Goal: Task Accomplishment & Management: Complete application form

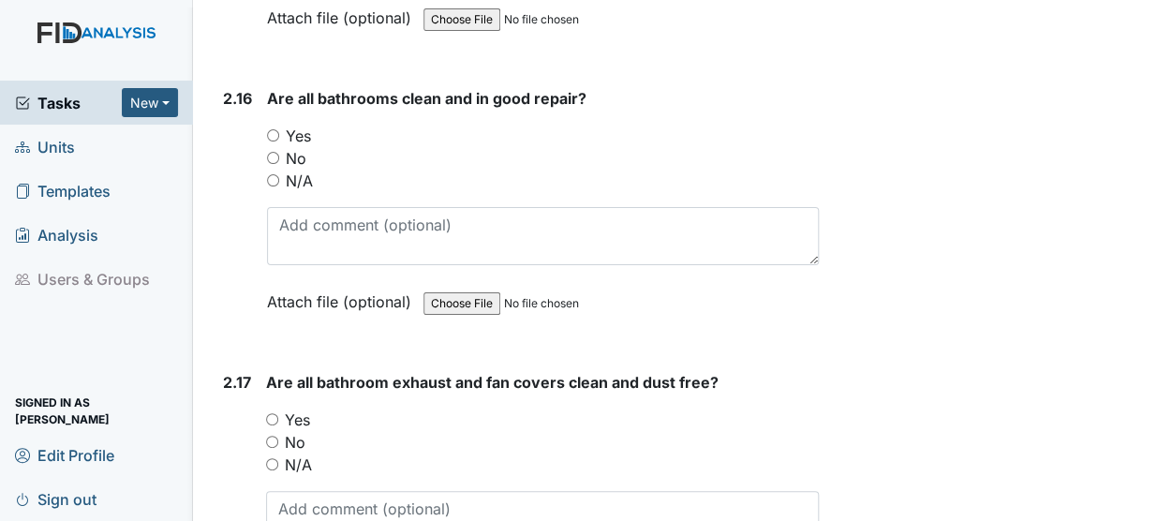
scroll to position [6087, 0]
click at [268, 128] on input "Yes" at bounding box center [273, 134] width 12 height 12
radio input "true"
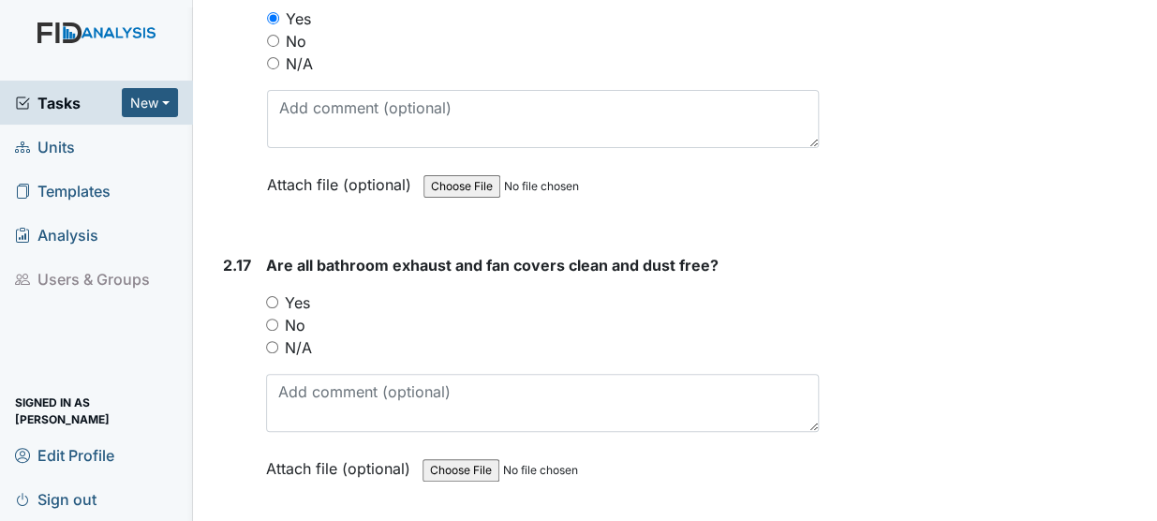
scroll to position [6270, 0]
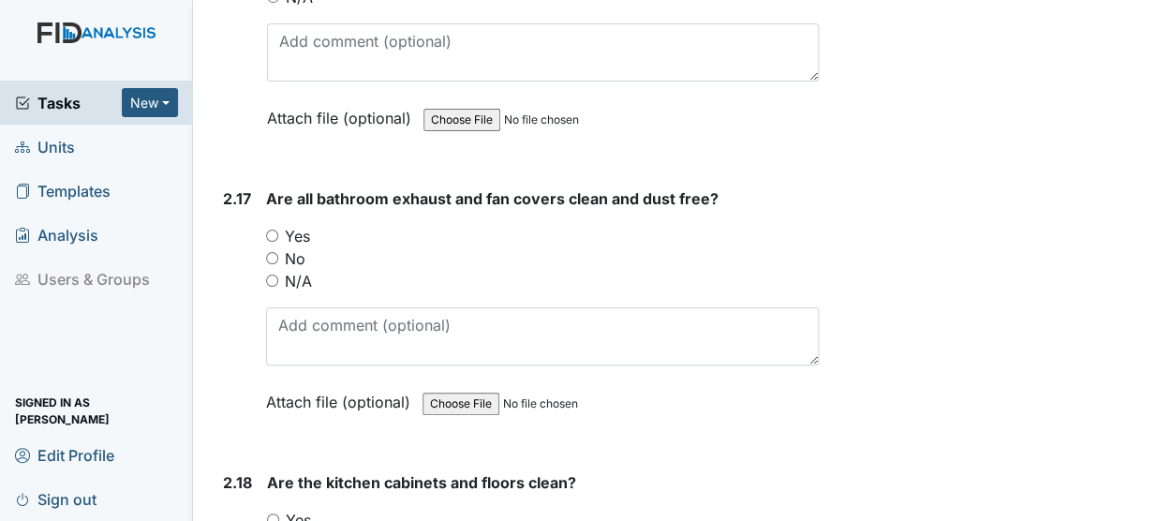
click at [277, 230] on input "Yes" at bounding box center [272, 236] width 12 height 12
radio input "true"
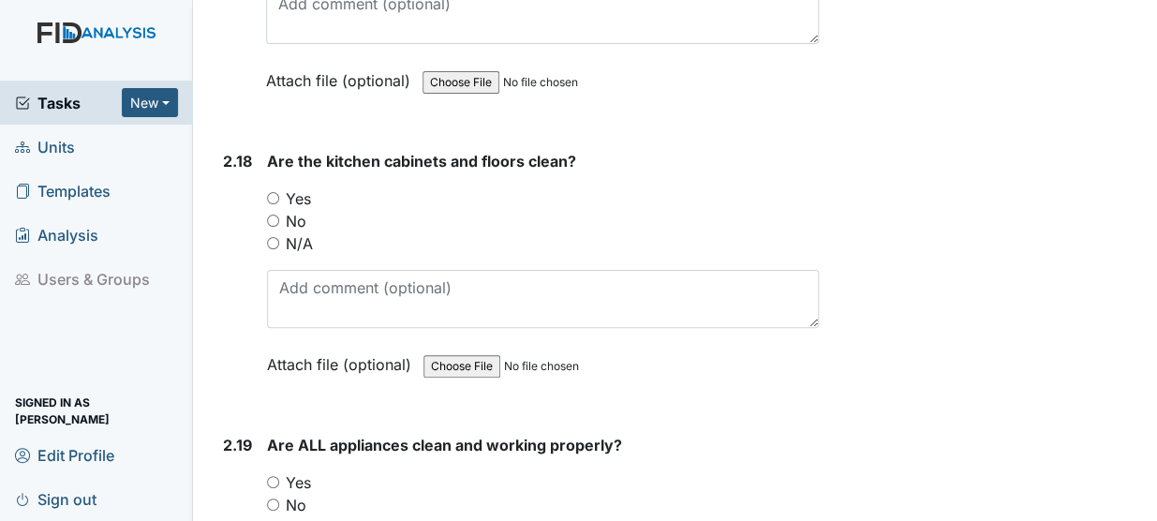
scroll to position [6592, 0]
click at [272, 191] on input "Yes" at bounding box center [273, 197] width 12 height 12
radio input "true"
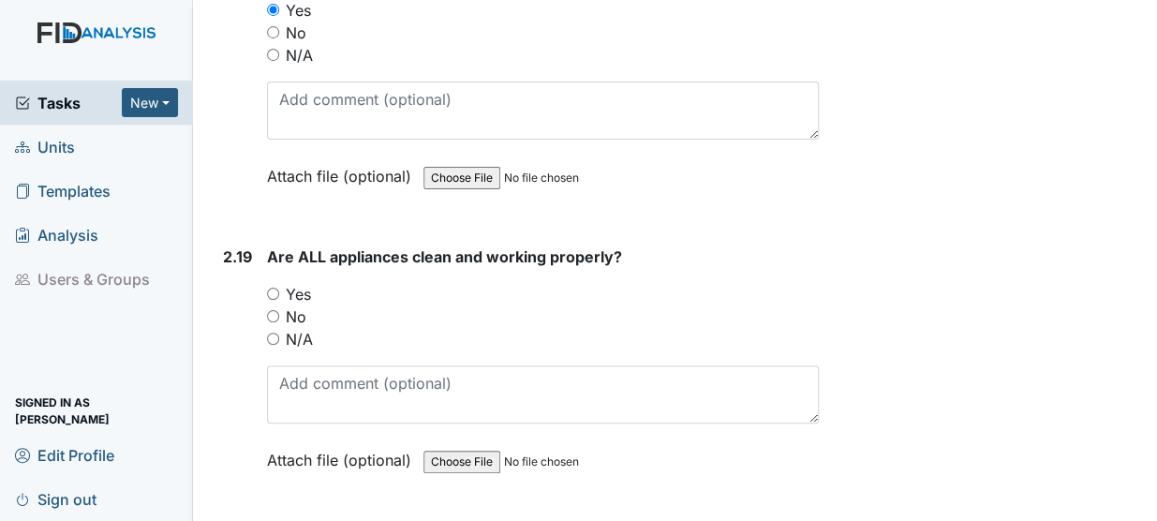
scroll to position [6781, 0]
click at [276, 287] on input "Yes" at bounding box center [273, 293] width 12 height 12
radio input "true"
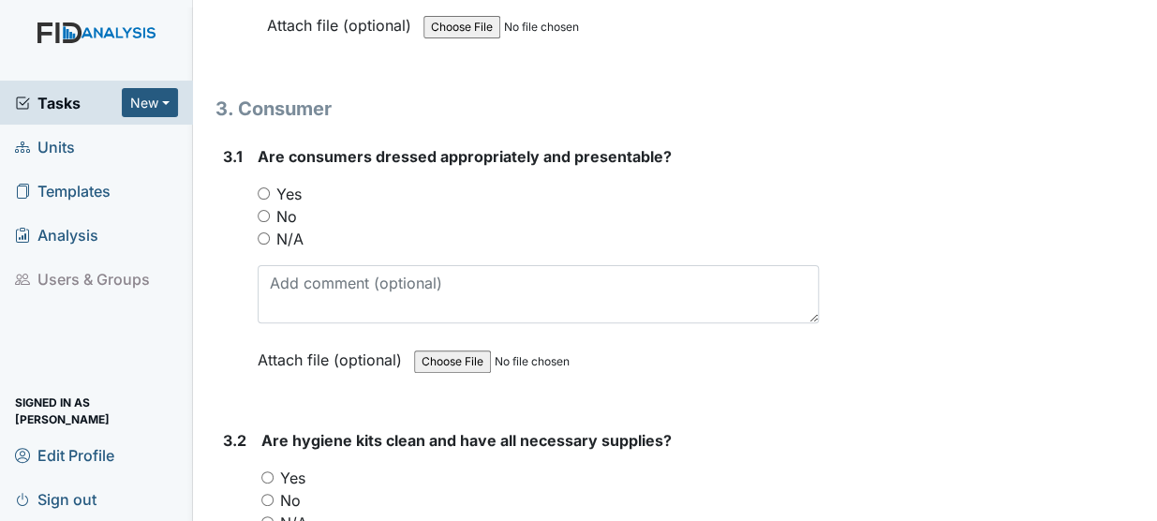
scroll to position [7244, 0]
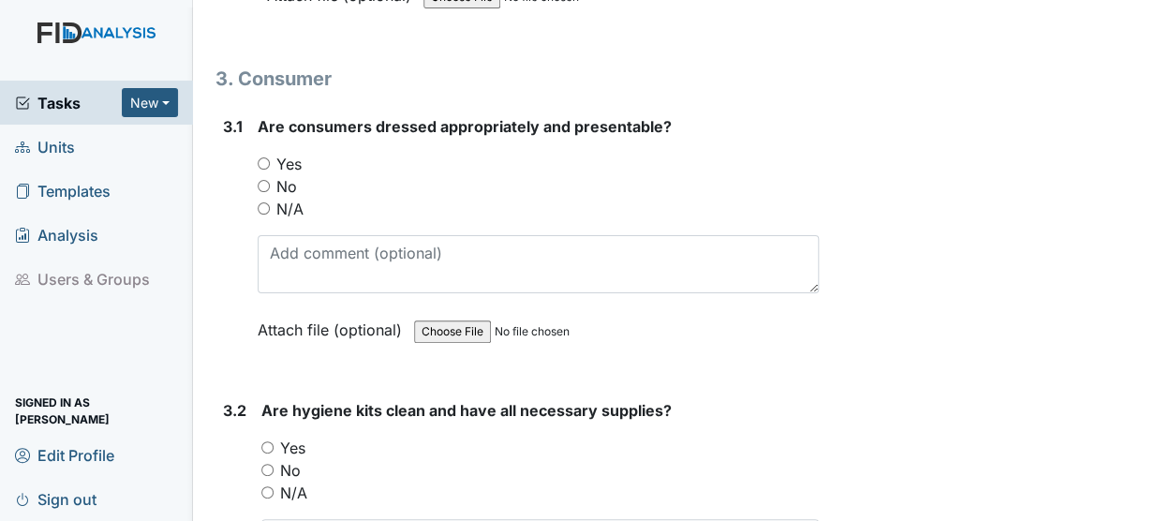
click at [259, 157] on input "Yes" at bounding box center [264, 163] width 12 height 12
radio input "true"
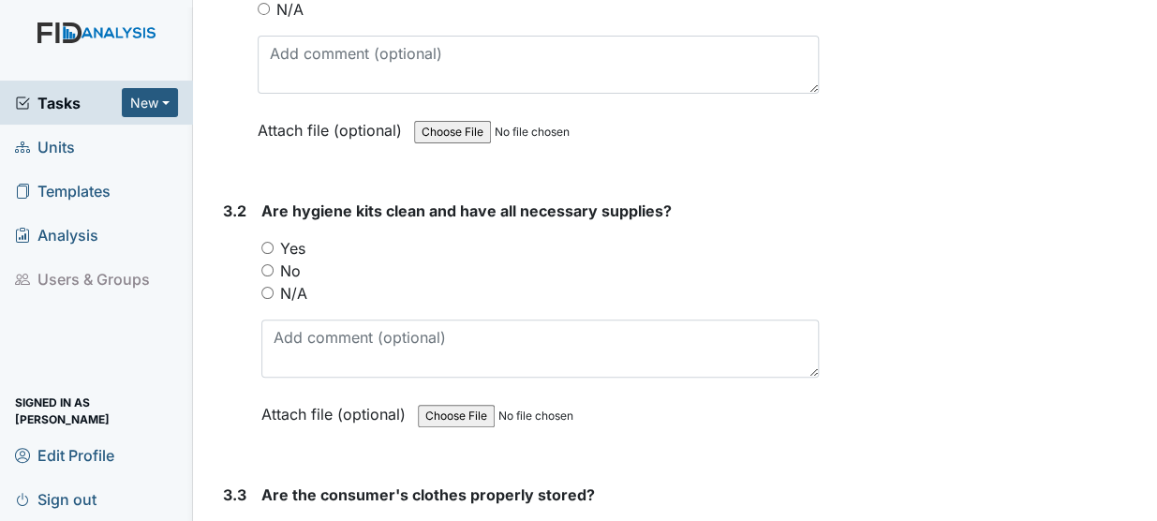
scroll to position [7445, 0]
click at [272, 241] on input "Yes" at bounding box center [267, 247] width 12 height 12
radio input "true"
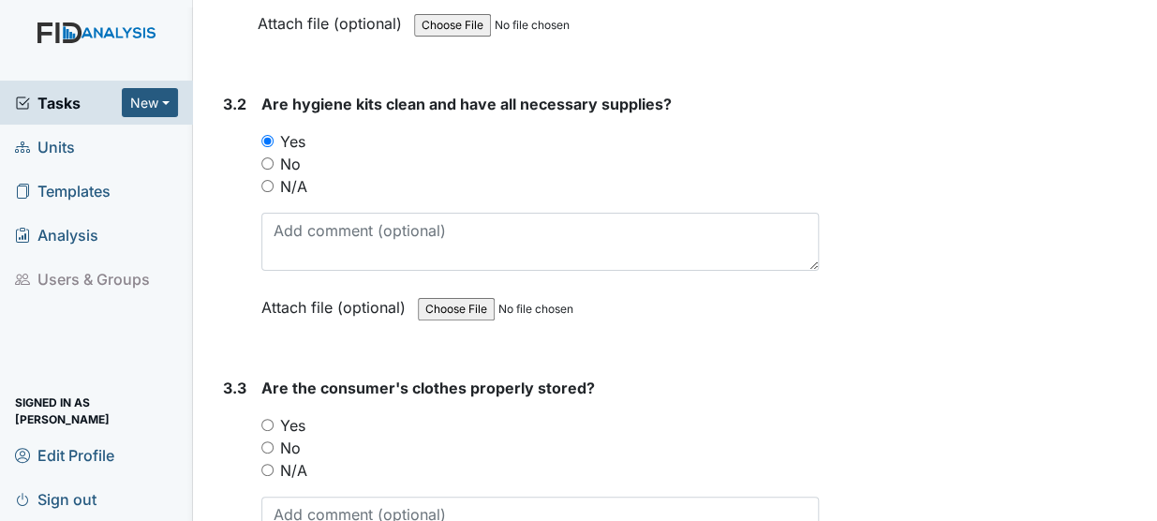
scroll to position [7660, 0]
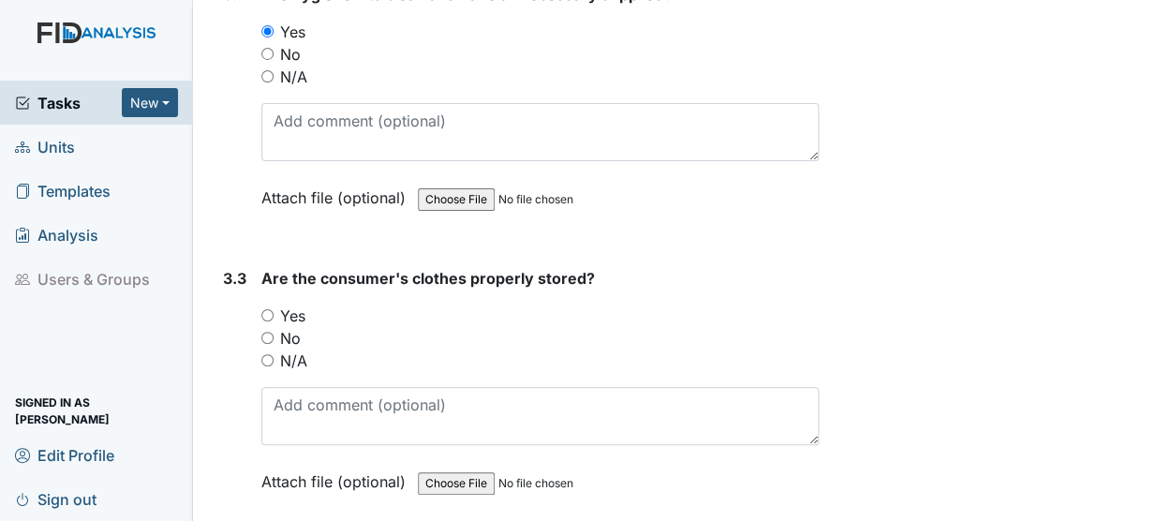
click at [264, 309] on input "Yes" at bounding box center [267, 315] width 12 height 12
radio input "true"
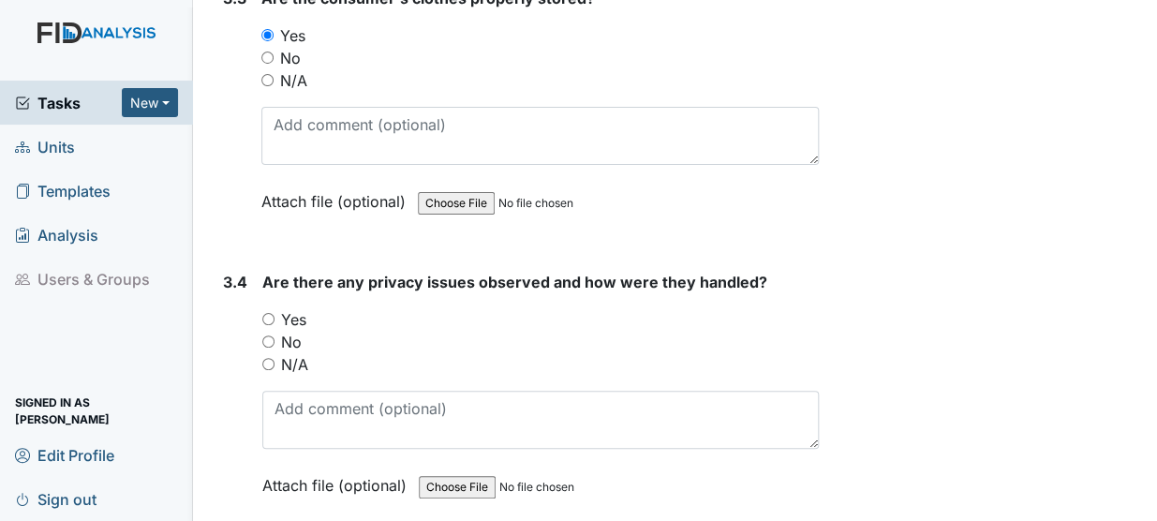
scroll to position [7974, 0]
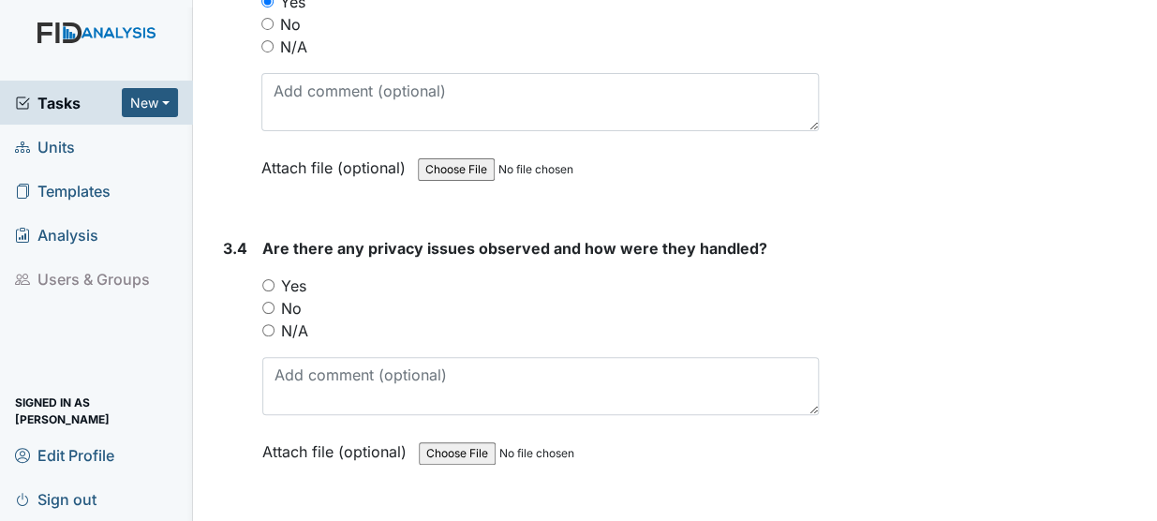
click at [273, 324] on input "N/A" at bounding box center [268, 330] width 12 height 12
radio input "true"
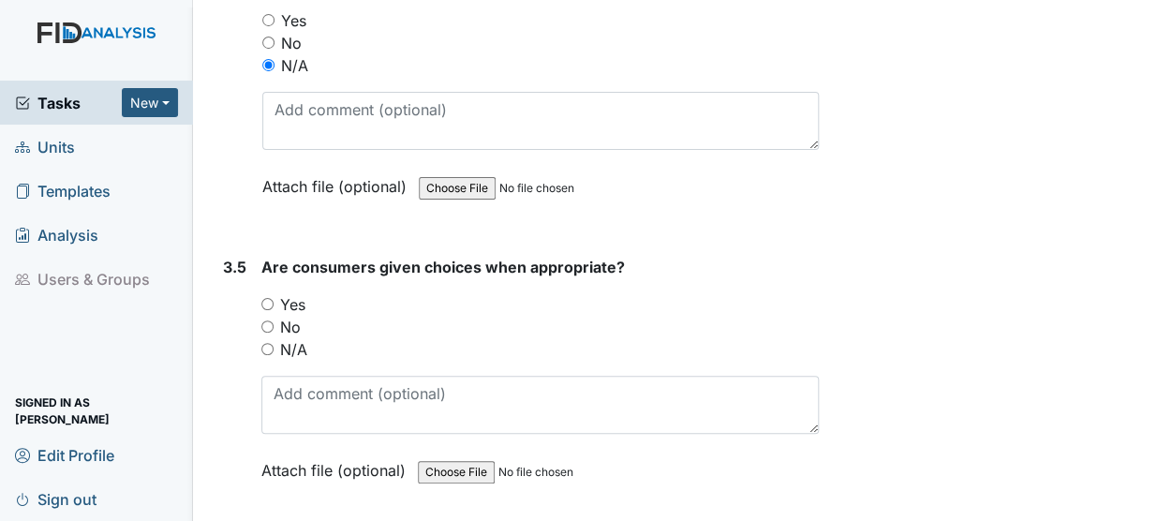
scroll to position [8263, 0]
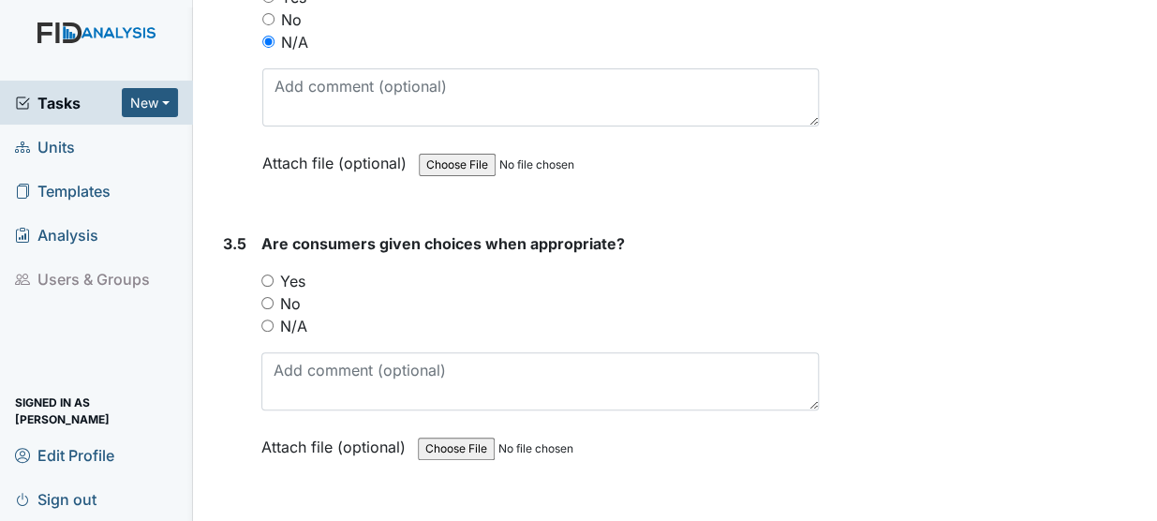
click at [262, 274] on input "Yes" at bounding box center [267, 280] width 12 height 12
radio input "true"
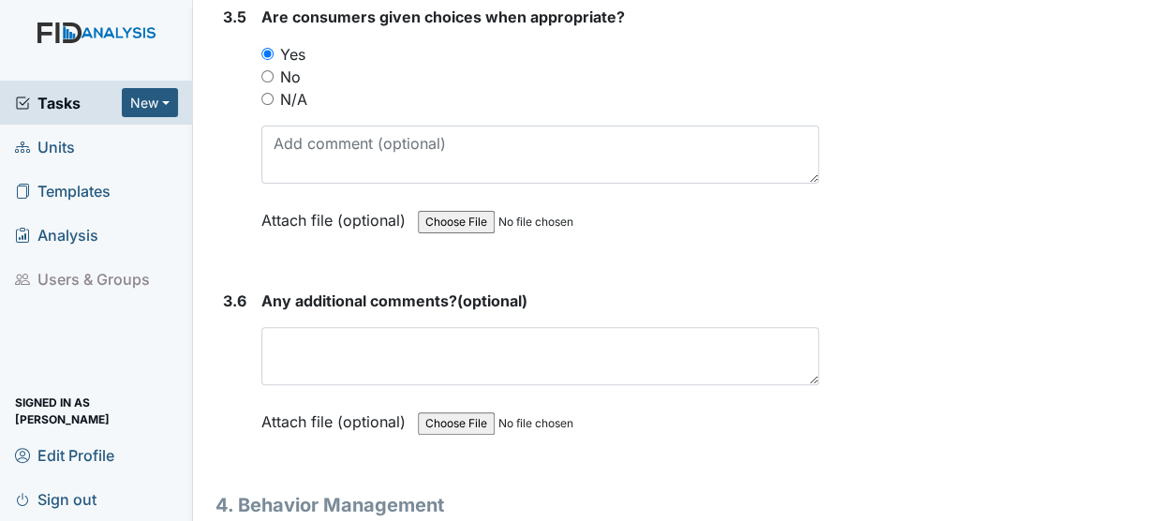
scroll to position [8500, 0]
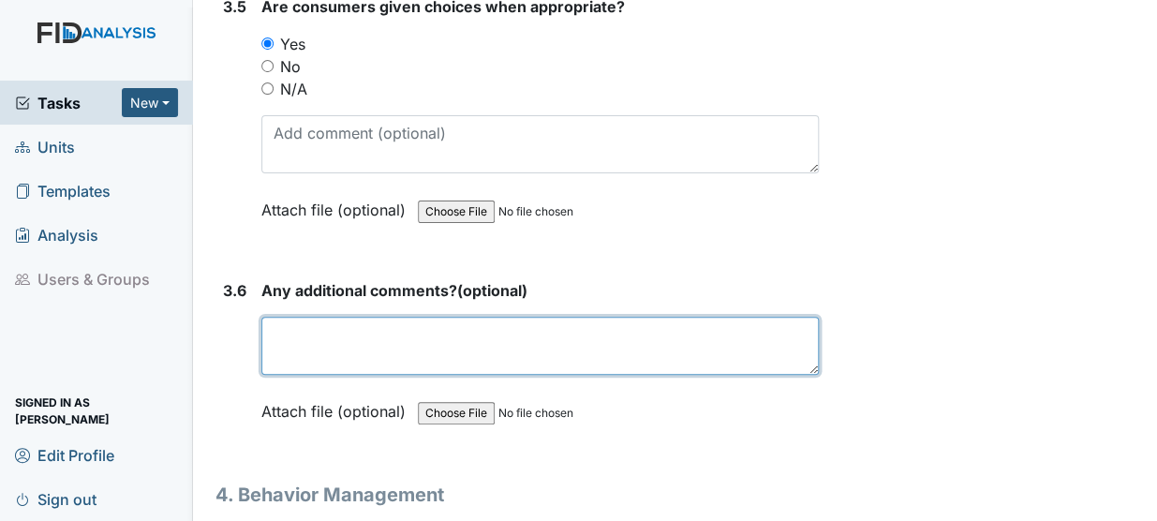
click at [378, 317] on textarea at bounding box center [539, 346] width 557 height 58
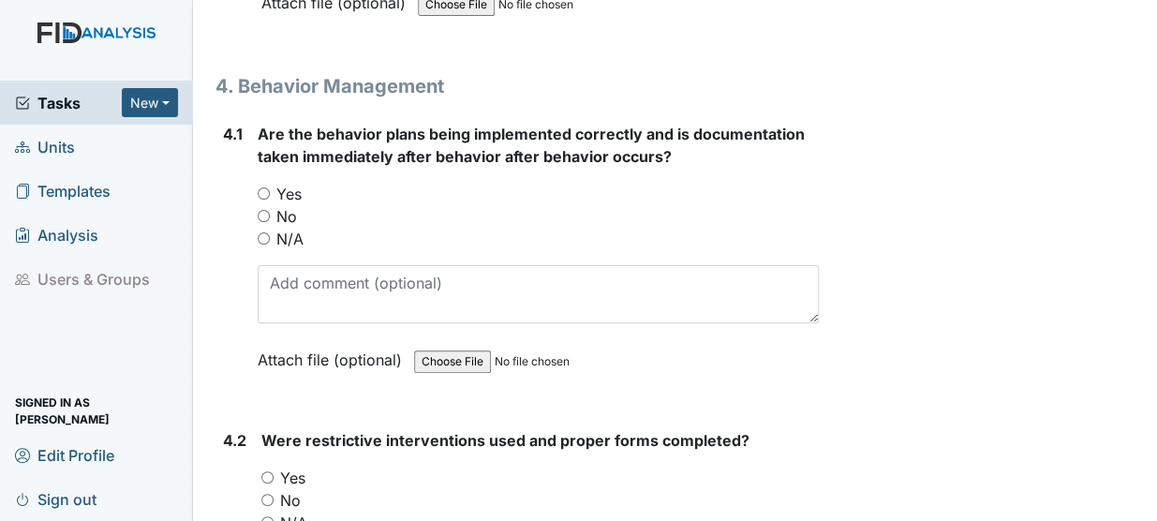
scroll to position [8909, 0]
type textarea "n/a"
click at [267, 186] on input "Yes" at bounding box center [264, 192] width 12 height 12
radio input "true"
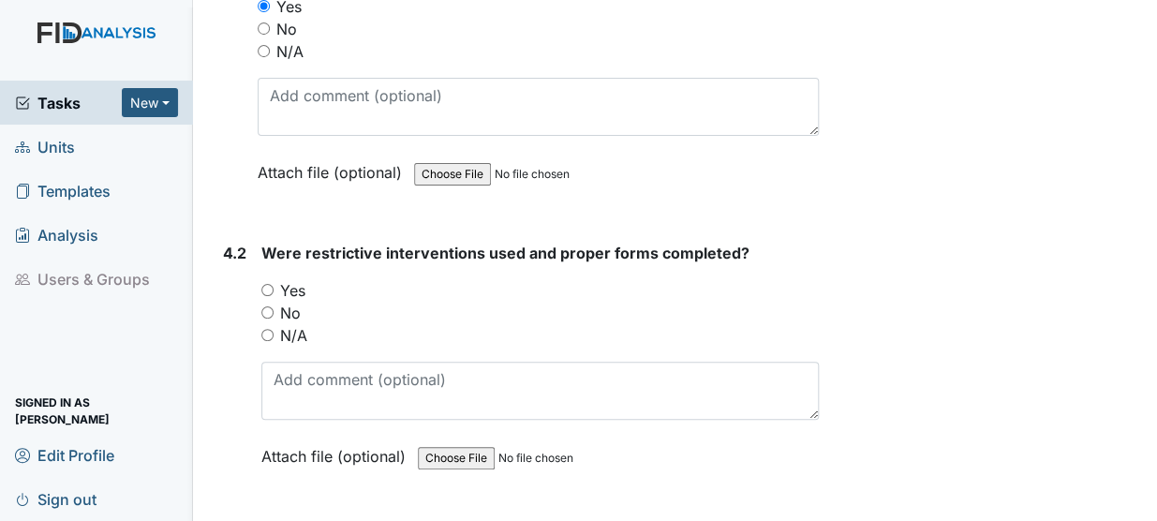
scroll to position [9096, 0]
click at [288, 278] on label "Yes" at bounding box center [292, 289] width 25 height 22
click at [274, 283] on input "Yes" at bounding box center [267, 289] width 12 height 12
radio input "true"
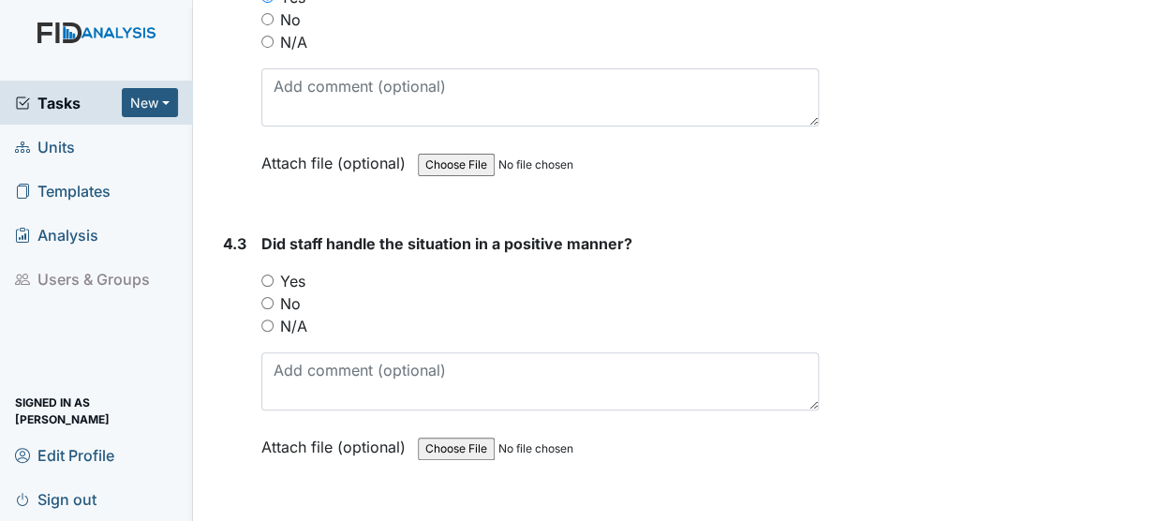
scroll to position [9390, 0]
click at [269, 274] on input "Yes" at bounding box center [267, 280] width 12 height 12
radio input "true"
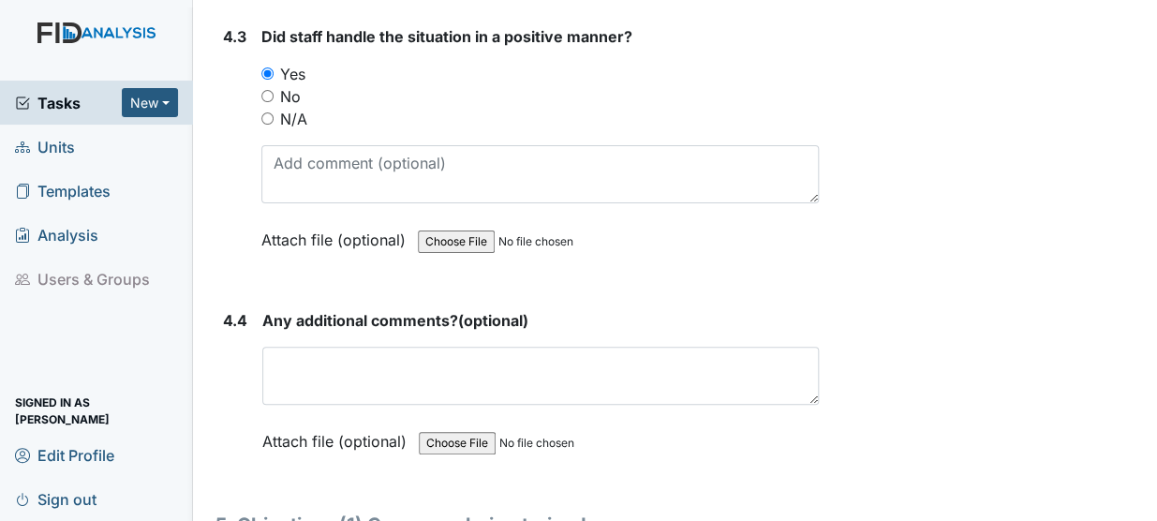
scroll to position [9584, 0]
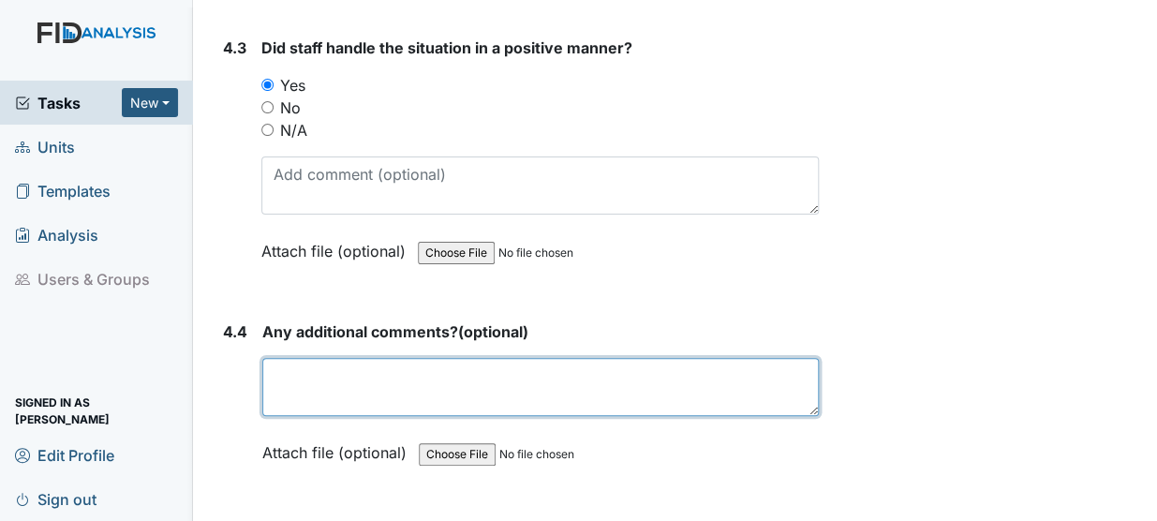
click at [406, 358] on textarea at bounding box center [540, 387] width 556 height 58
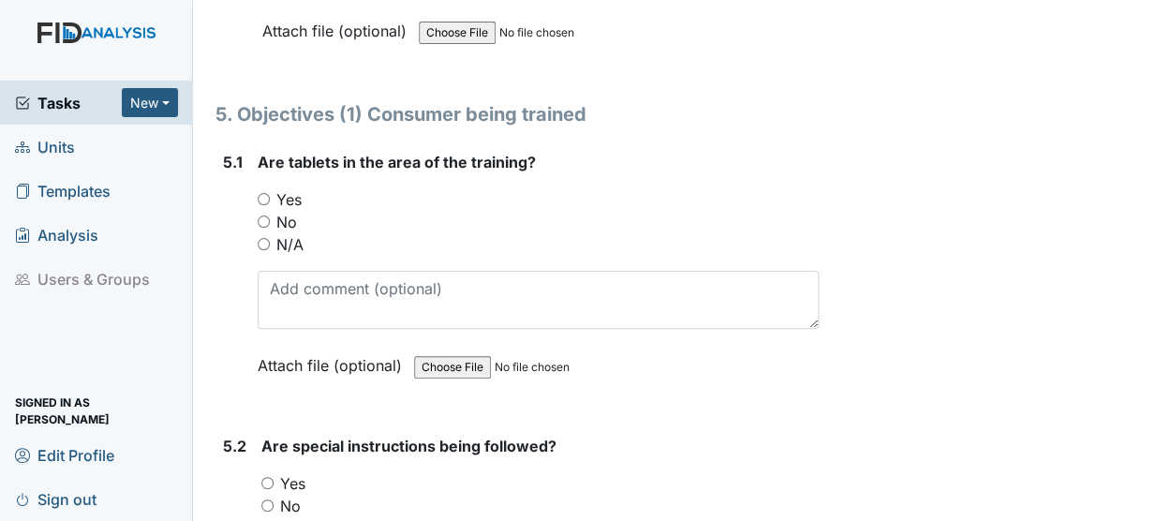
scroll to position [9957, 0]
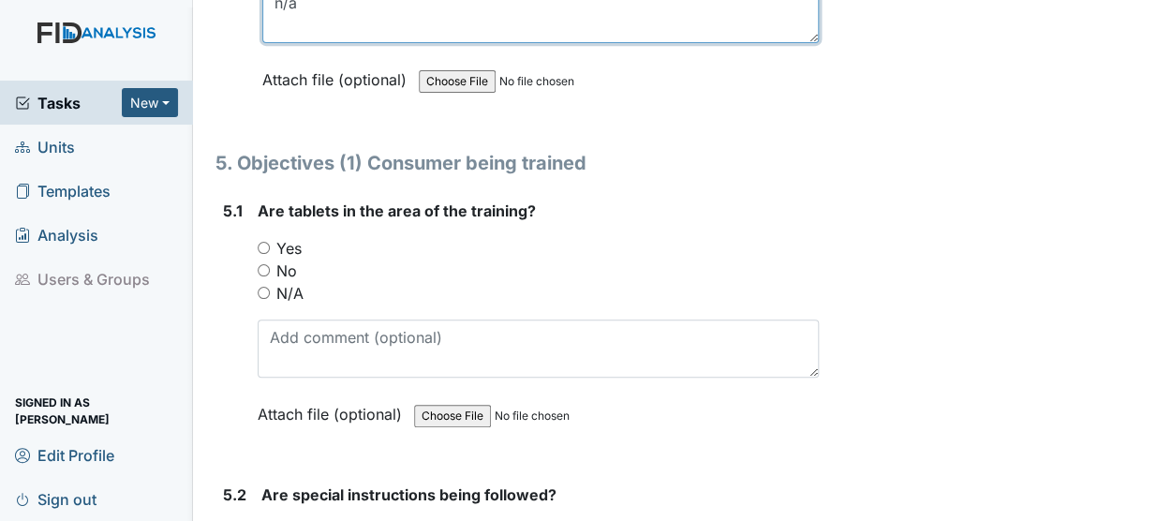
type textarea "n/a"
click at [265, 242] on input "Yes" at bounding box center [264, 248] width 12 height 12
radio input "true"
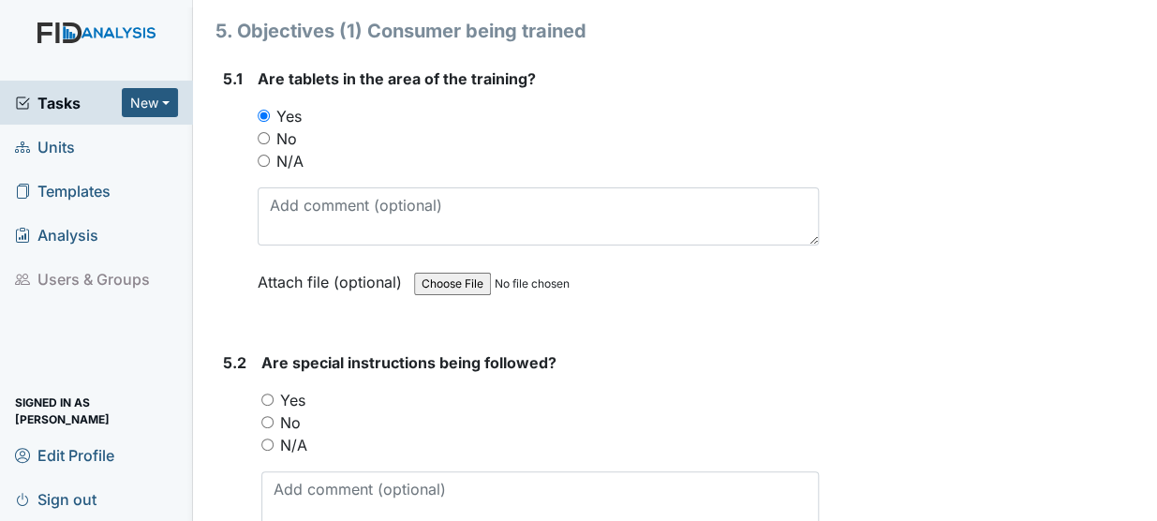
scroll to position [10093, 0]
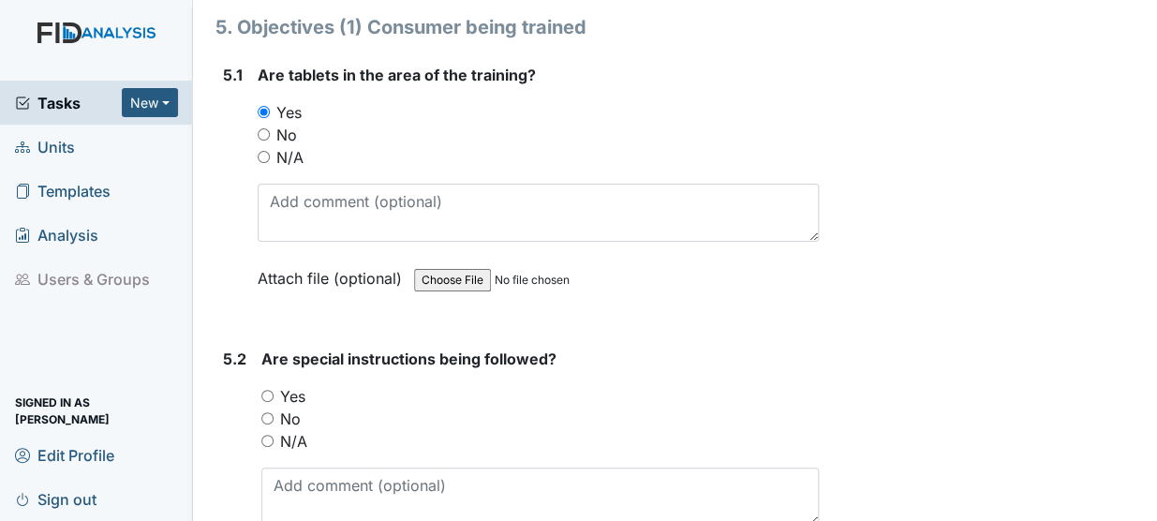
click at [262, 390] on input "Yes" at bounding box center [267, 396] width 12 height 12
radio input "true"
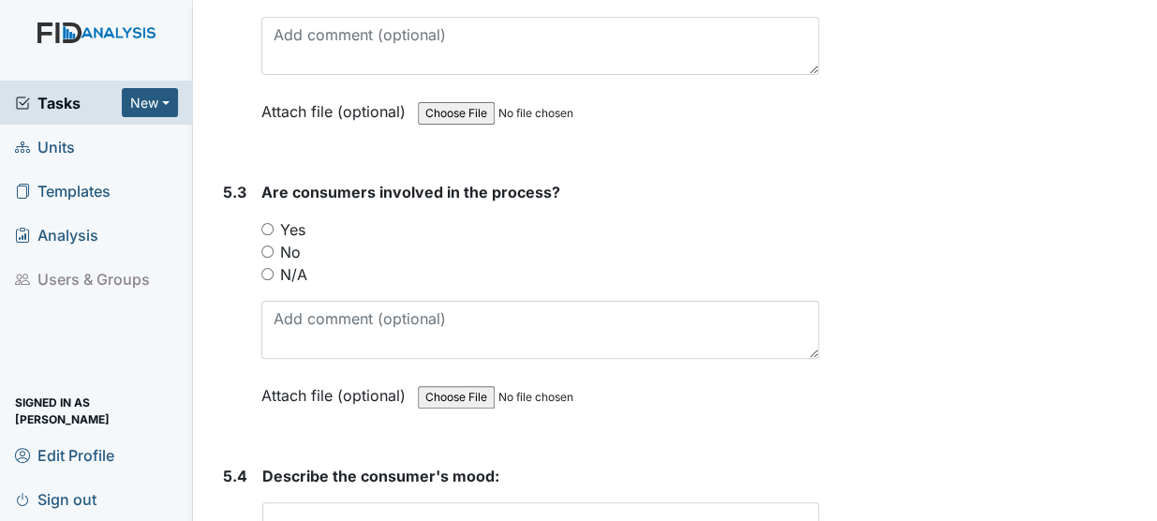
scroll to position [10552, 0]
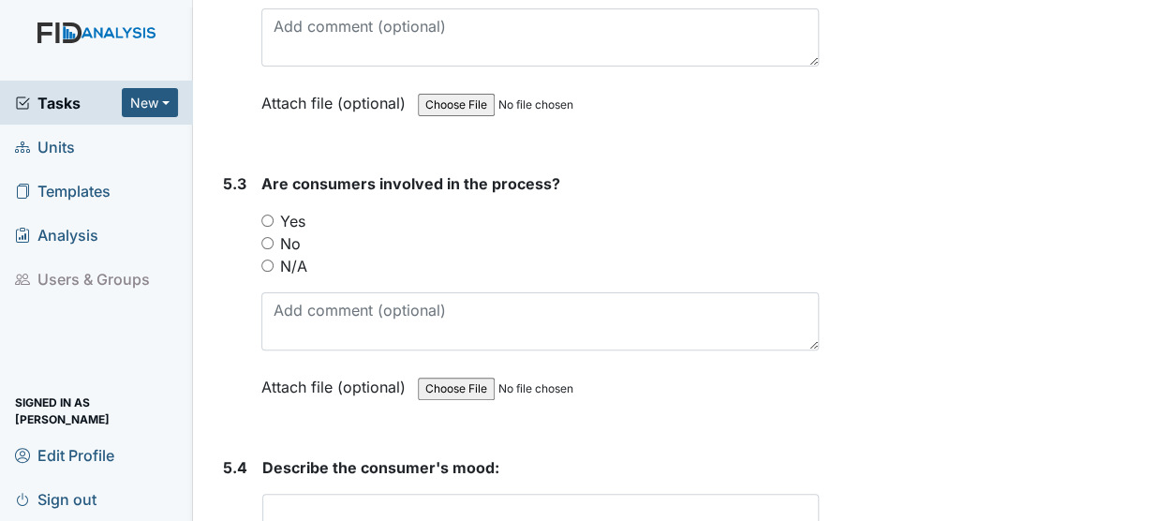
click at [265, 215] on input "Yes" at bounding box center [267, 221] width 12 height 12
radio input "true"
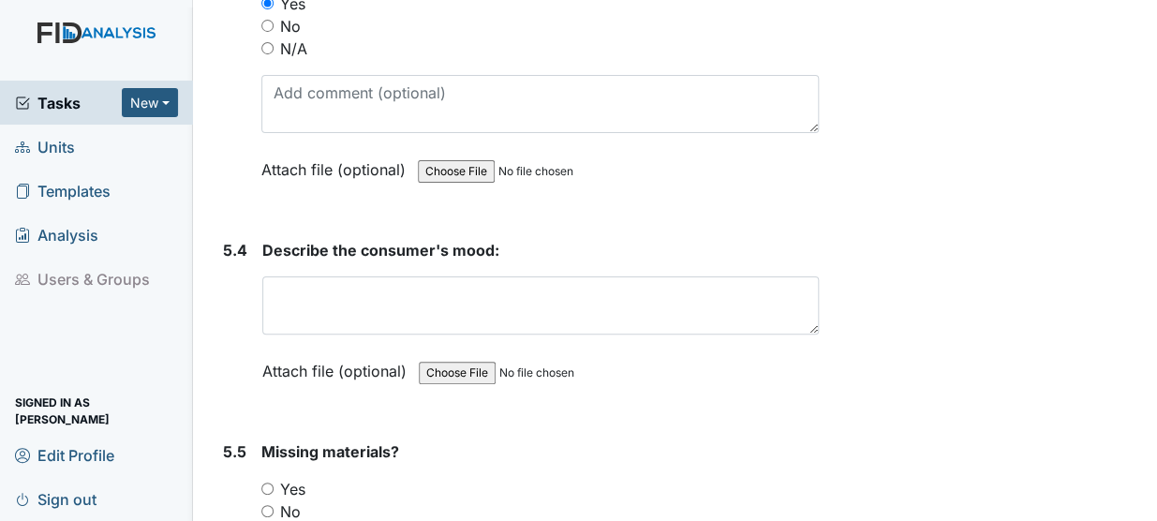
scroll to position [10788, 0]
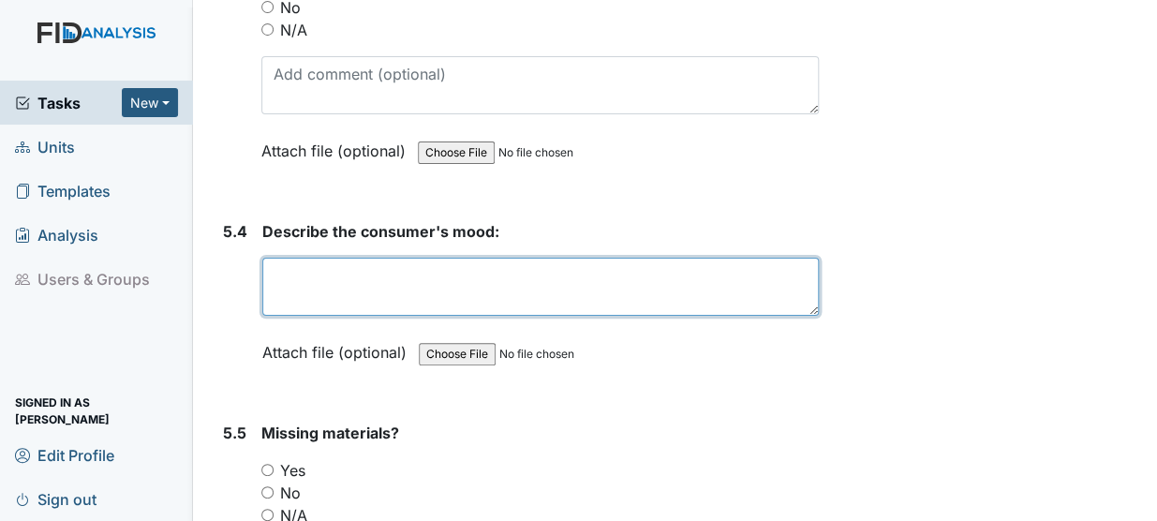
click at [346, 258] on textarea at bounding box center [540, 287] width 556 height 58
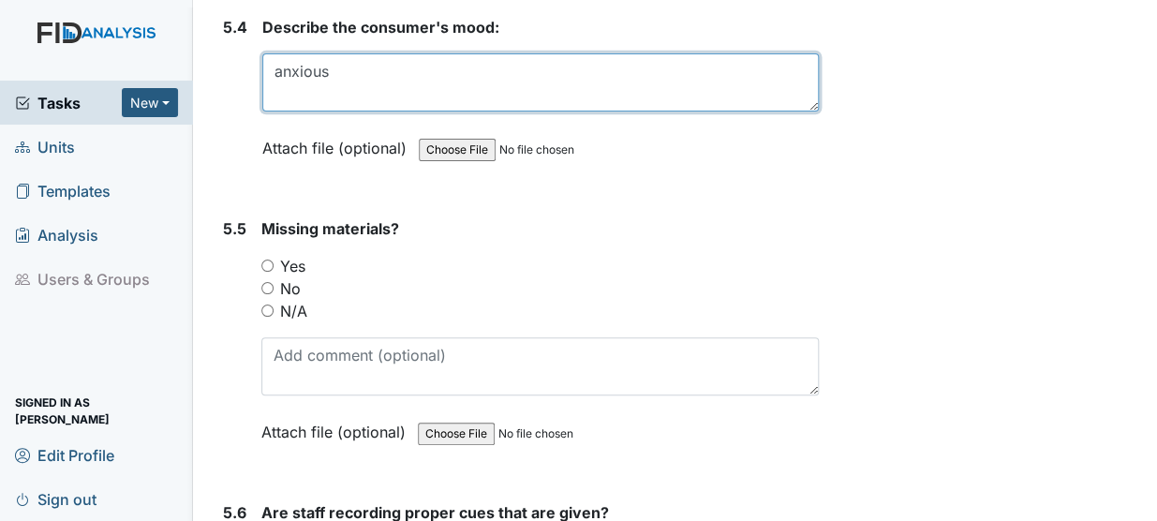
scroll to position [11002, 0]
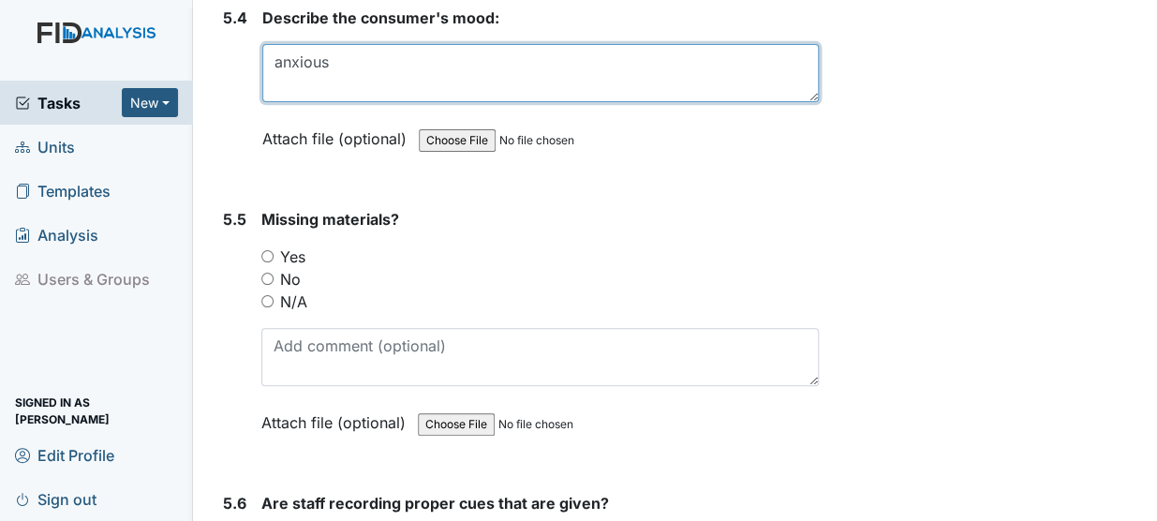
type textarea "anxious"
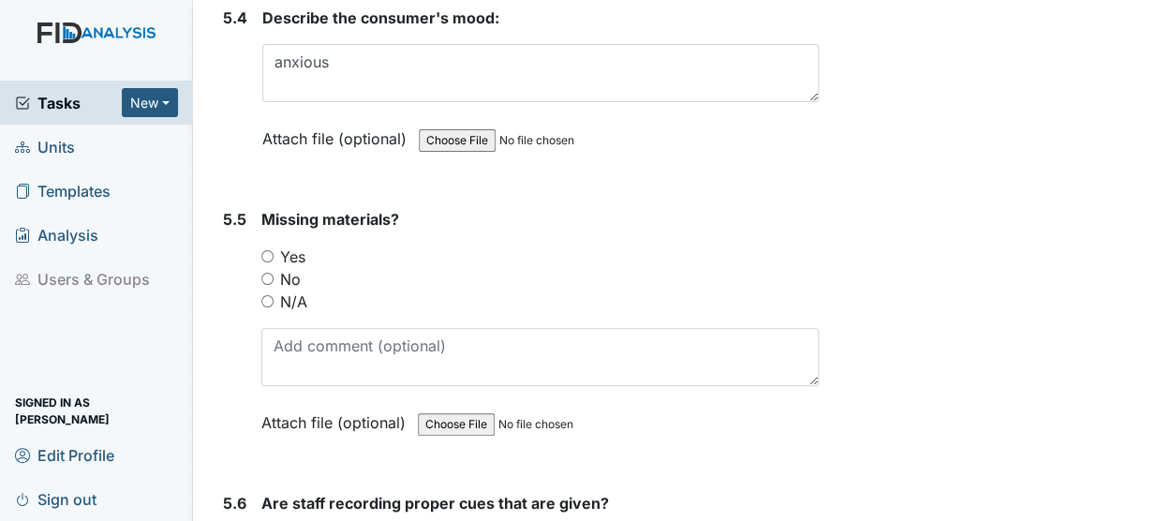
click at [264, 273] on input "No" at bounding box center [267, 279] width 12 height 12
radio input "true"
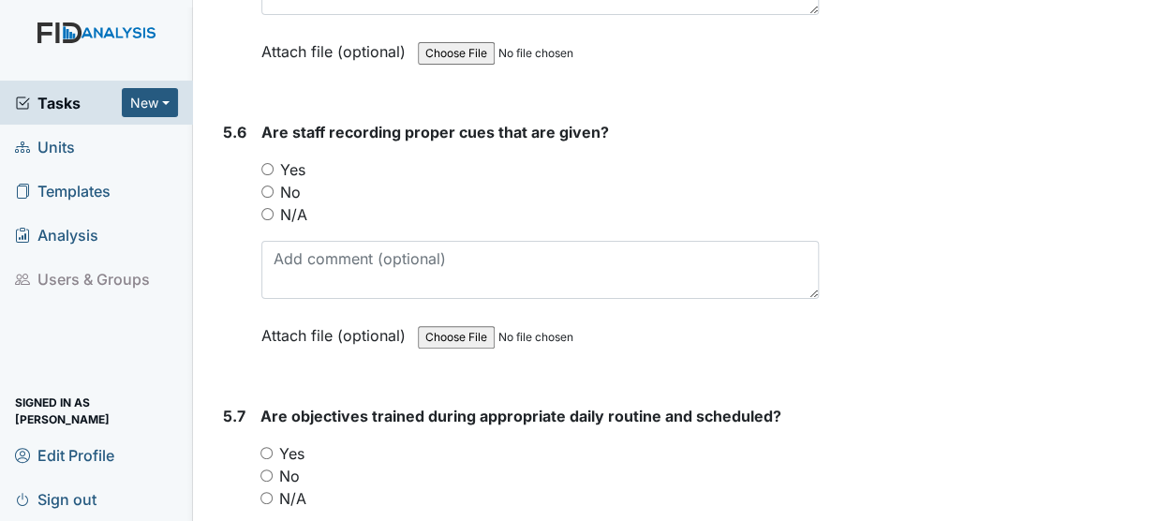
scroll to position [11398, 0]
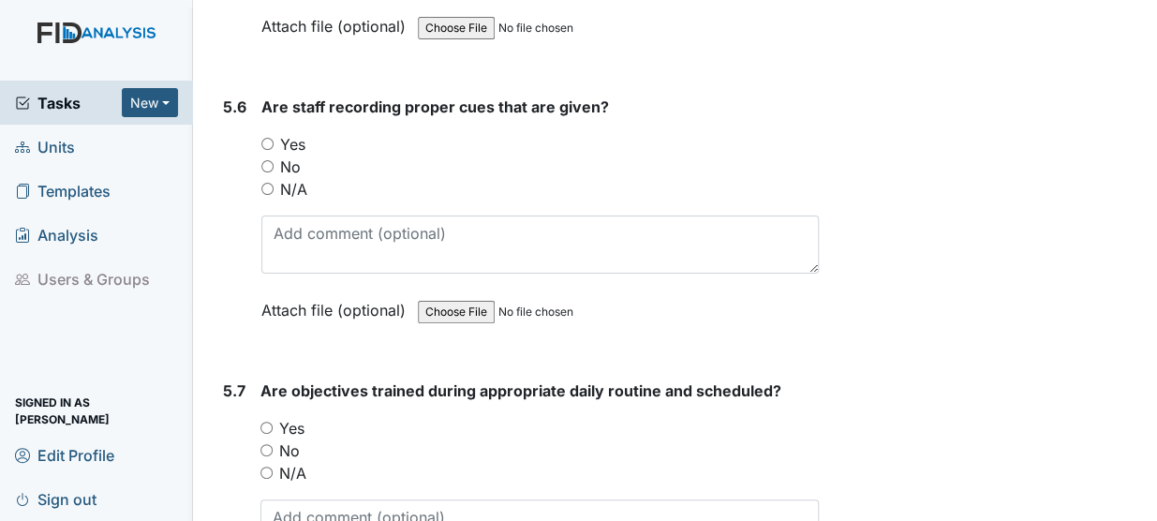
click at [272, 138] on input "Yes" at bounding box center [267, 144] width 12 height 12
radio input "true"
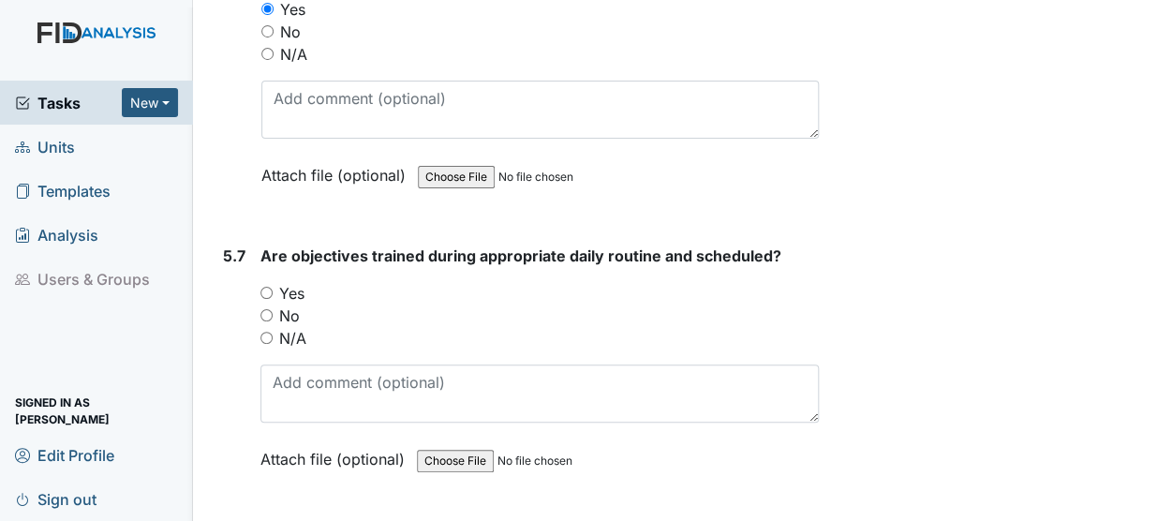
scroll to position [11534, 0]
click at [265, 286] on input "Yes" at bounding box center [266, 292] width 12 height 12
radio input "true"
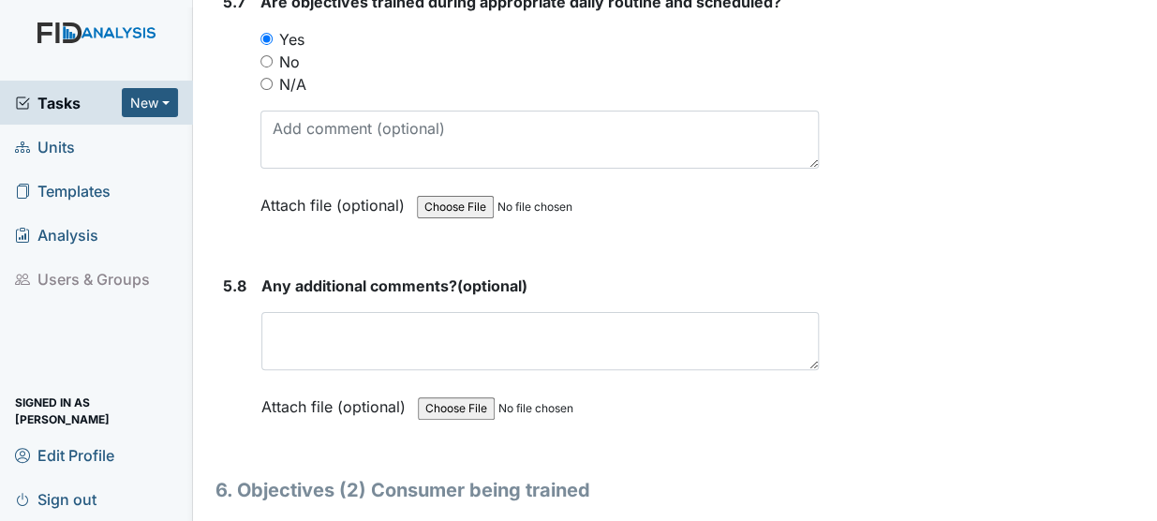
scroll to position [11789, 0]
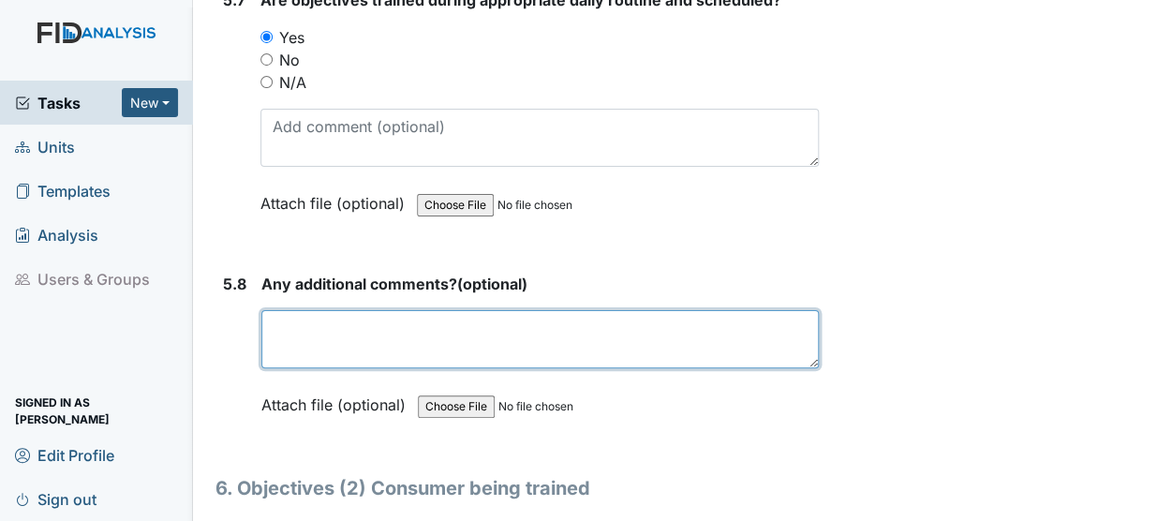
click at [337, 310] on textarea at bounding box center [539, 339] width 557 height 58
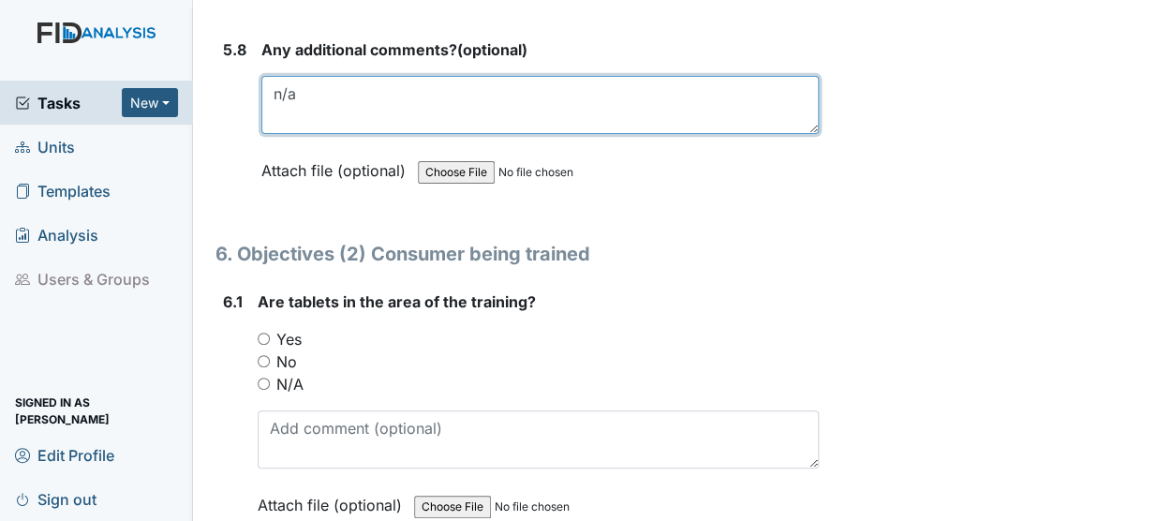
scroll to position [12025, 0]
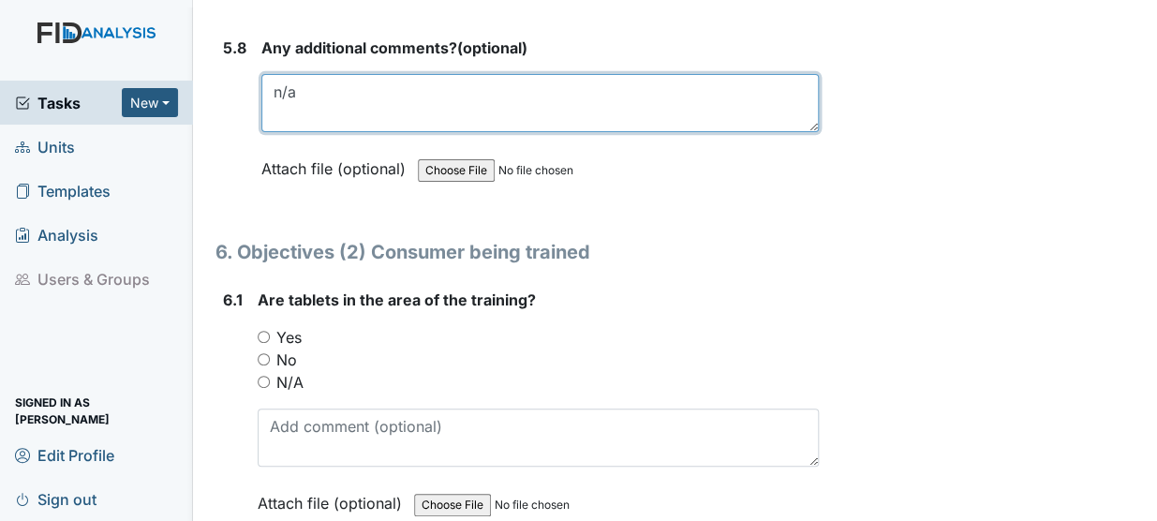
type textarea "n/a"
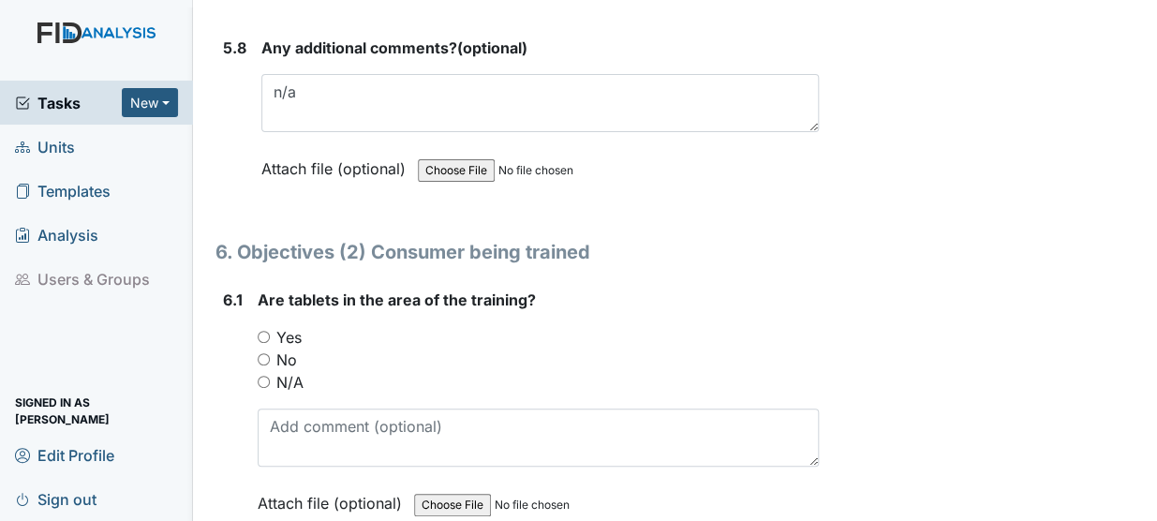
click at [258, 331] on input "Yes" at bounding box center [264, 337] width 12 height 12
radio input "true"
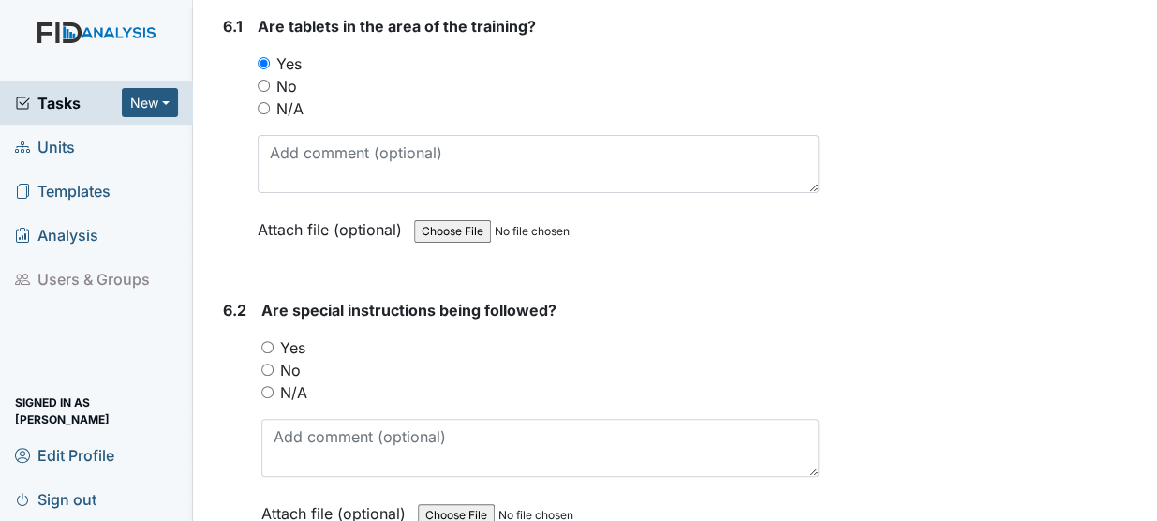
scroll to position [12326, 0]
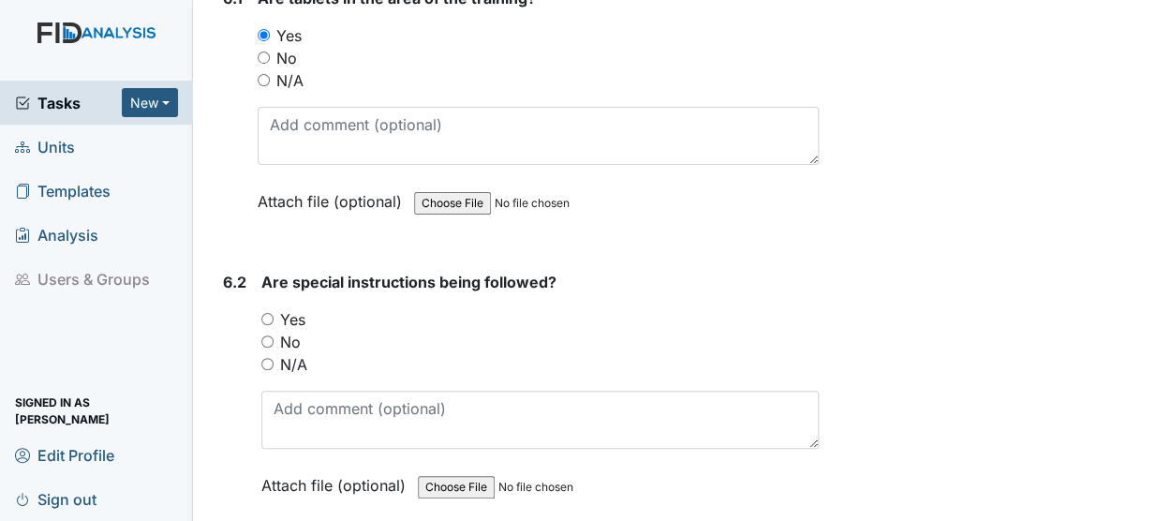
click at [289, 308] on label "Yes" at bounding box center [292, 319] width 25 height 22
click at [274, 313] on input "Yes" at bounding box center [267, 319] width 12 height 12
radio input "true"
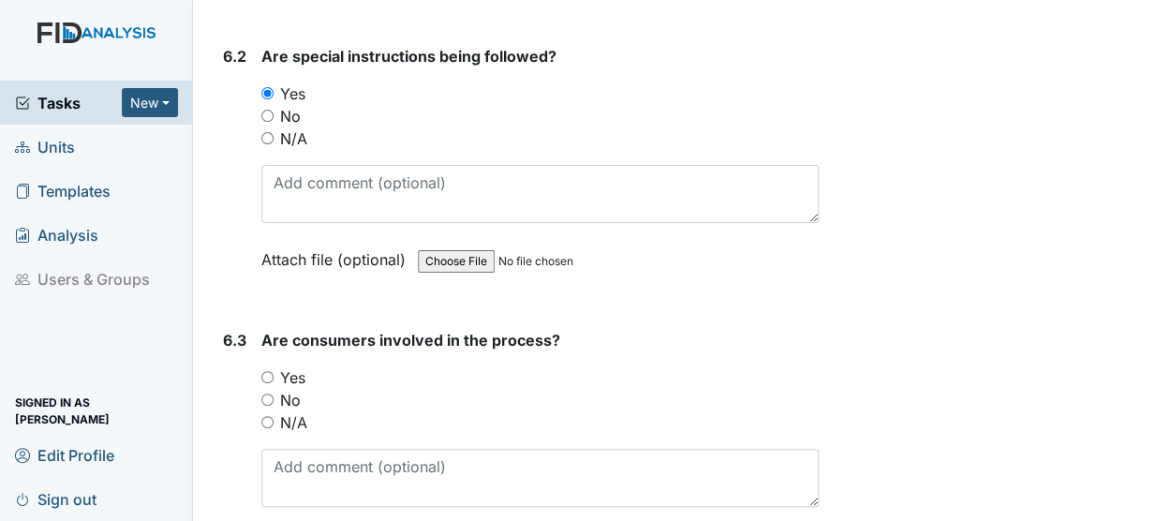
scroll to position [12566, 0]
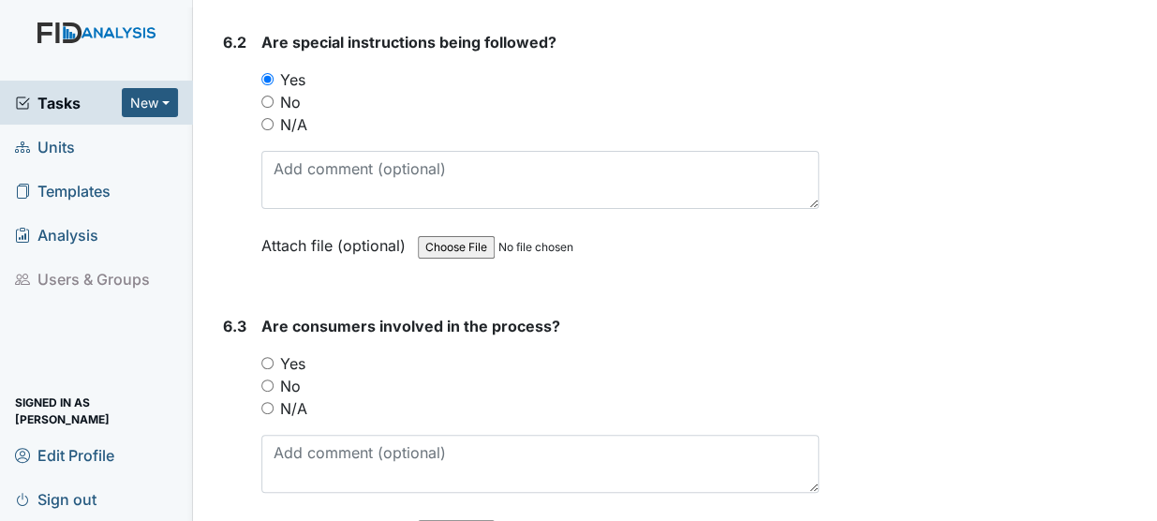
click at [267, 357] on input "Yes" at bounding box center [267, 363] width 12 height 12
radio input "true"
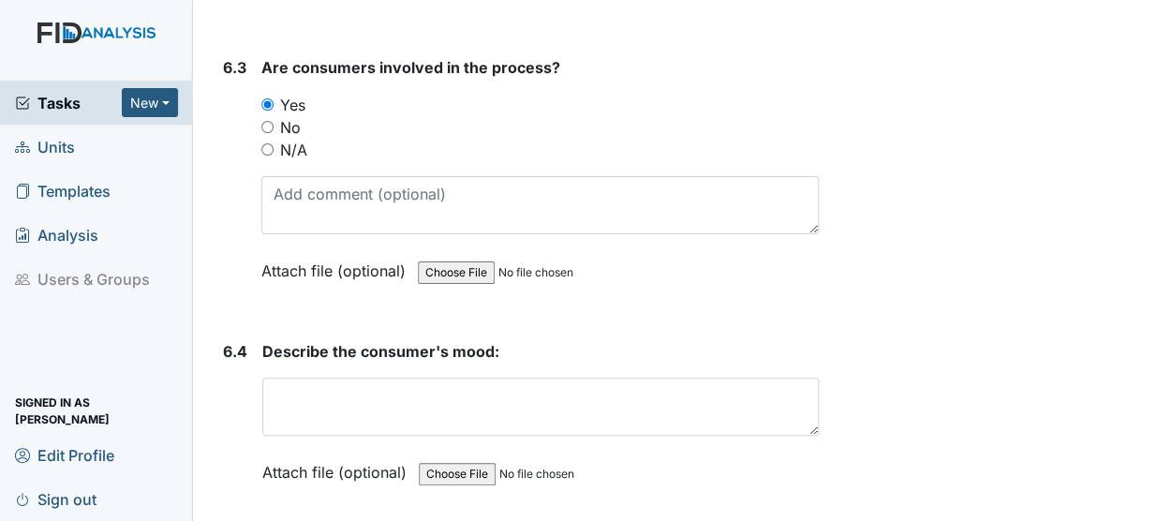
scroll to position [12875, 0]
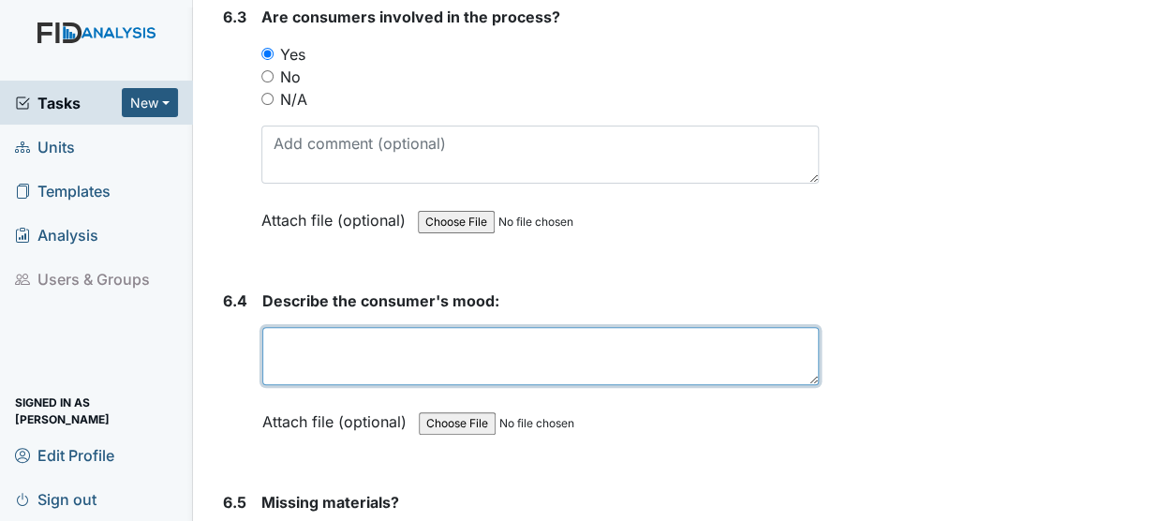
click at [374, 327] on textarea at bounding box center [540, 356] width 556 height 58
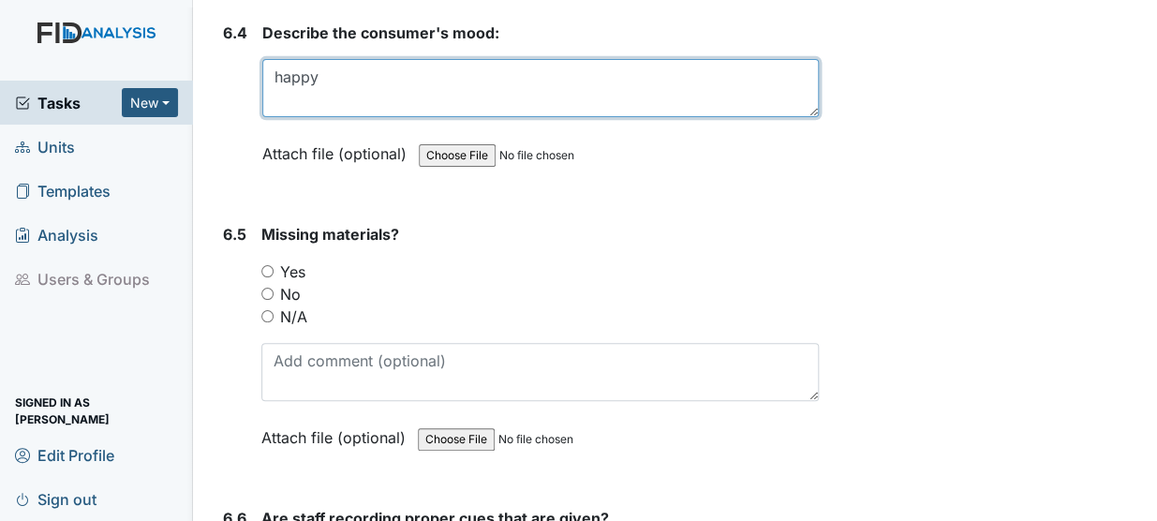
scroll to position [13147, 0]
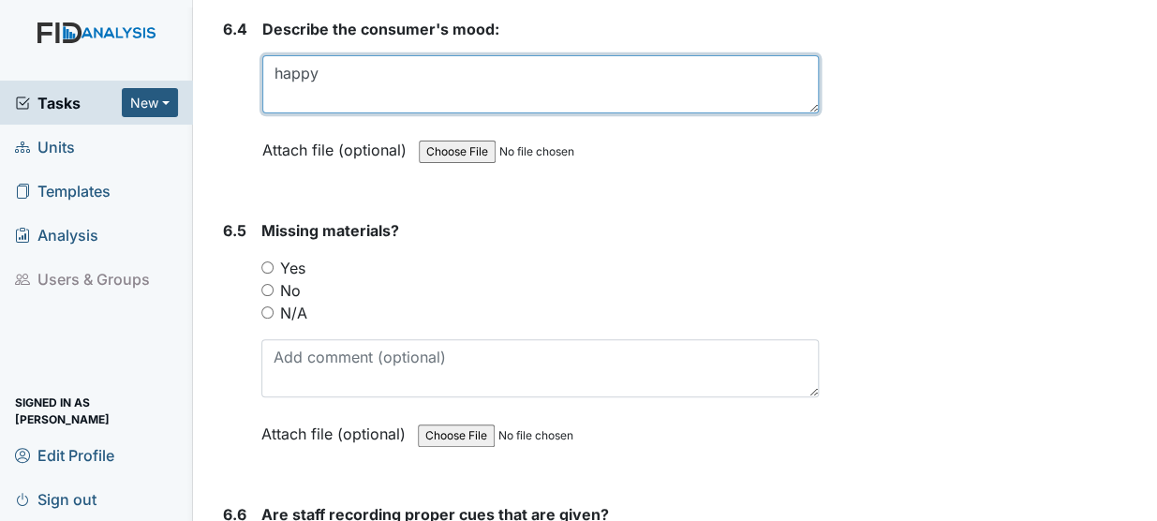
type textarea "happy"
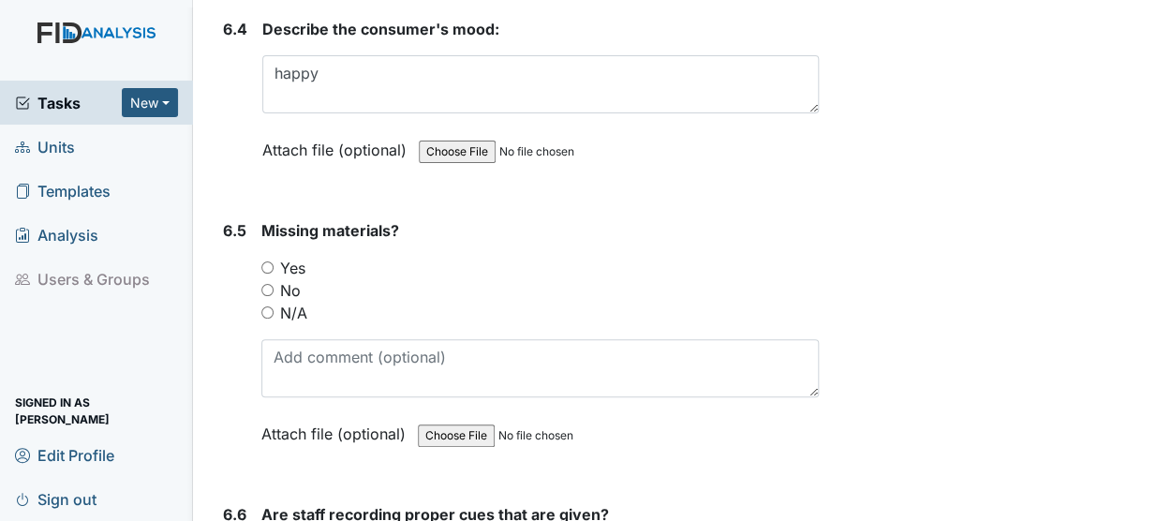
click at [267, 284] on input "No" at bounding box center [267, 290] width 12 height 12
radio input "true"
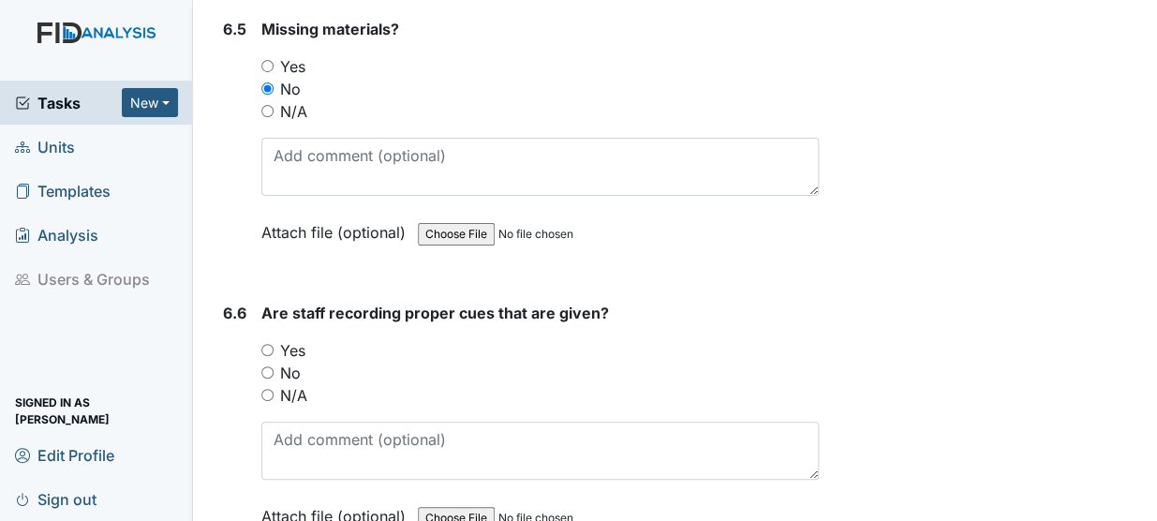
scroll to position [13355, 0]
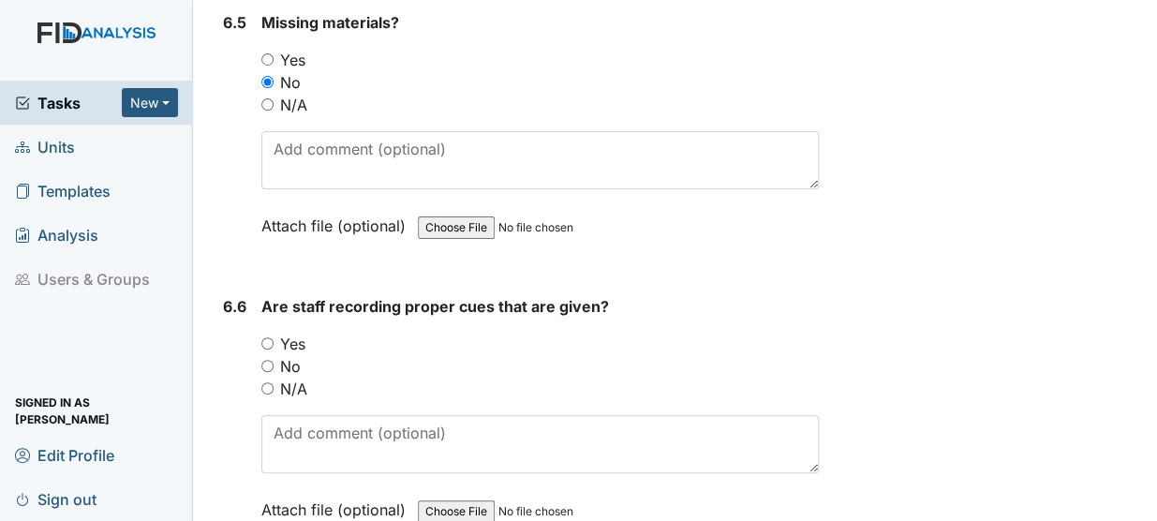
click at [272, 337] on input "Yes" at bounding box center [267, 343] width 12 height 12
radio input "true"
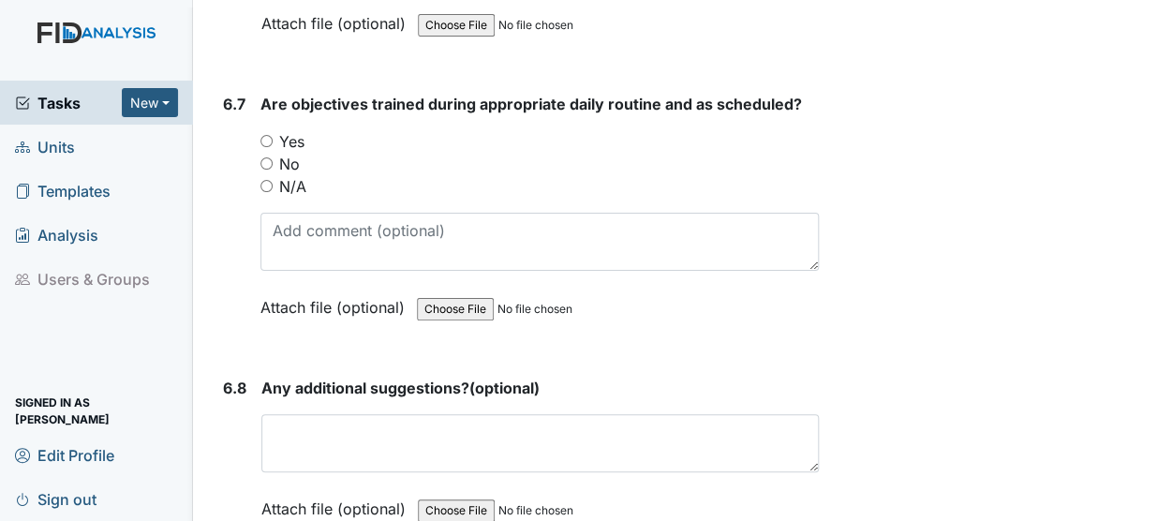
scroll to position [13790, 0]
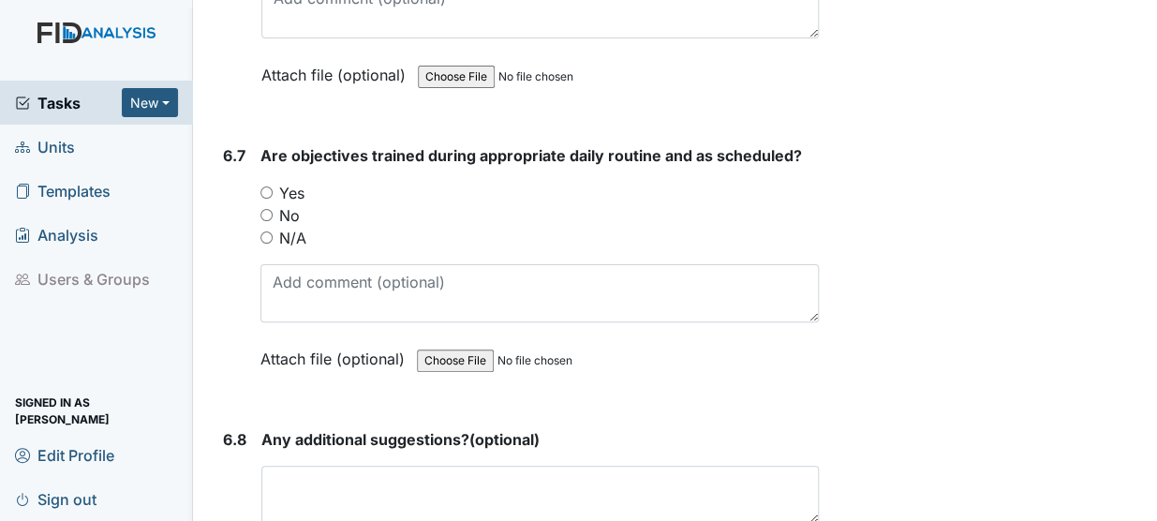
click at [262, 209] on input "No" at bounding box center [266, 215] width 12 height 12
radio input "true"
click at [270, 186] on input "Yes" at bounding box center [266, 192] width 12 height 12
radio input "true"
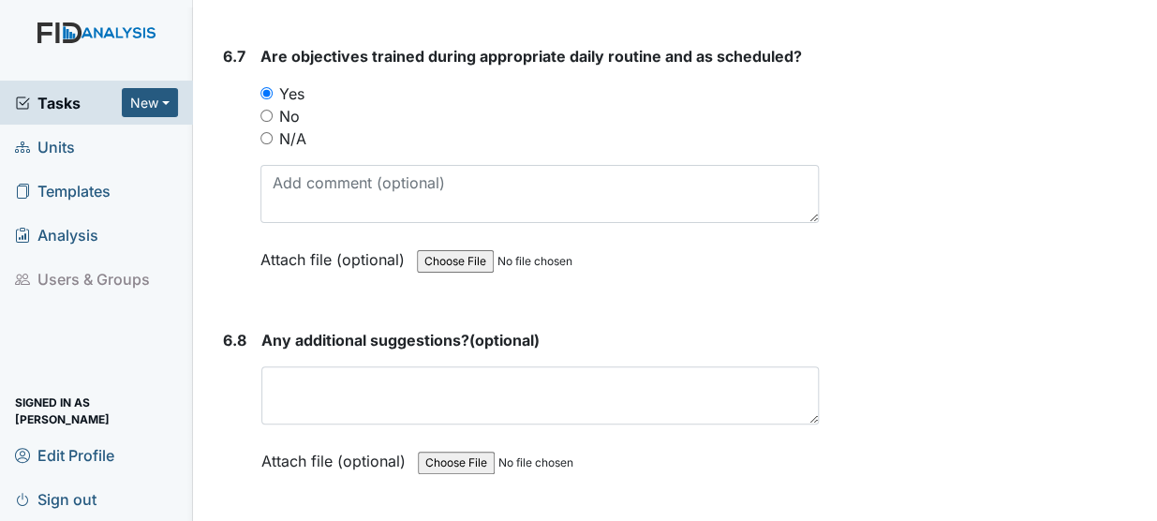
scroll to position [13952, 0]
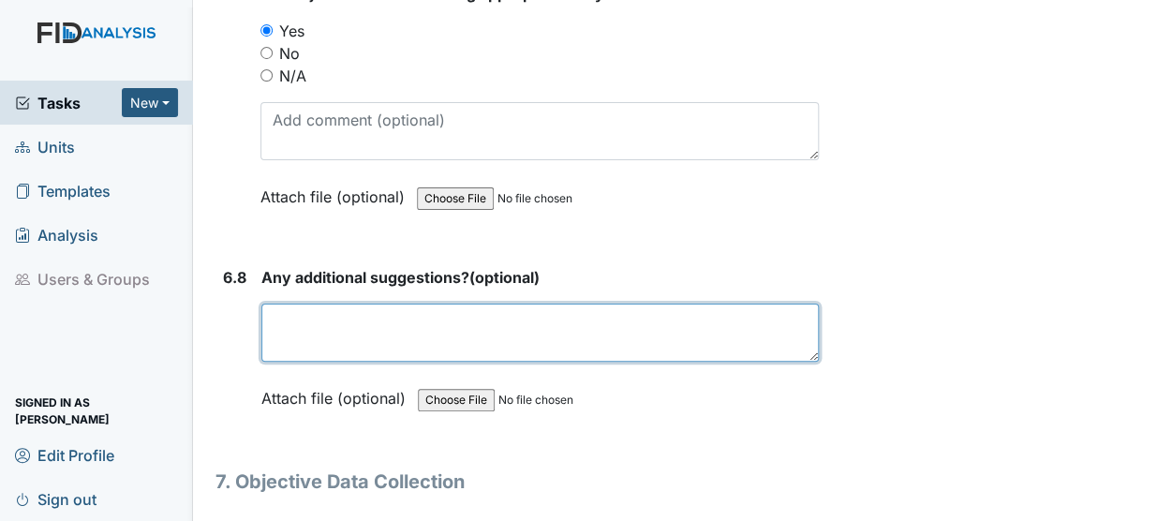
click at [411, 304] on textarea at bounding box center [539, 333] width 557 height 58
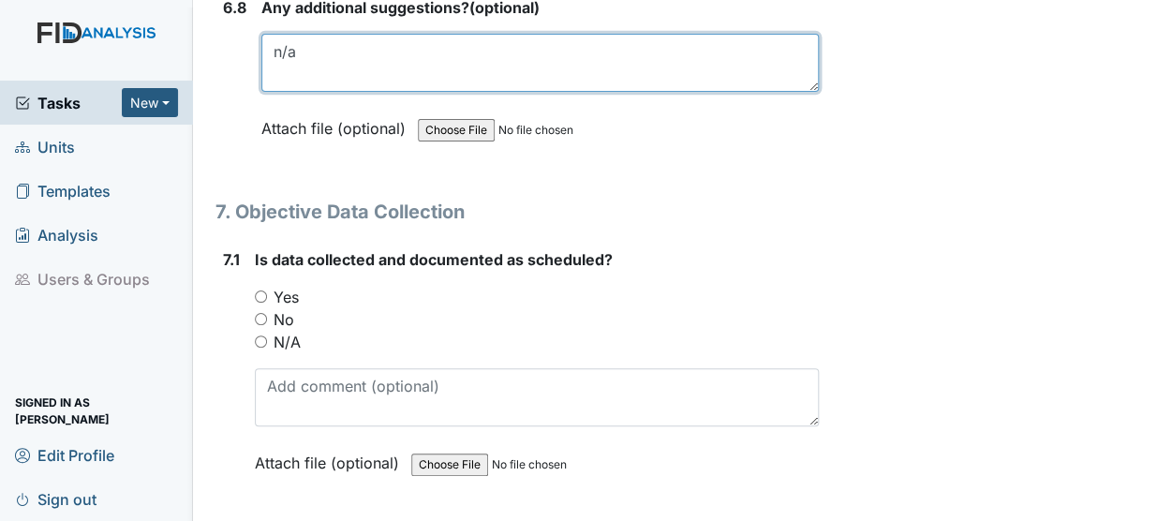
scroll to position [14255, 0]
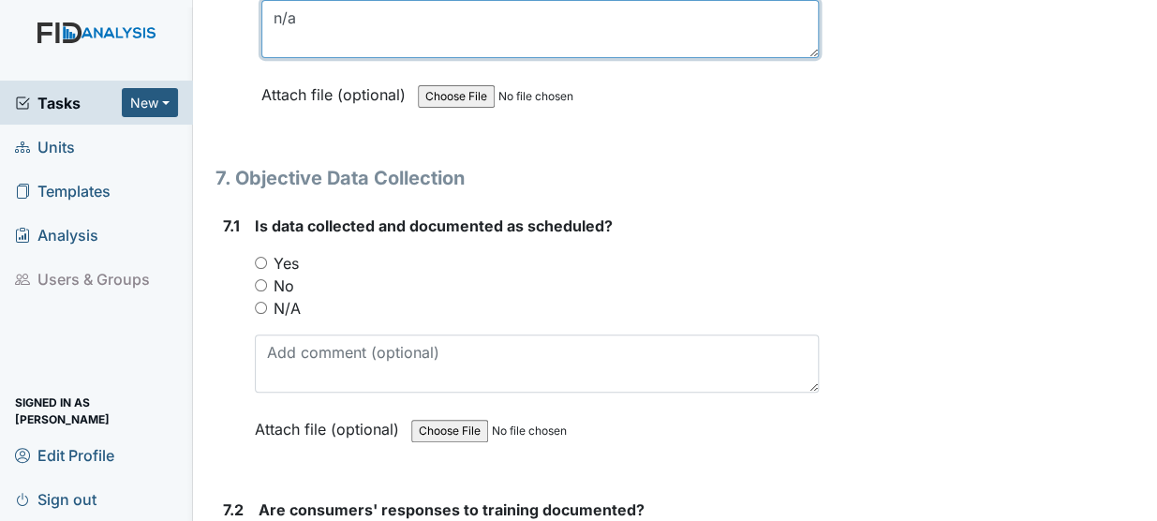
type textarea "n/a"
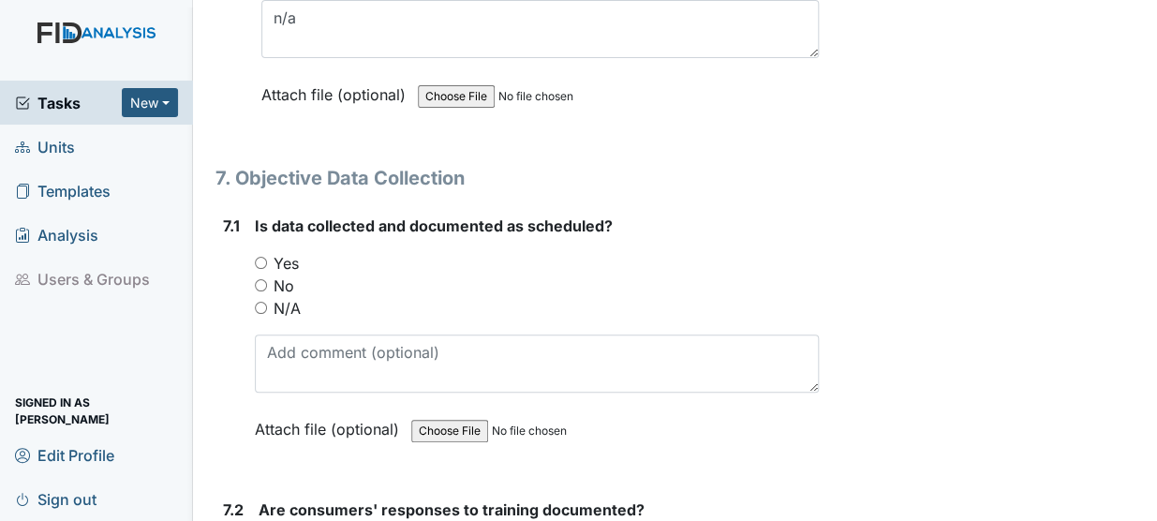
click at [277, 274] on label "No" at bounding box center [284, 285] width 21 height 22
click at [267, 279] on input "No" at bounding box center [261, 285] width 12 height 12
radio input "true"
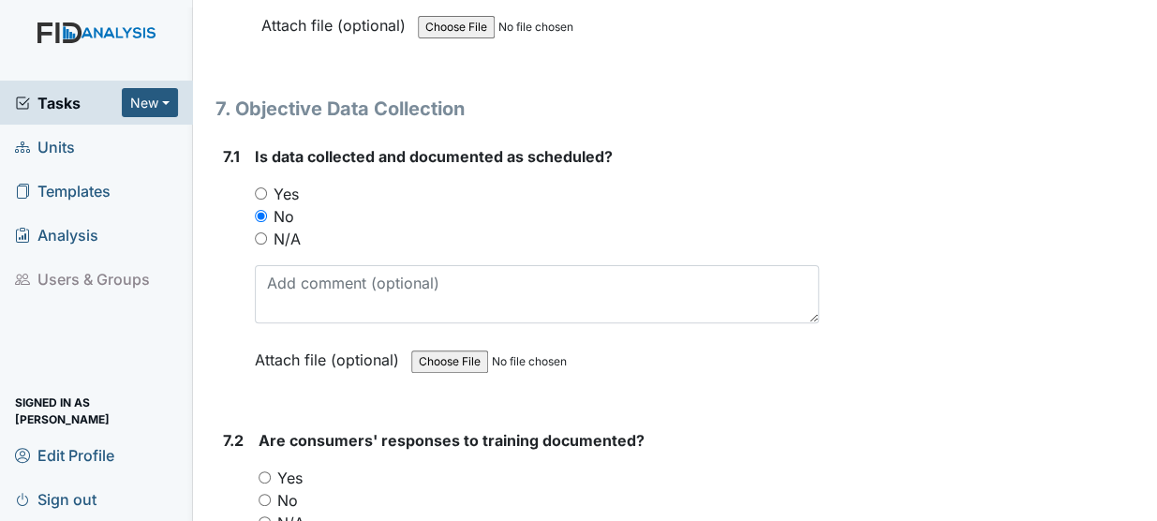
scroll to position [14327, 0]
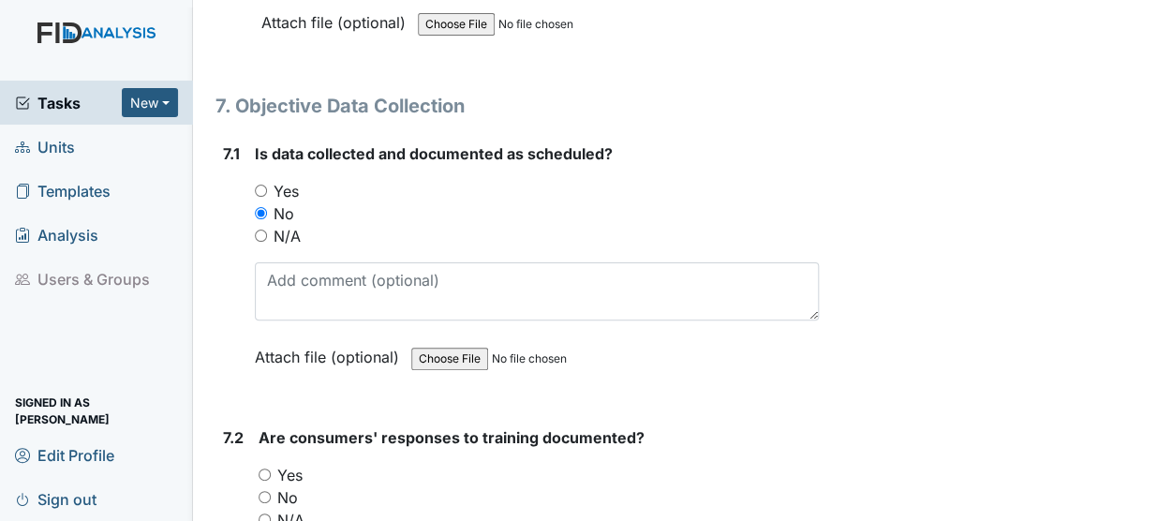
click at [277, 180] on label "Yes" at bounding box center [286, 191] width 25 height 22
click at [267, 185] on input "Yes" at bounding box center [261, 191] width 12 height 12
radio input "true"
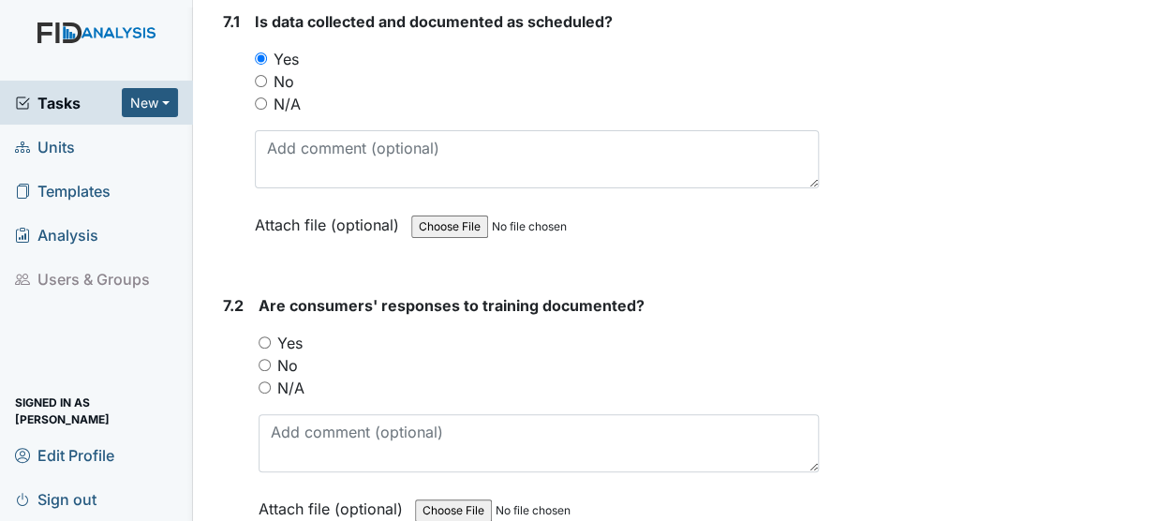
scroll to position [14467, 0]
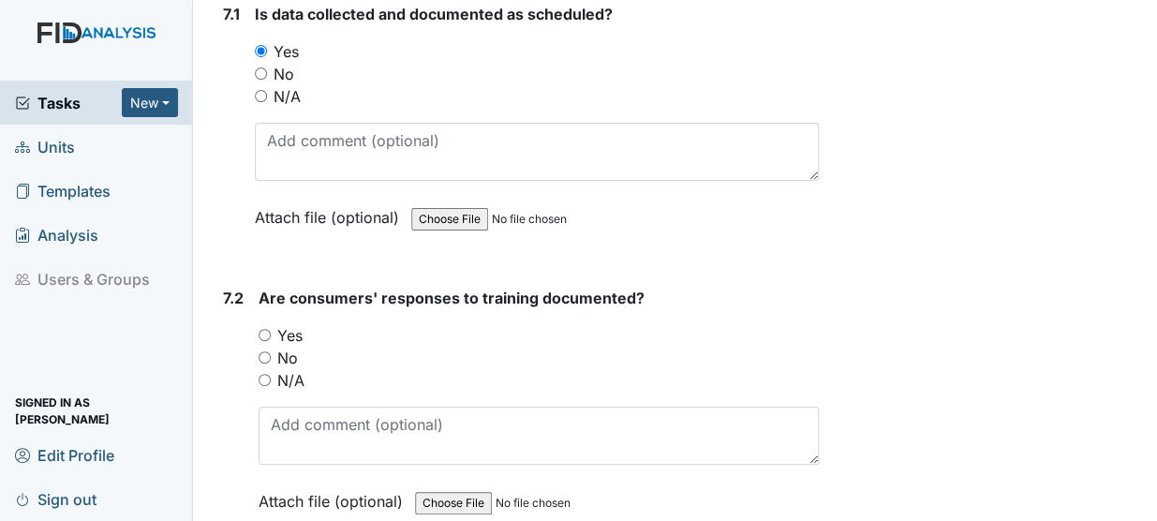
click at [264, 329] on input "Yes" at bounding box center [265, 335] width 12 height 12
radio input "true"
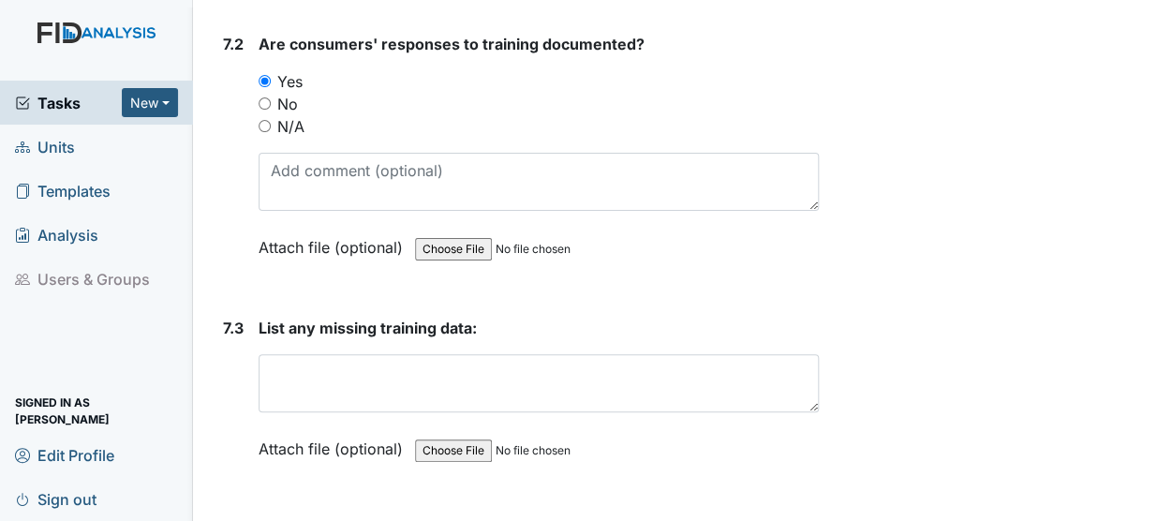
scroll to position [14723, 0]
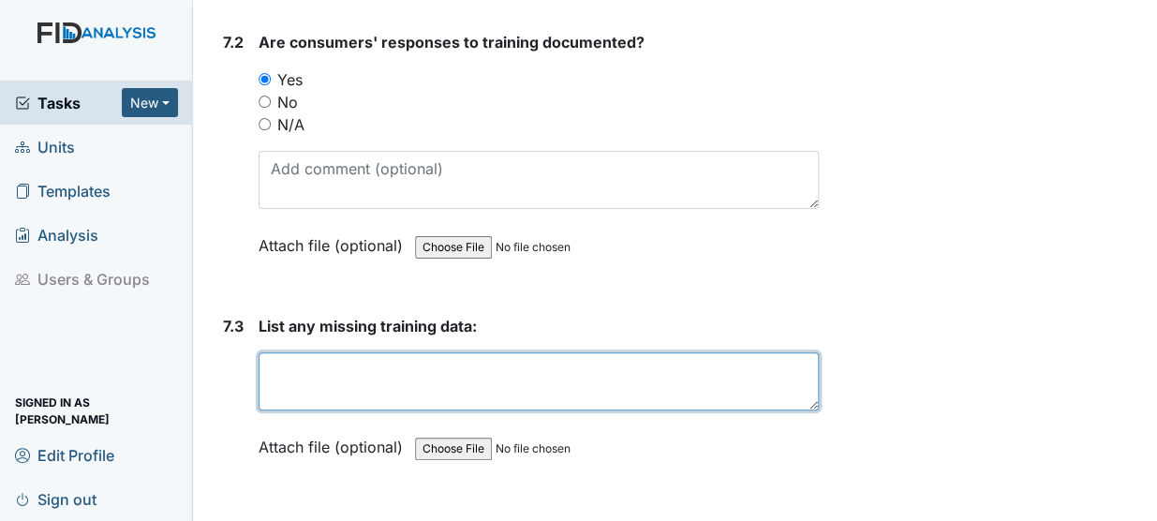
click at [363, 352] on textarea at bounding box center [539, 381] width 560 height 58
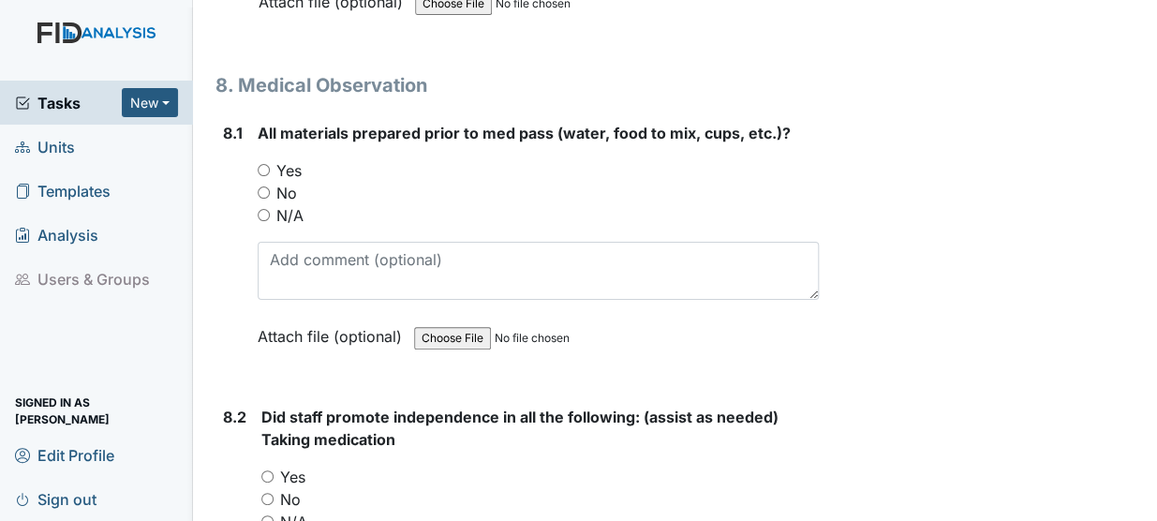
scroll to position [15176, 0]
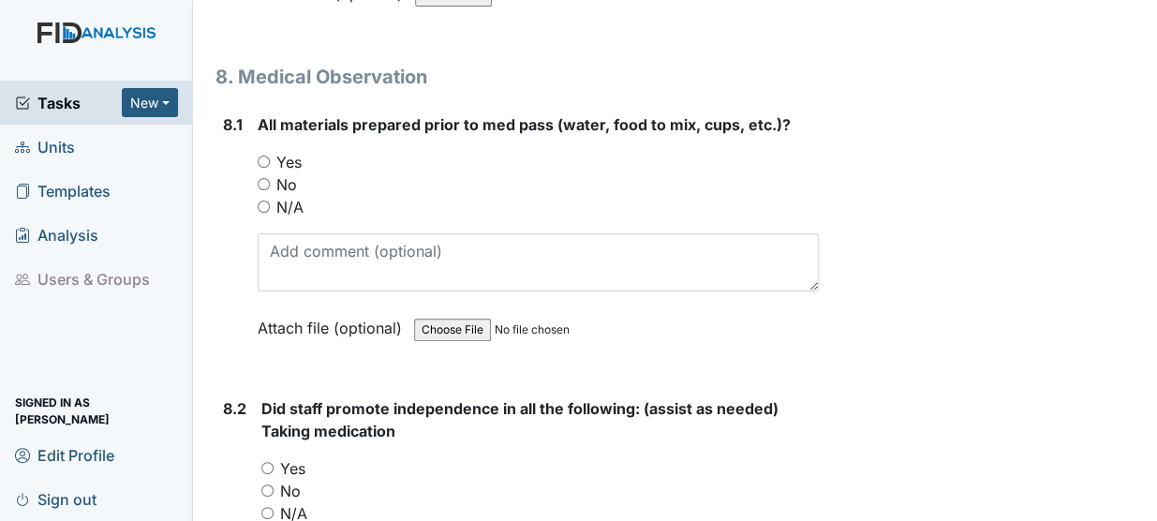
type textarea "n/a"
click at [262, 156] on input "Yes" at bounding box center [264, 162] width 12 height 12
radio input "true"
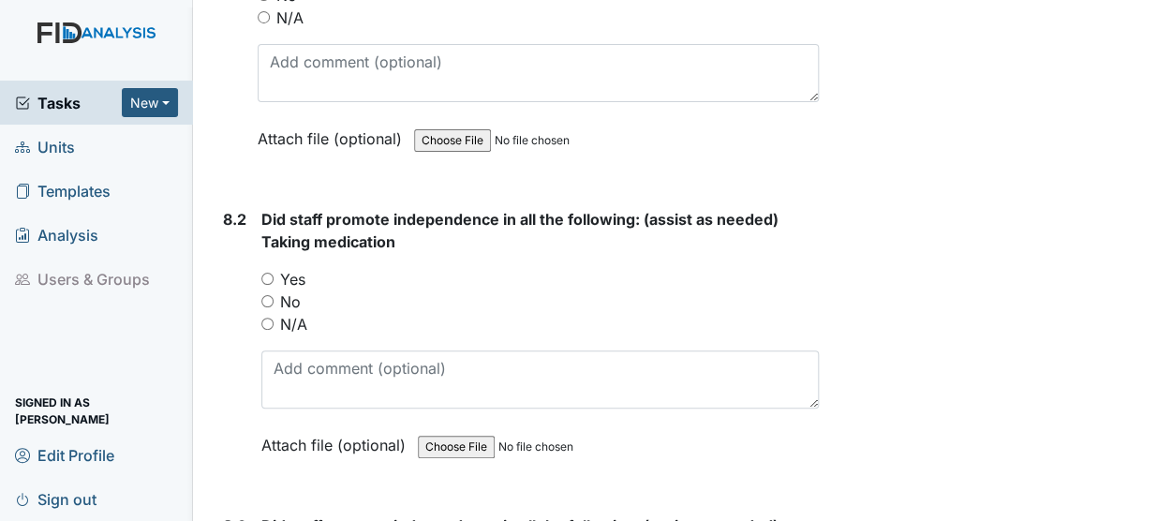
scroll to position [15373, 0]
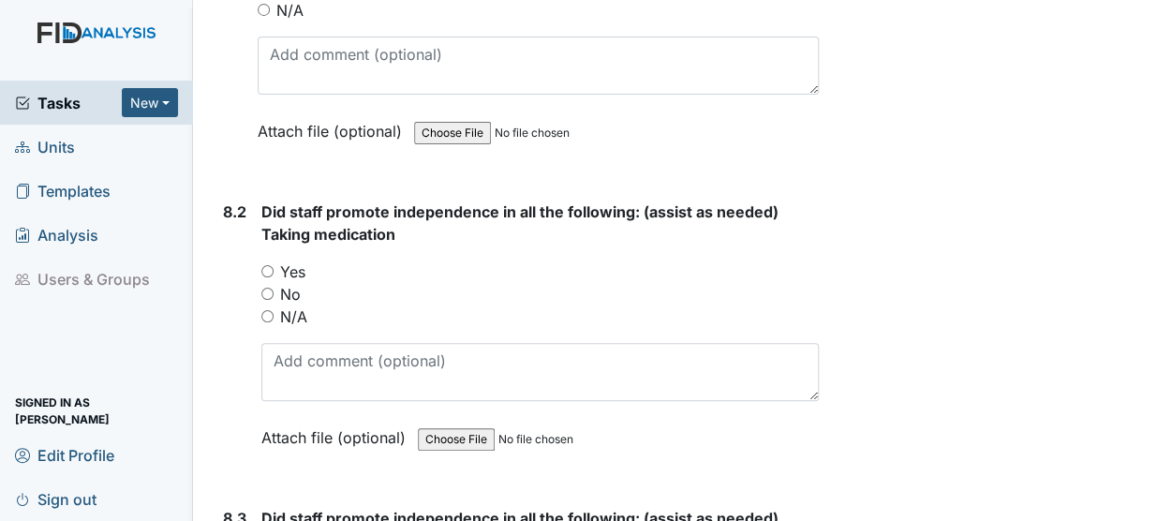
click at [267, 265] on input "Yes" at bounding box center [267, 271] width 12 height 12
radio input "true"
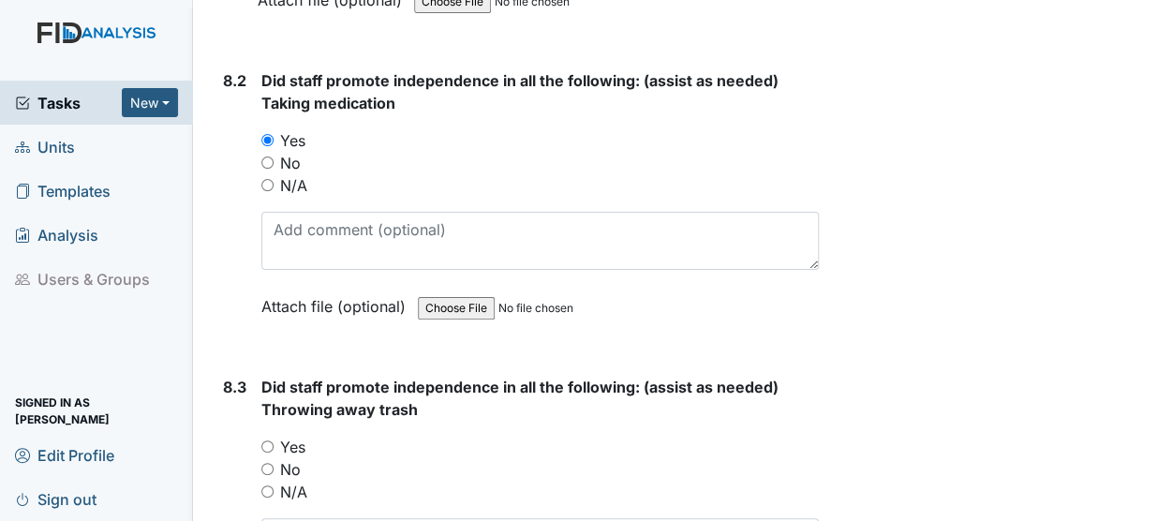
scroll to position [15556, 0]
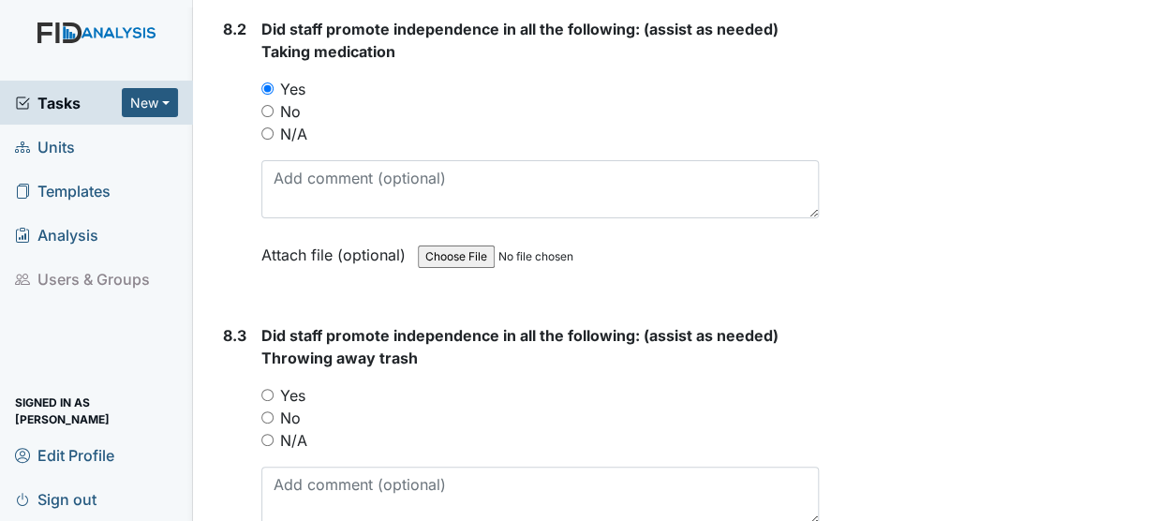
click at [271, 389] on input "Yes" at bounding box center [267, 395] width 12 height 12
radio input "true"
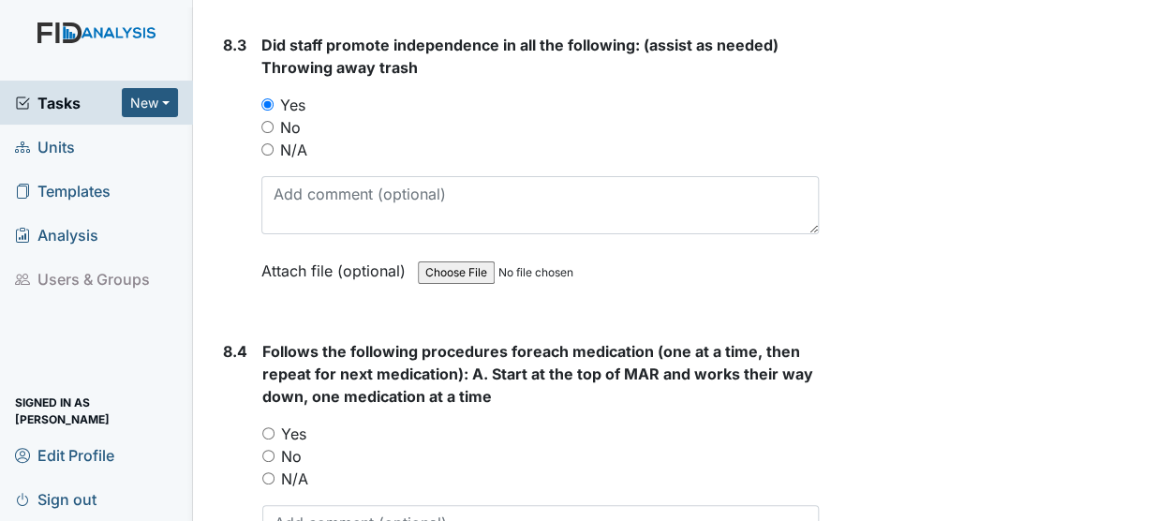
scroll to position [15877, 0]
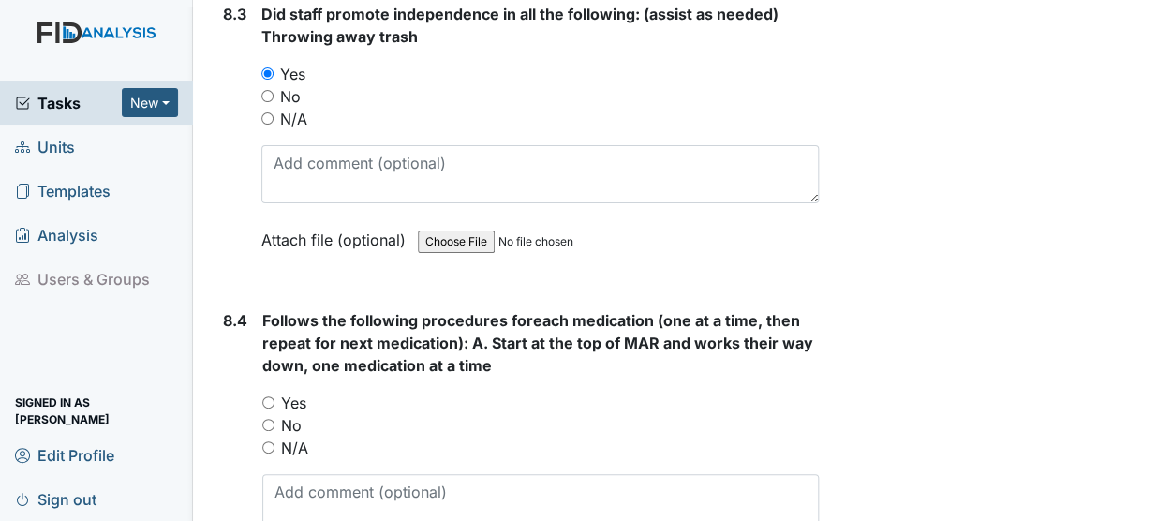
click at [270, 396] on input "Yes" at bounding box center [268, 402] width 12 height 12
radio input "true"
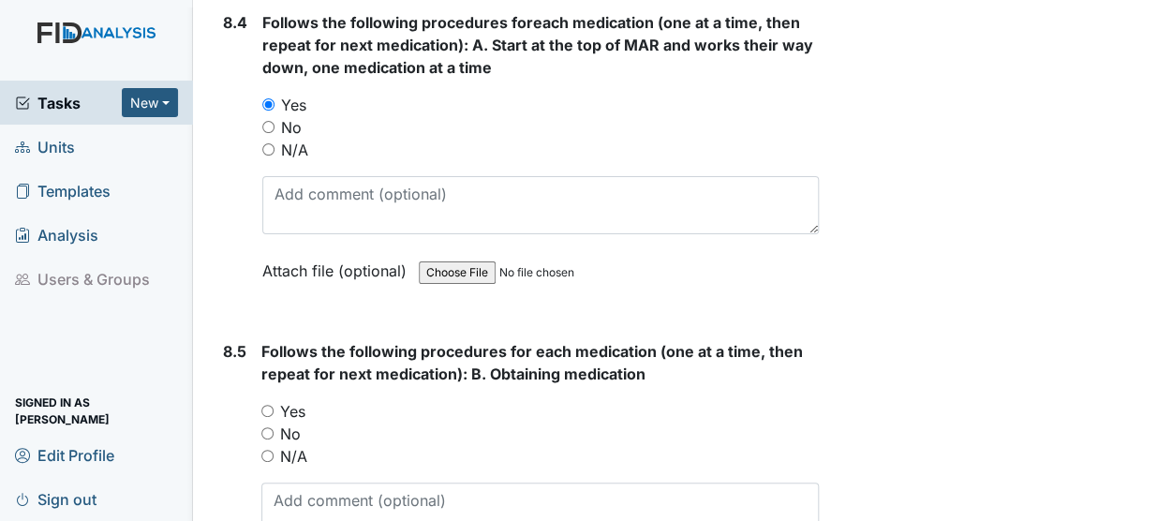
scroll to position [16192, 0]
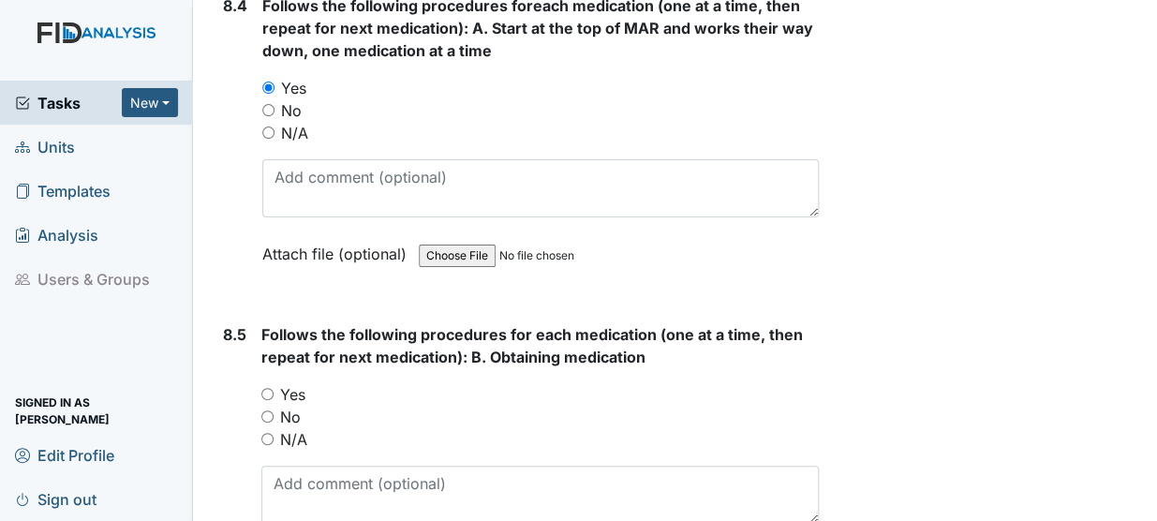
click at [261, 388] on input "Yes" at bounding box center [267, 394] width 12 height 12
radio input "true"
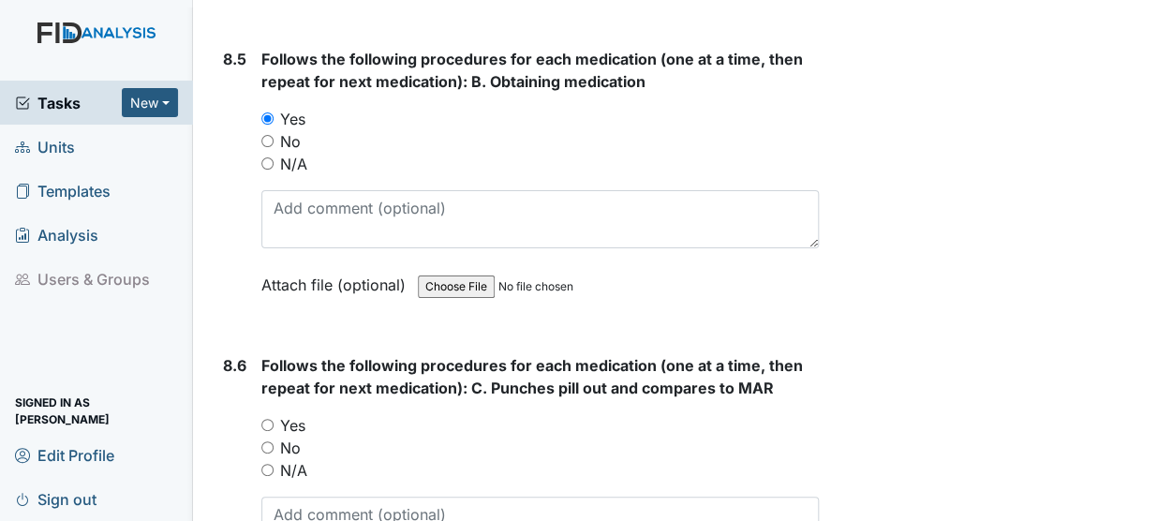
scroll to position [16496, 0]
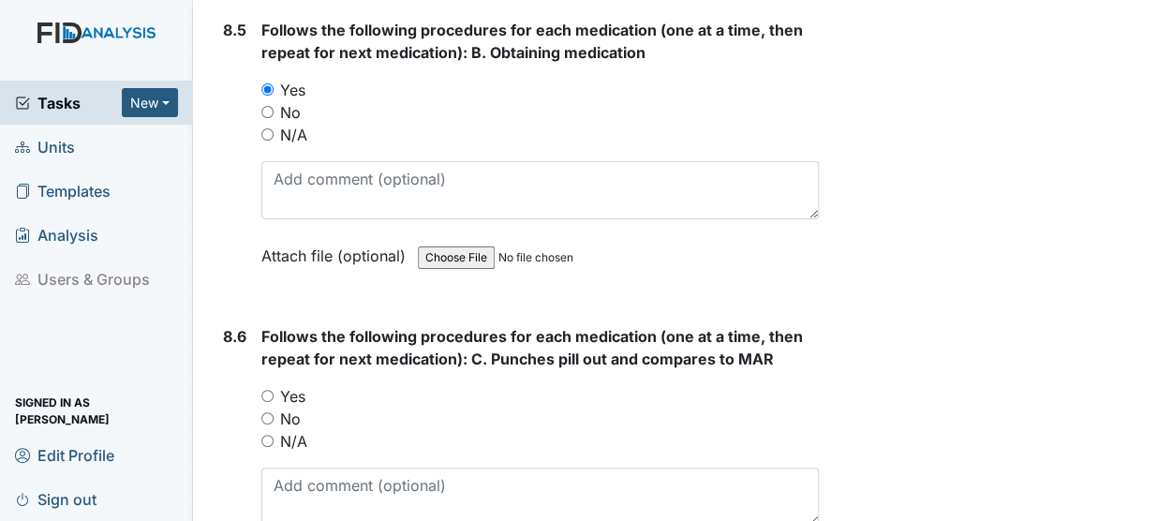
click at [263, 390] on input "Yes" at bounding box center [267, 396] width 12 height 12
radio input "true"
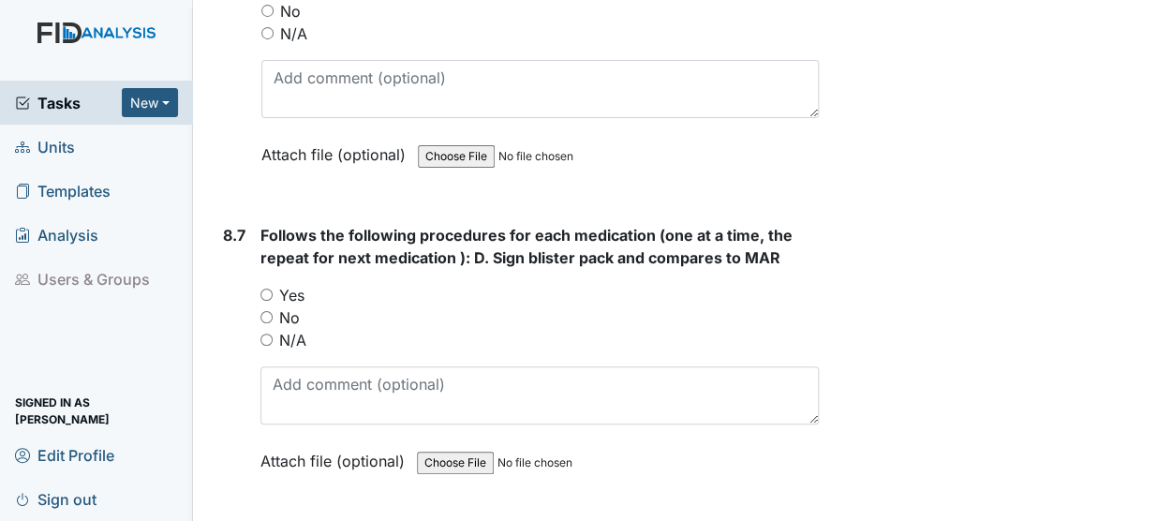
scroll to position [16931, 0]
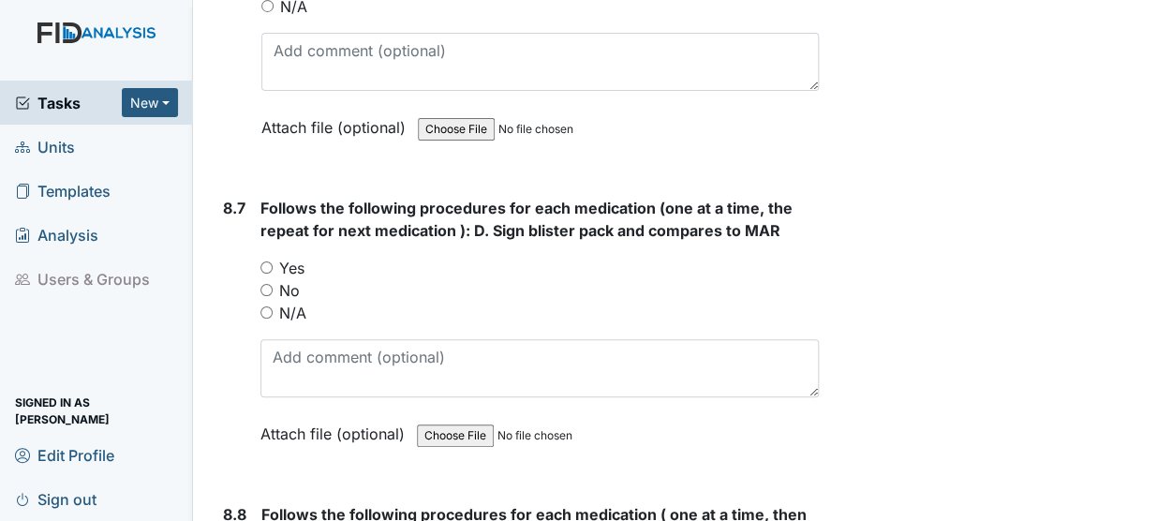
click at [267, 261] on input "Yes" at bounding box center [266, 267] width 12 height 12
radio input "true"
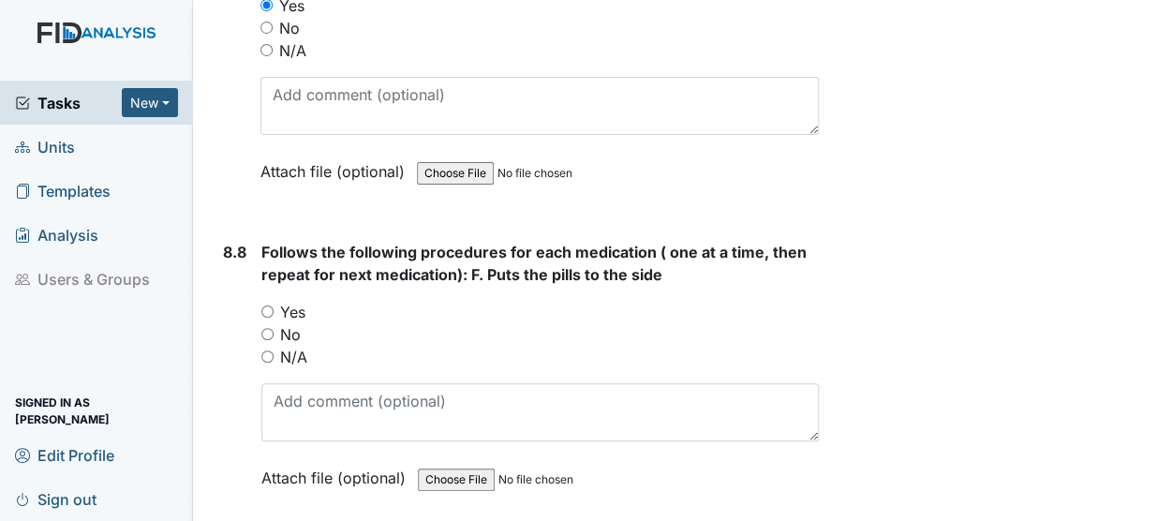
scroll to position [17198, 0]
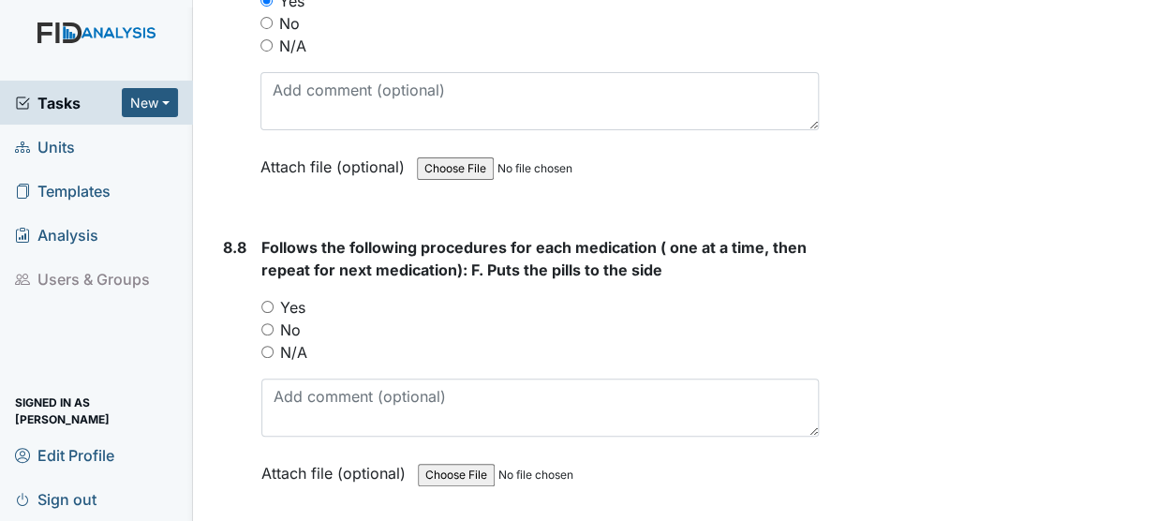
click at [268, 301] on input "Yes" at bounding box center [267, 307] width 12 height 12
radio input "true"
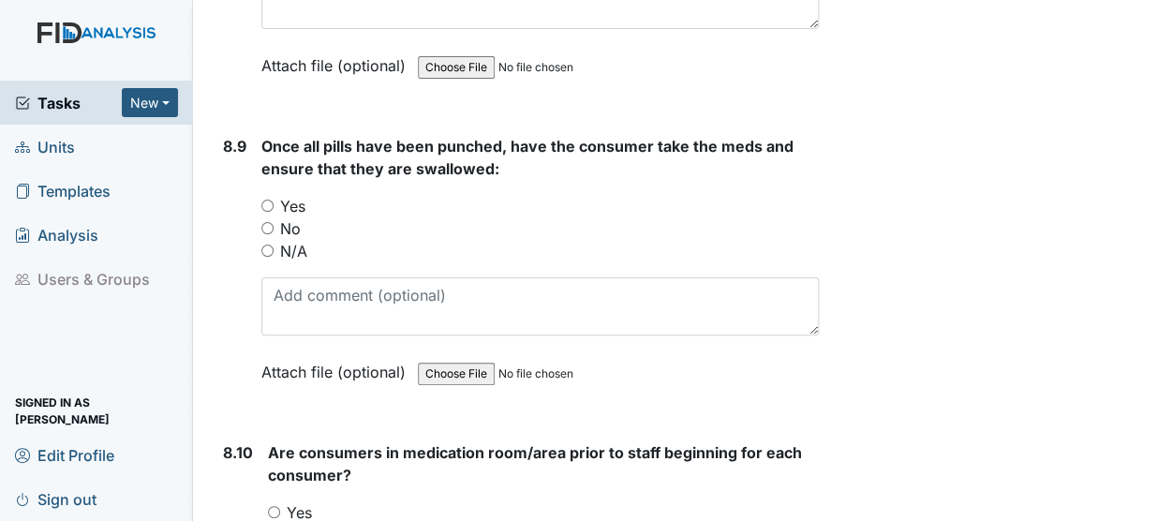
scroll to position [17614, 0]
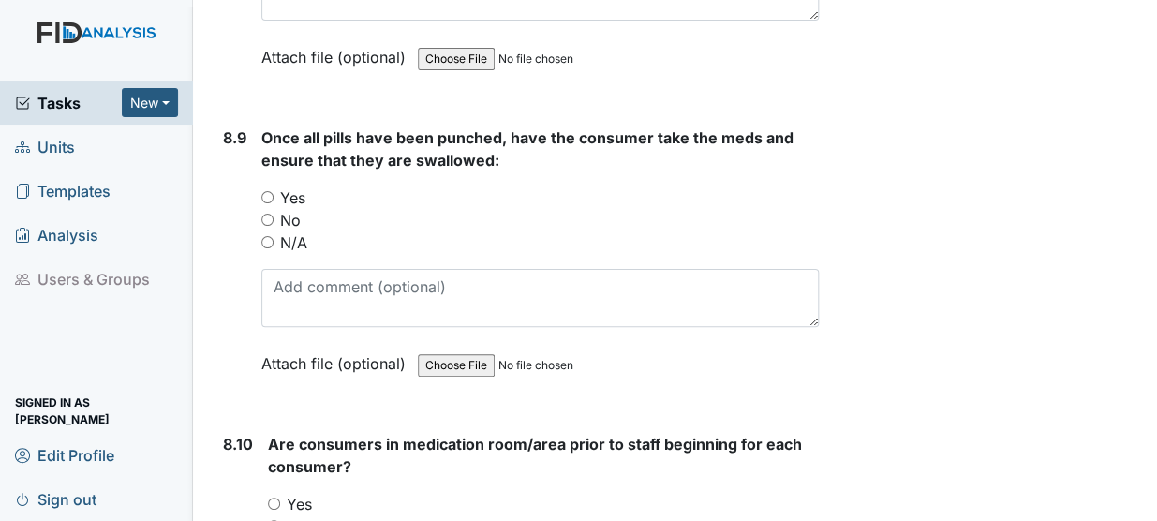
click at [270, 191] on input "Yes" at bounding box center [267, 197] width 12 height 12
radio input "true"
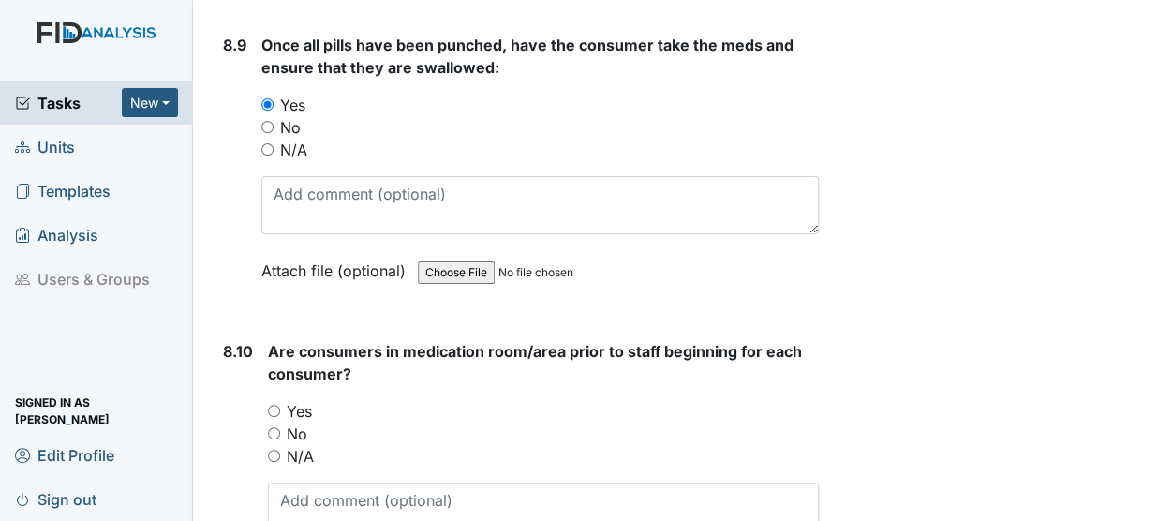
scroll to position [17749, 0]
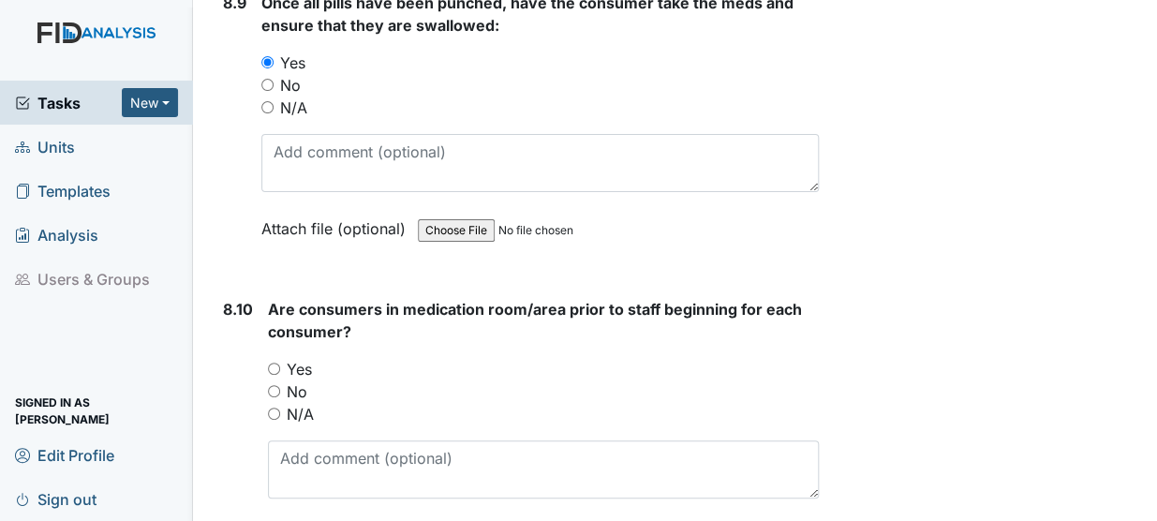
click at [268, 363] on input "Yes" at bounding box center [274, 369] width 12 height 12
radio input "true"
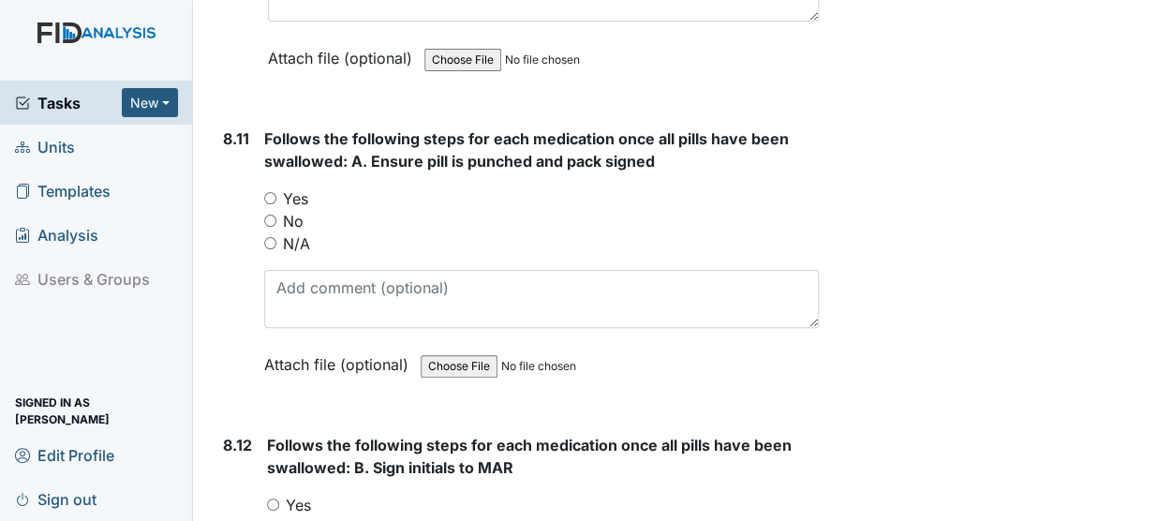
scroll to position [18233, 0]
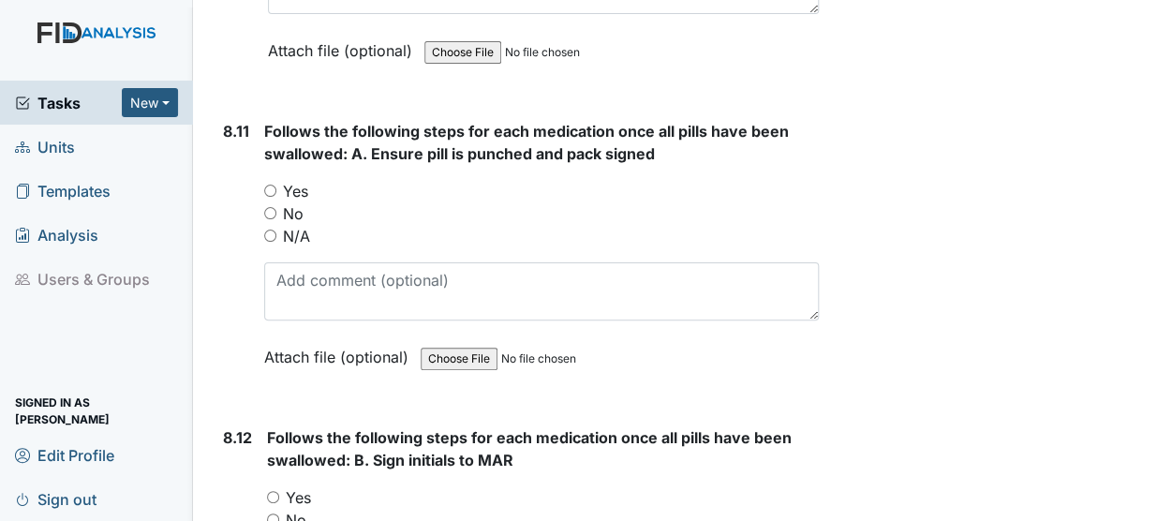
click at [270, 185] on input "Yes" at bounding box center [270, 191] width 12 height 12
radio input "true"
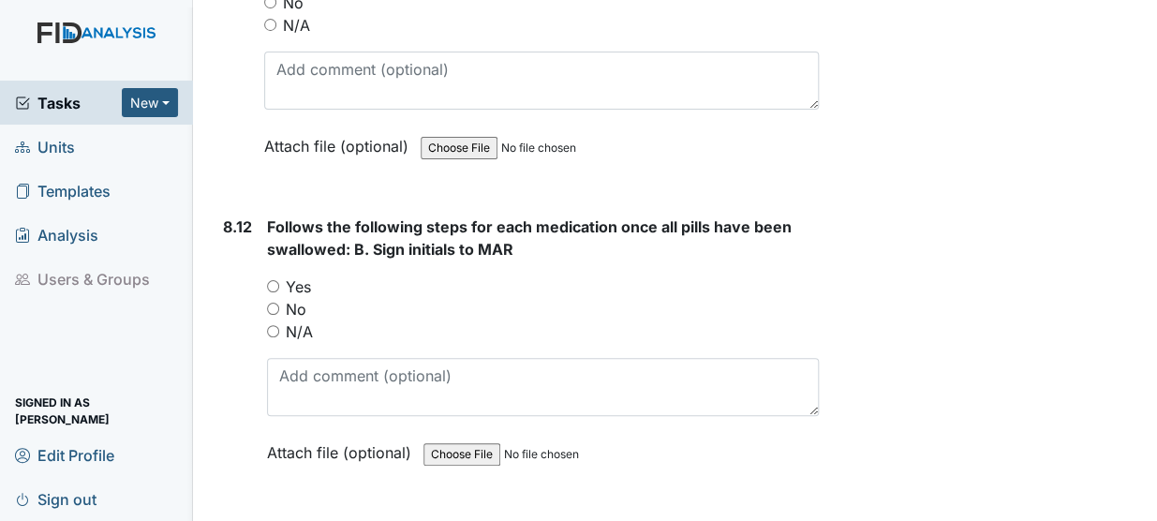
scroll to position [18446, 0]
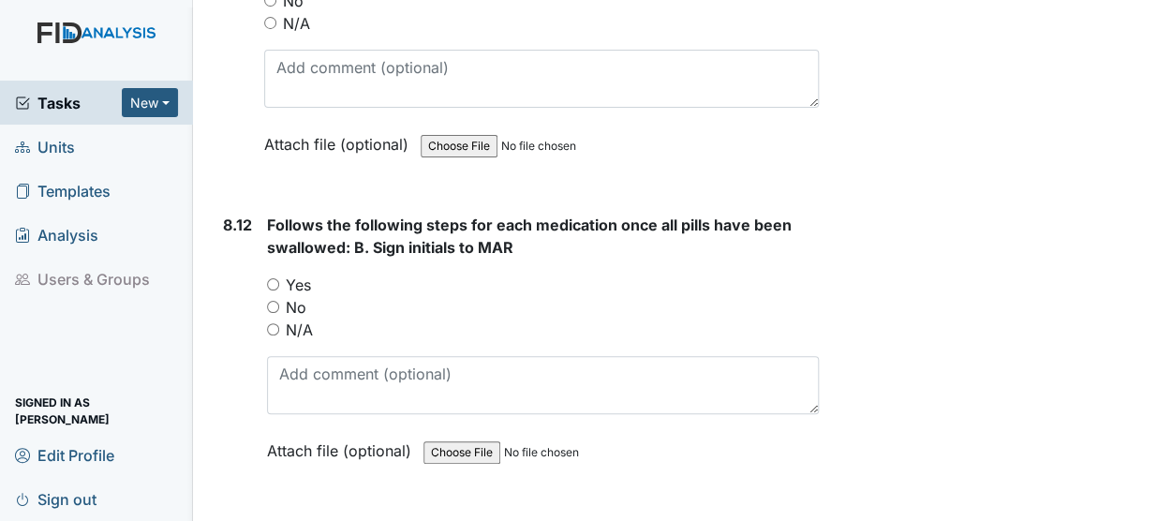
click at [275, 278] on input "Yes" at bounding box center [273, 284] width 12 height 12
radio input "true"
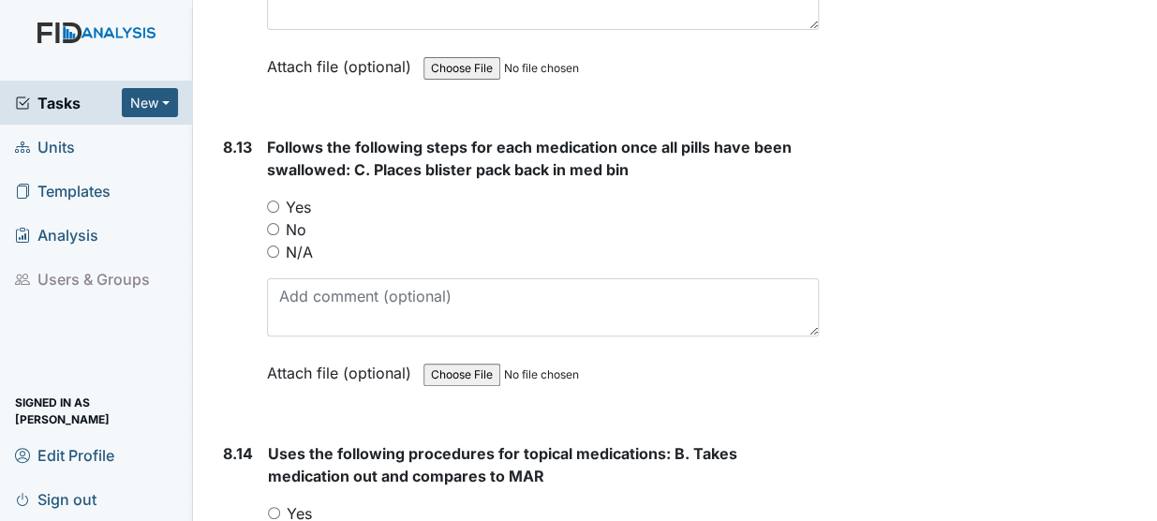
scroll to position [18844, 0]
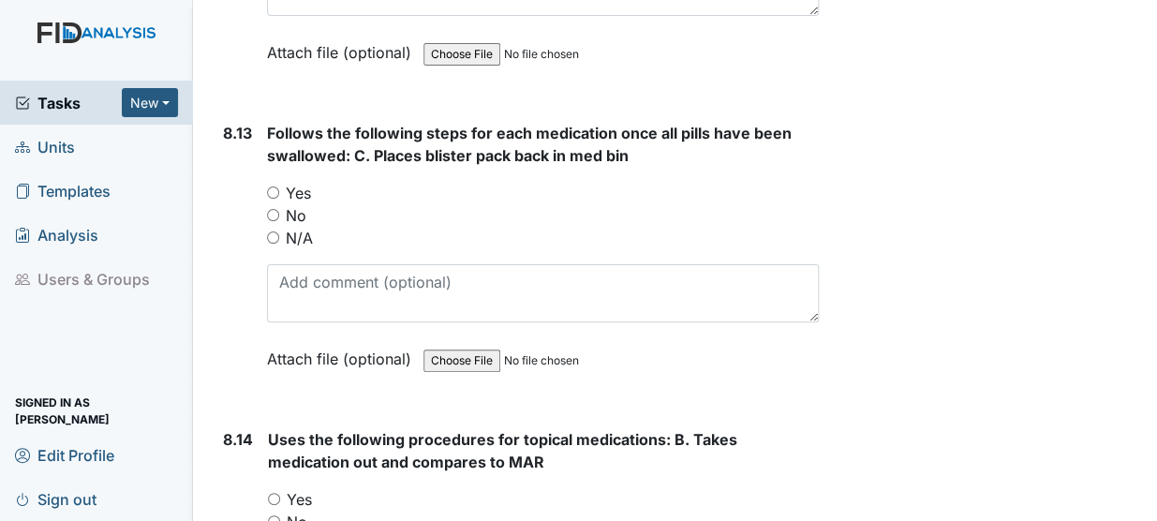
click at [270, 186] on input "Yes" at bounding box center [273, 192] width 12 height 12
radio input "true"
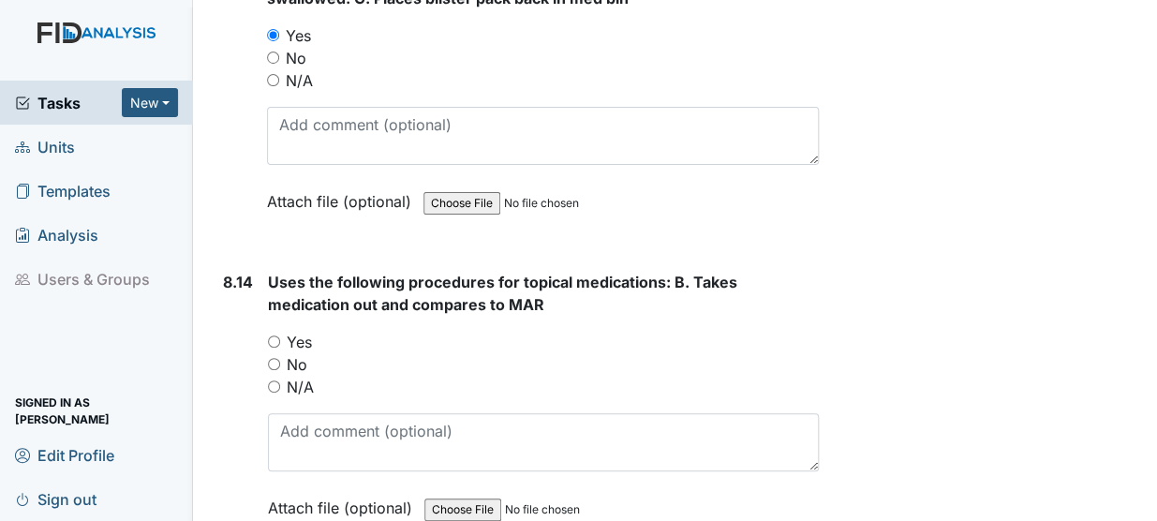
scroll to position [19012, 0]
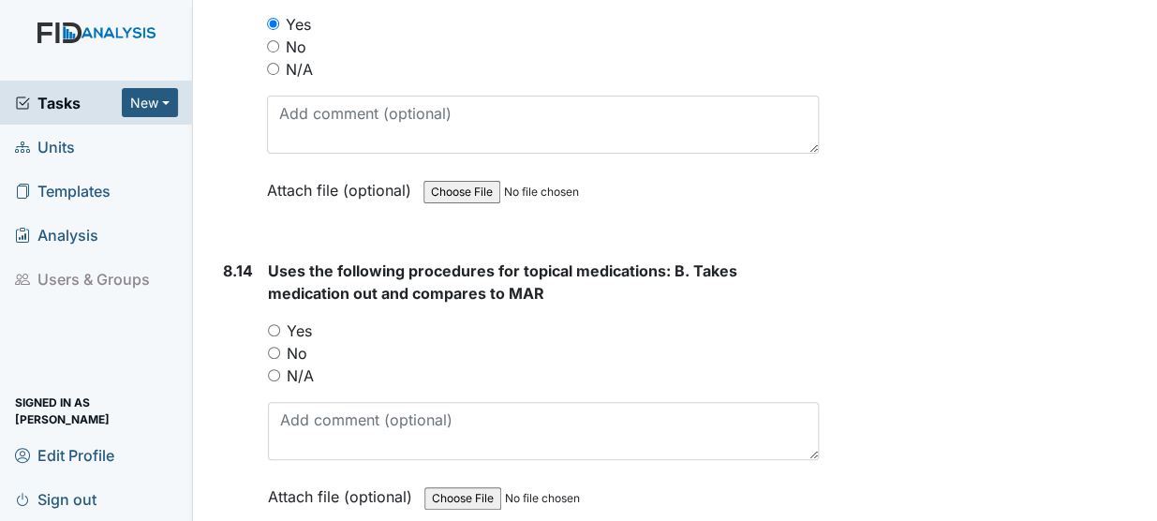
click at [269, 324] on input "Yes" at bounding box center [274, 330] width 12 height 12
radio input "true"
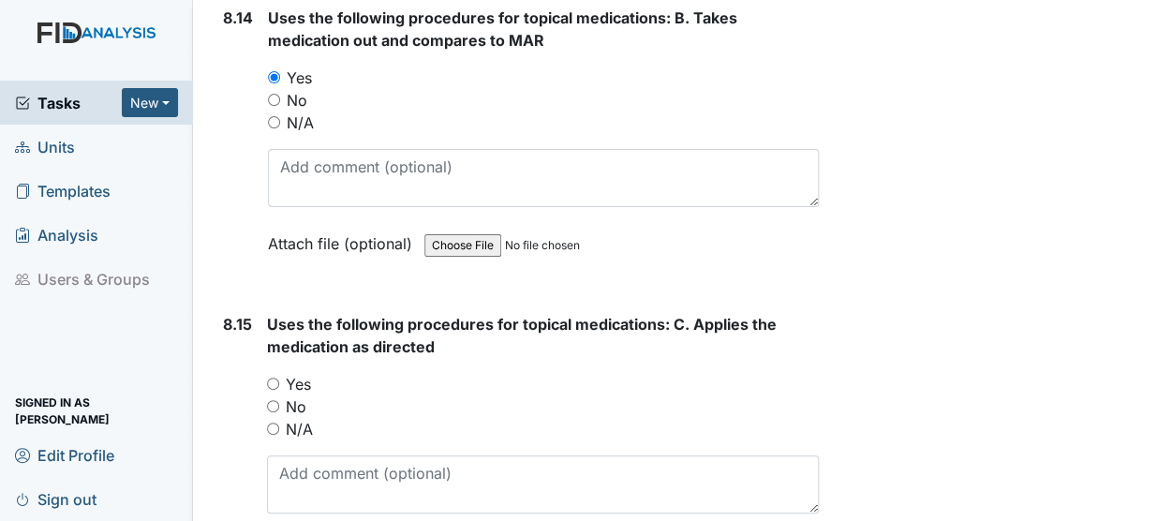
scroll to position [19267, 0]
click at [269, 376] on input "Yes" at bounding box center [273, 382] width 12 height 12
radio input "true"
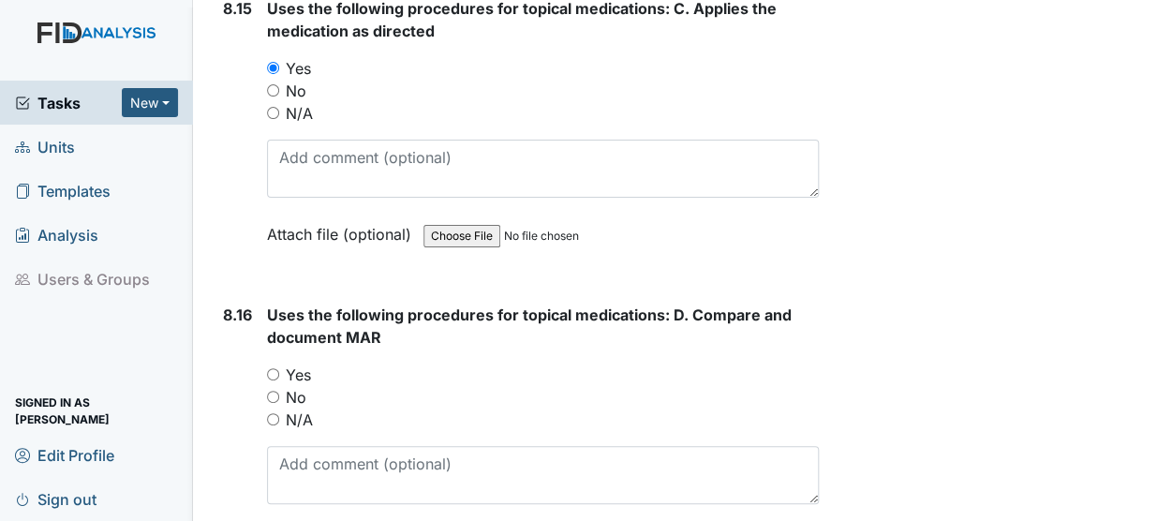
scroll to position [19583, 0]
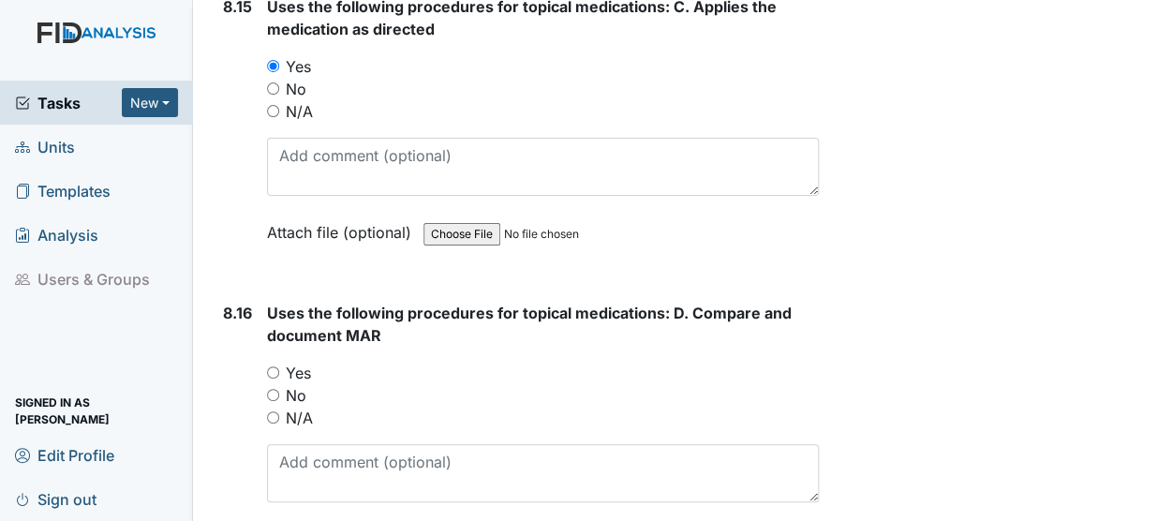
click at [274, 366] on input "Yes" at bounding box center [273, 372] width 12 height 12
radio input "true"
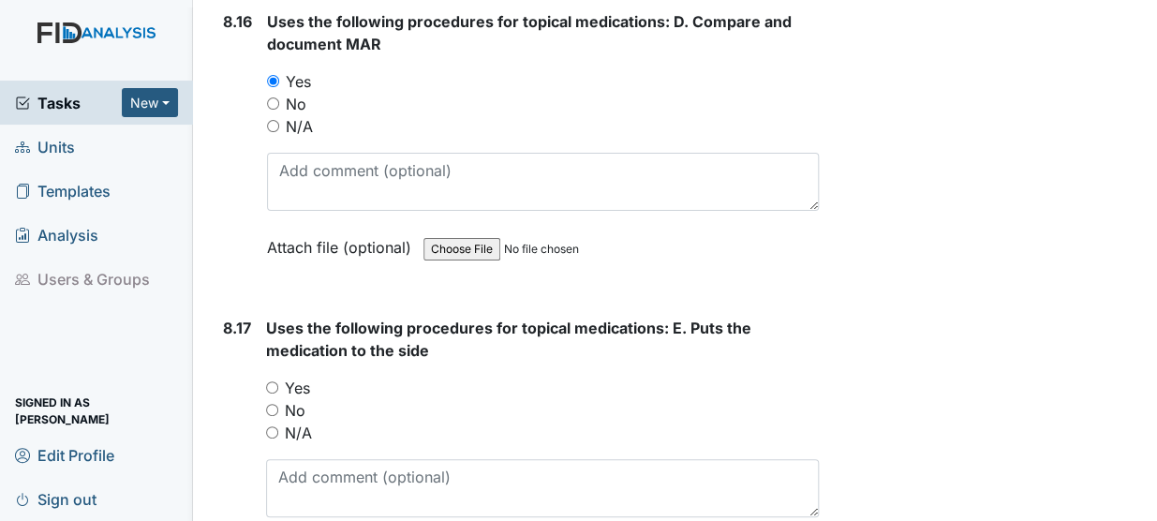
scroll to position [19877, 0]
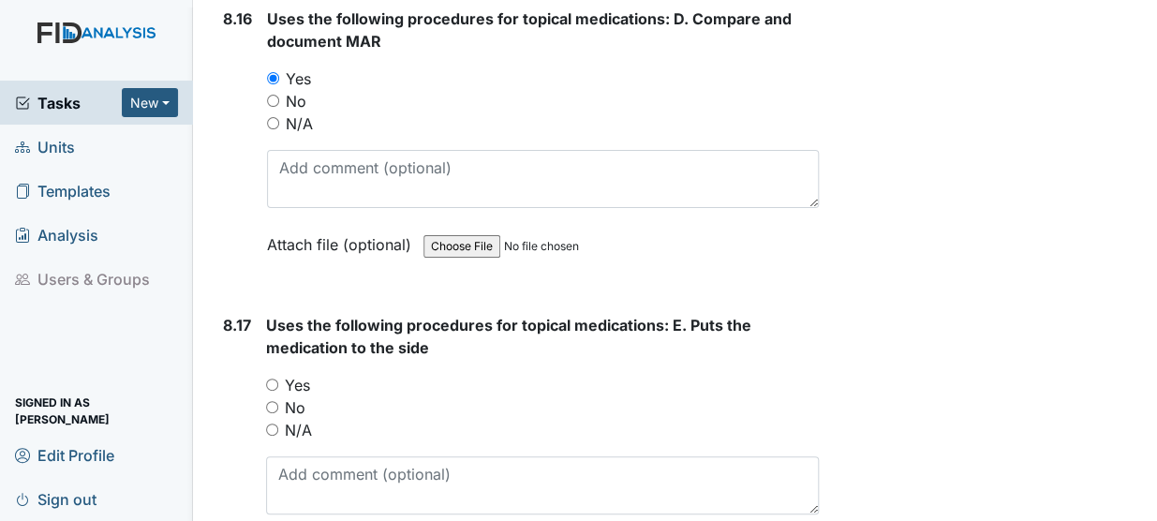
click at [267, 378] on input "Yes" at bounding box center [272, 384] width 12 height 12
radio input "true"
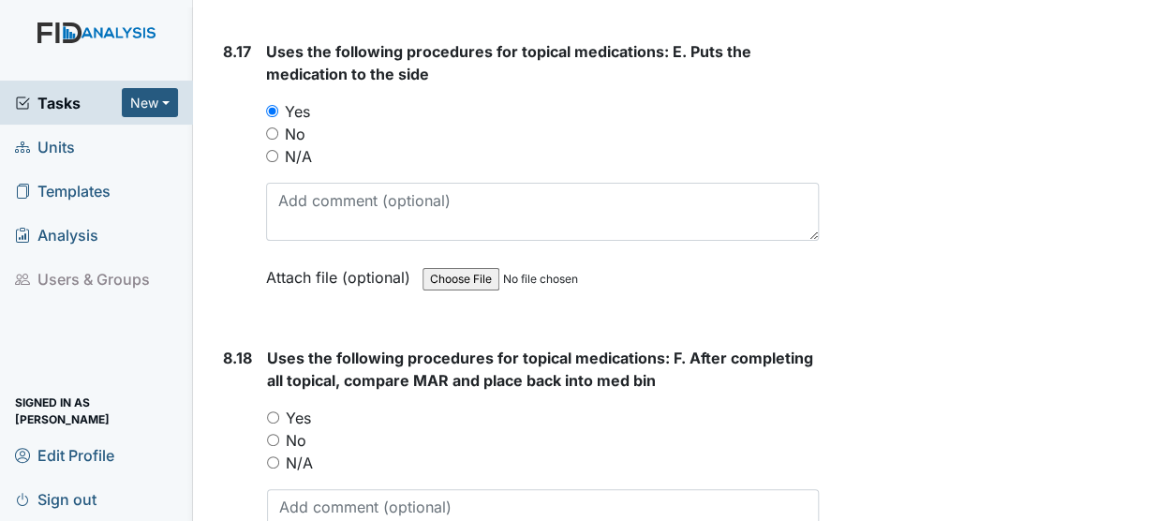
scroll to position [20193, 0]
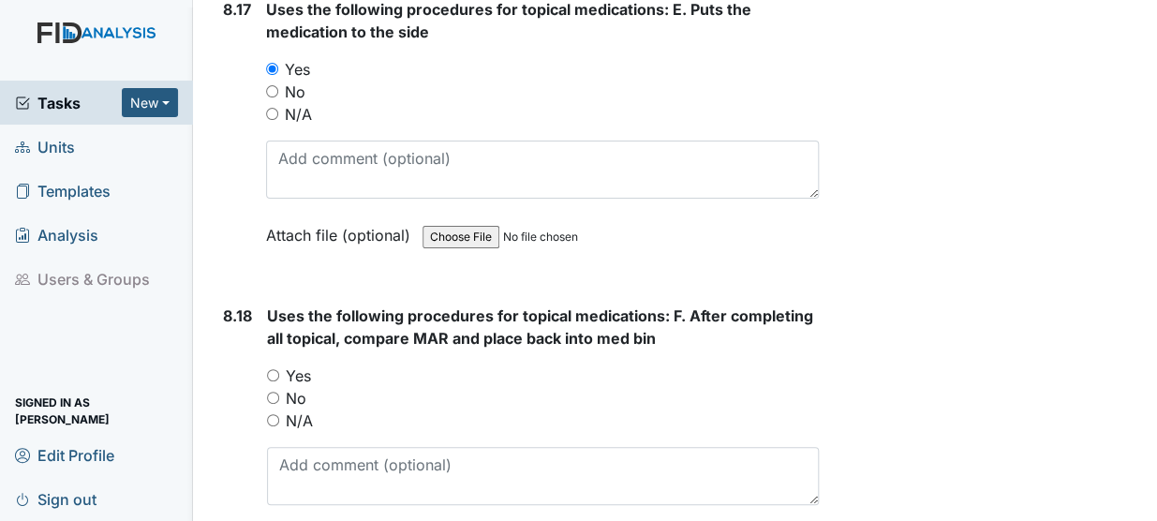
click at [272, 369] on input "Yes" at bounding box center [273, 375] width 12 height 12
radio input "true"
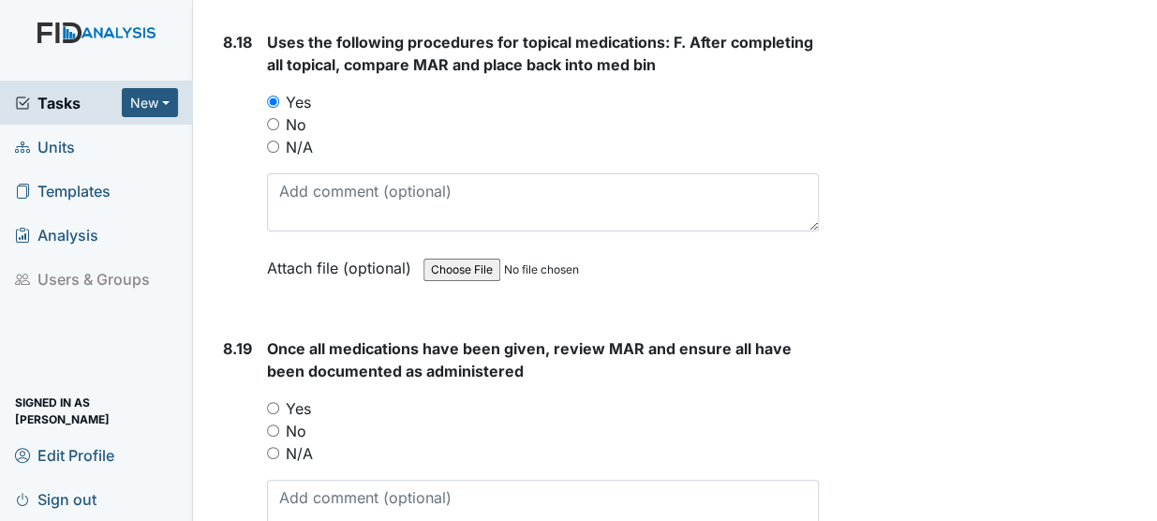
scroll to position [20472, 0]
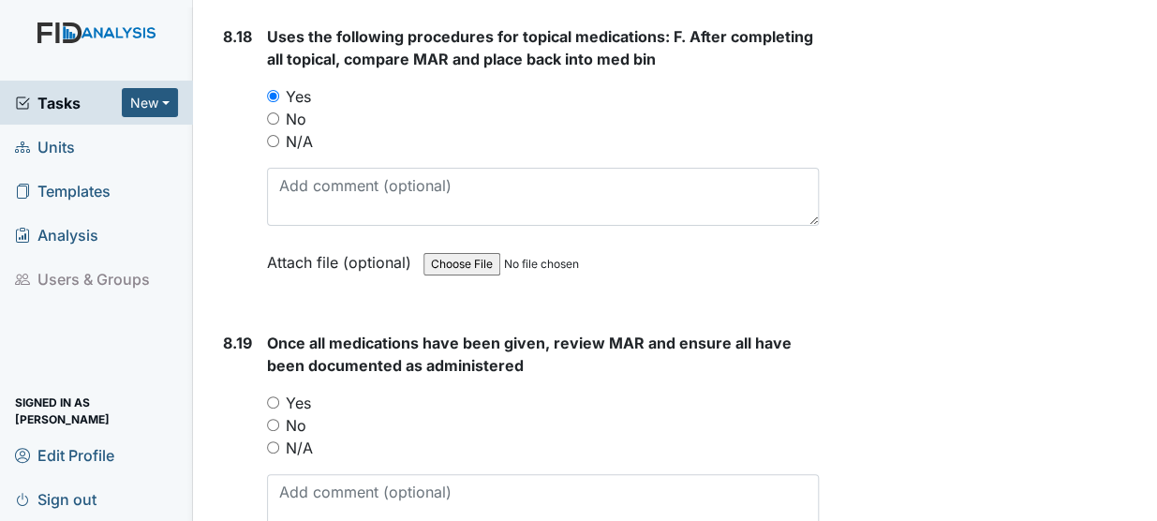
click at [268, 396] on input "Yes" at bounding box center [273, 402] width 12 height 12
radio input "true"
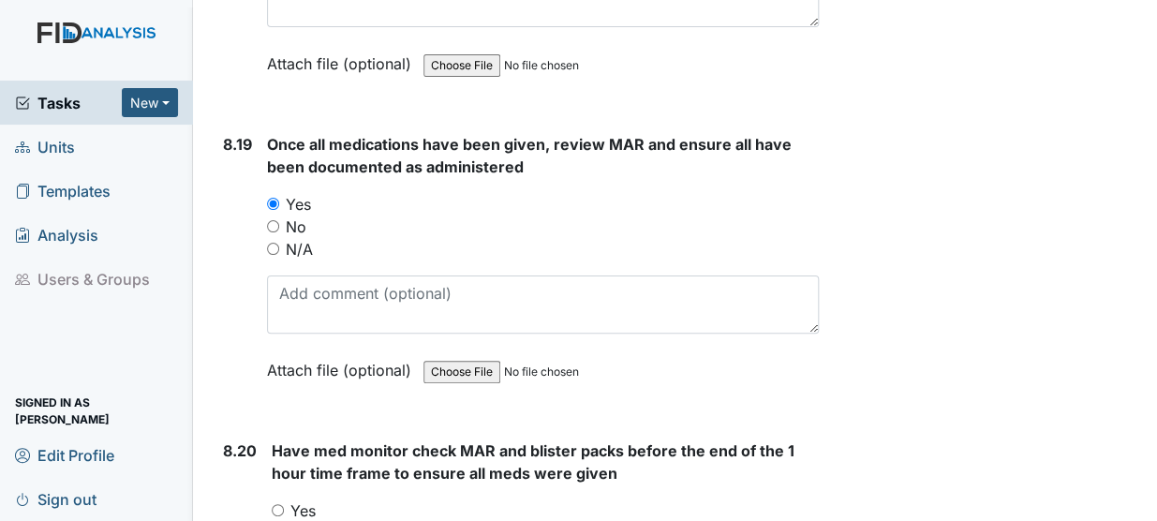
scroll to position [20685, 0]
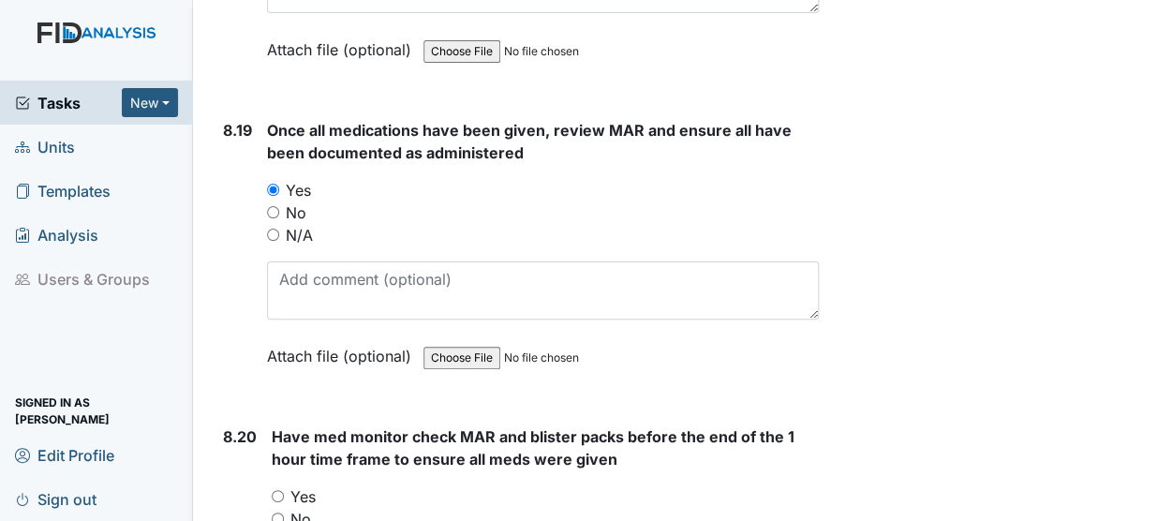
click at [274, 490] on input "Yes" at bounding box center [278, 496] width 12 height 12
radio input "true"
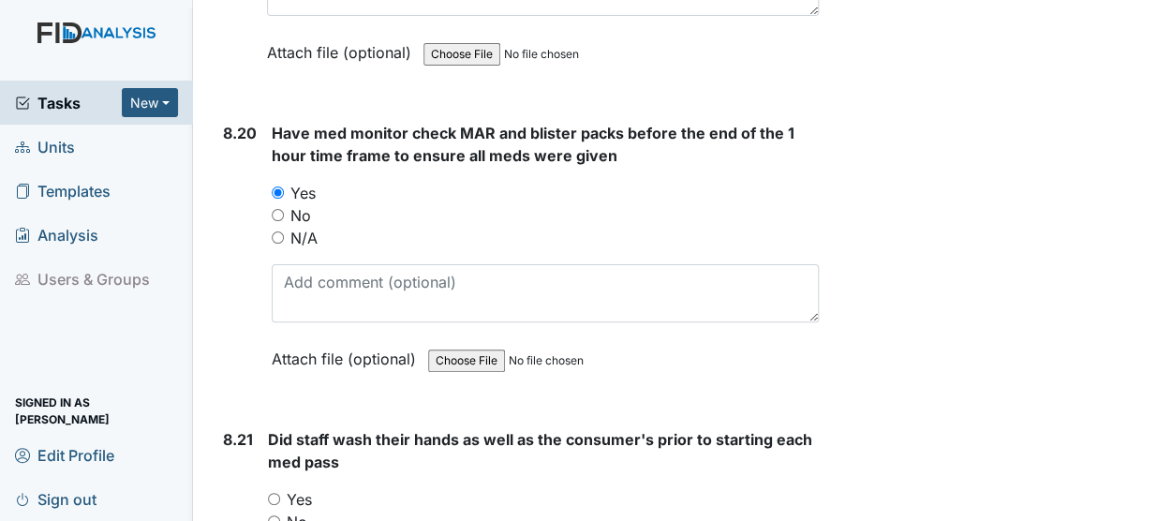
scroll to position [21002, 0]
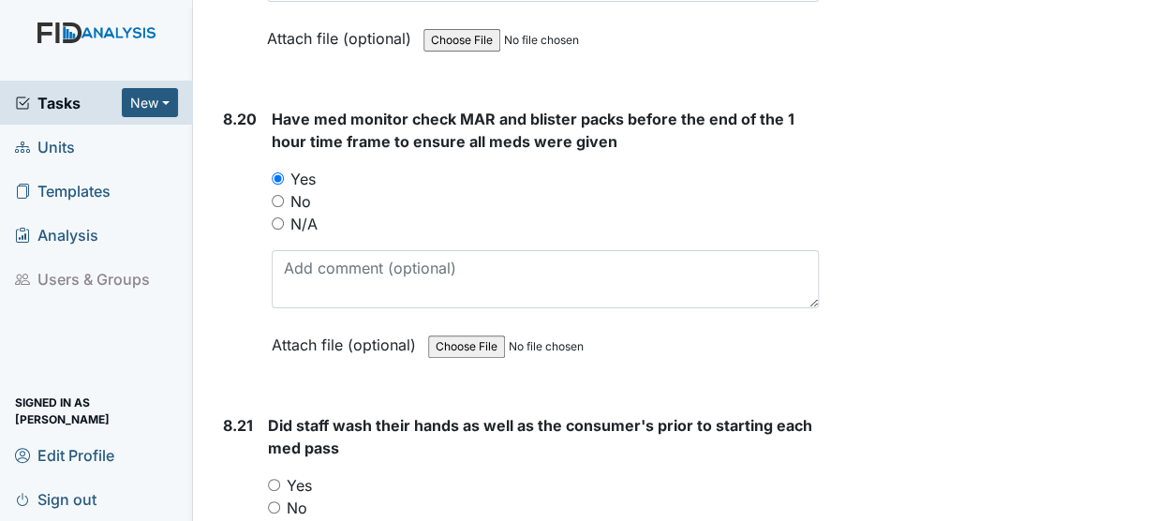
click at [271, 479] on input "Yes" at bounding box center [274, 485] width 12 height 12
radio input "true"
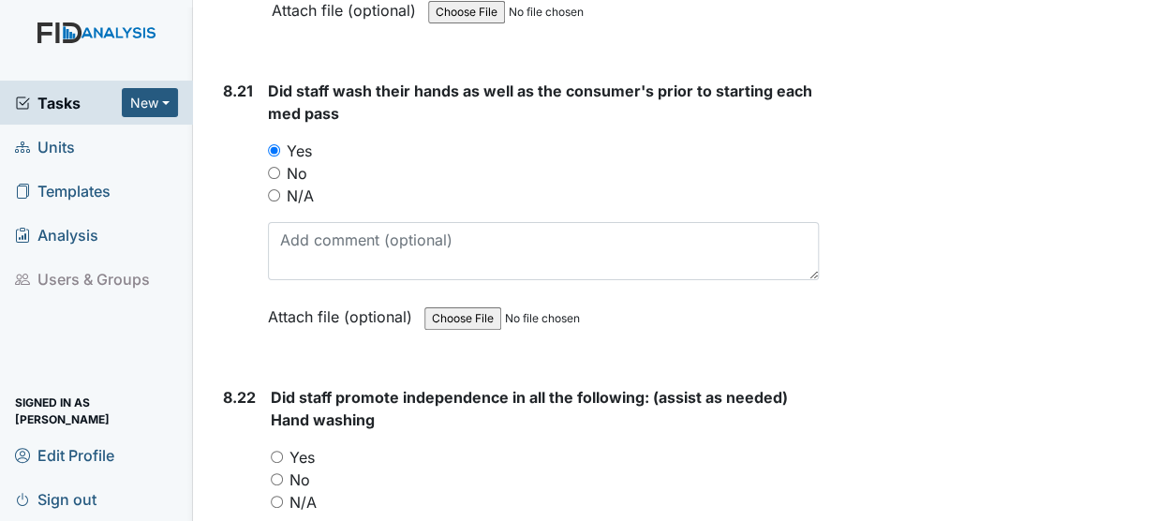
scroll to position [21357, 0]
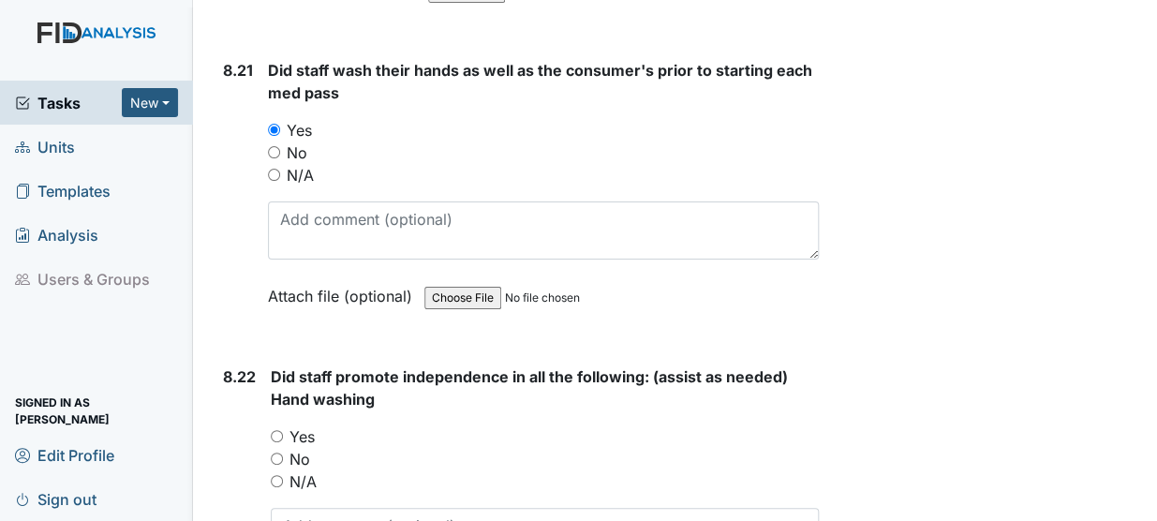
click at [276, 430] on input "Yes" at bounding box center [277, 436] width 12 height 12
radio input "true"
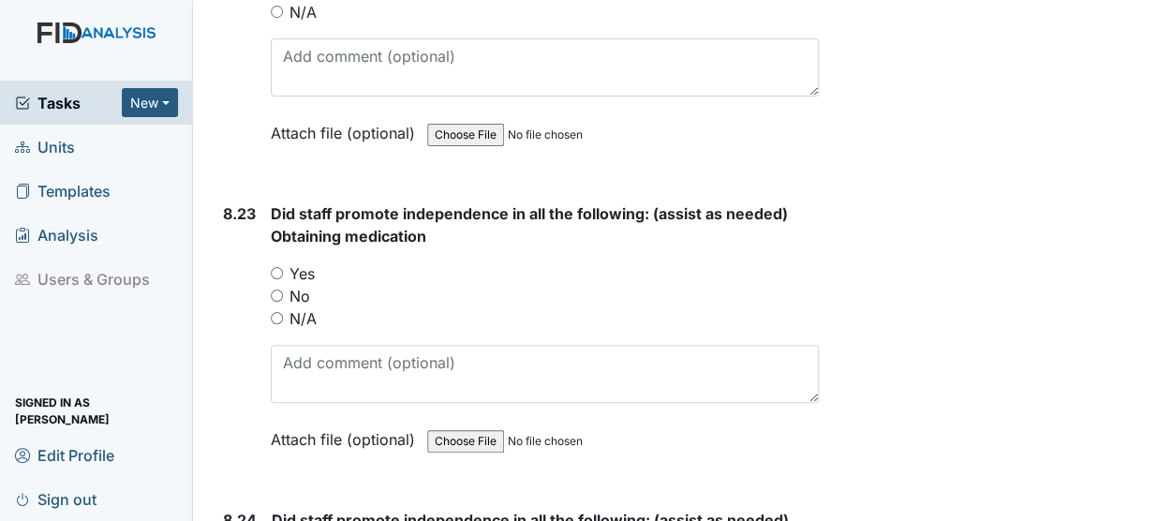
scroll to position [21838, 0]
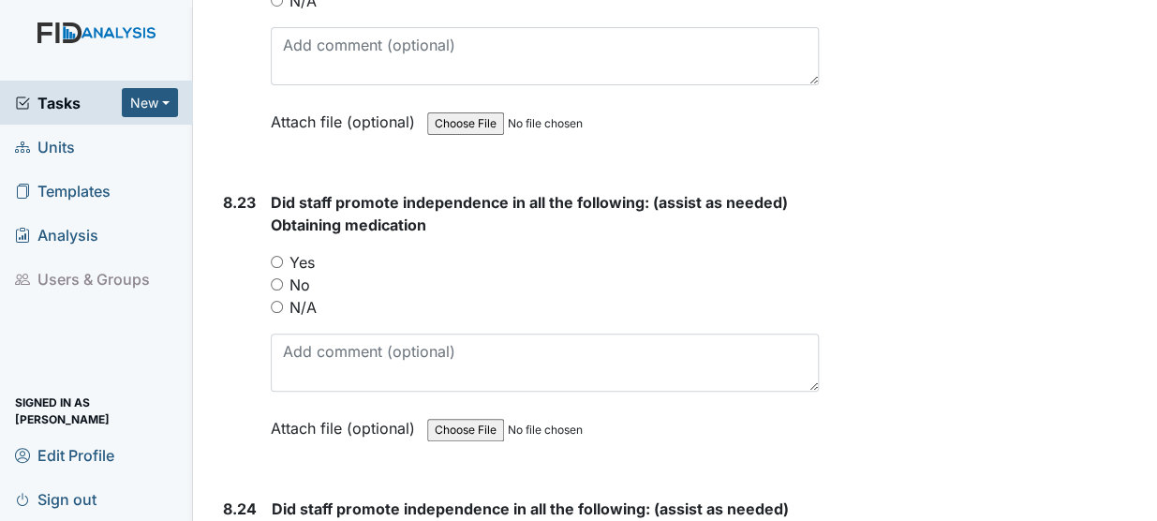
click at [276, 256] on input "Yes" at bounding box center [277, 262] width 12 height 12
radio input "true"
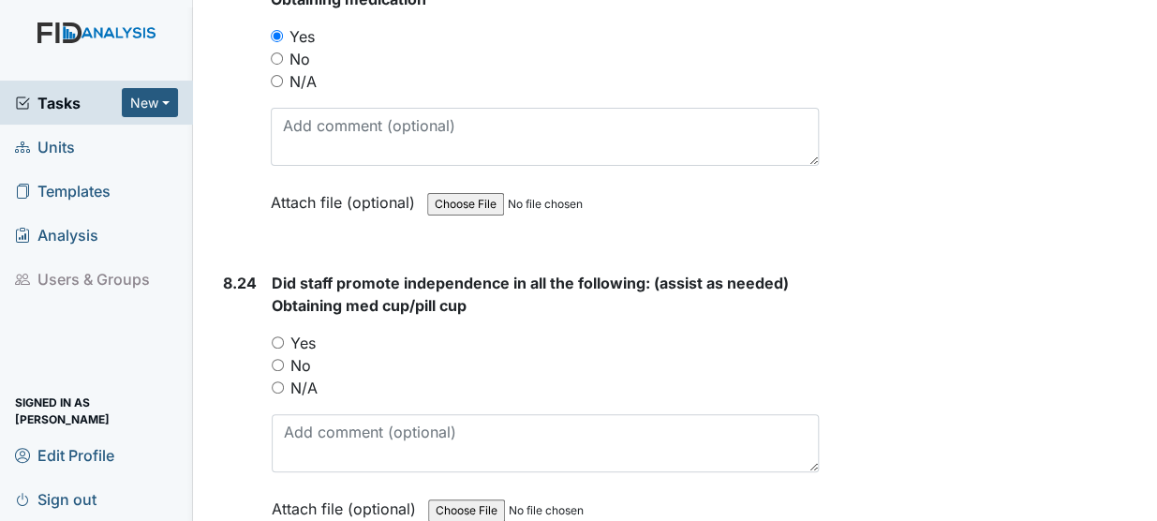
scroll to position [22091, 0]
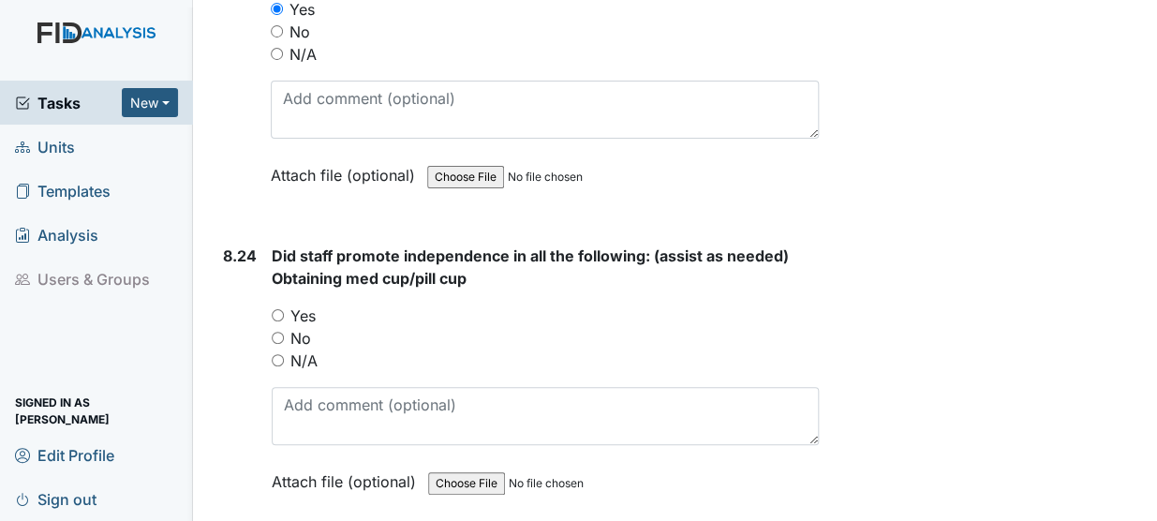
click at [283, 309] on input "Yes" at bounding box center [278, 315] width 12 height 12
radio input "true"
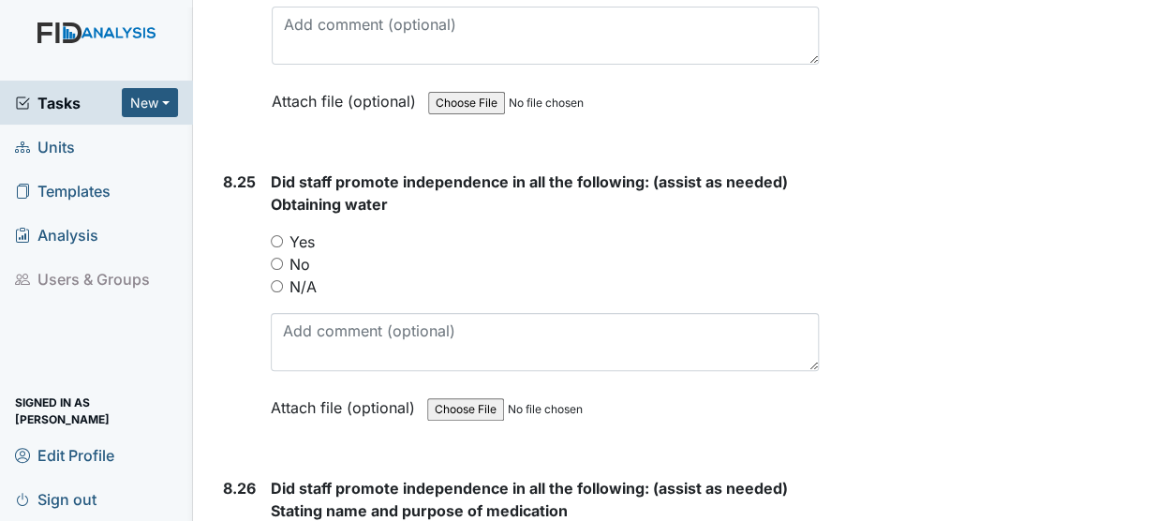
scroll to position [22475, 0]
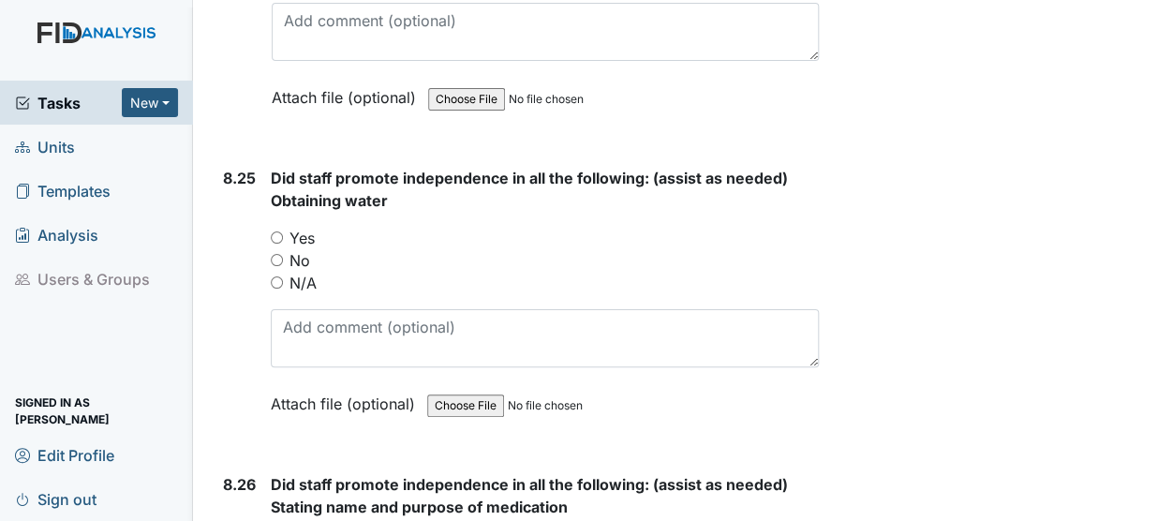
click at [281, 231] on input "Yes" at bounding box center [277, 237] width 12 height 12
radio input "true"
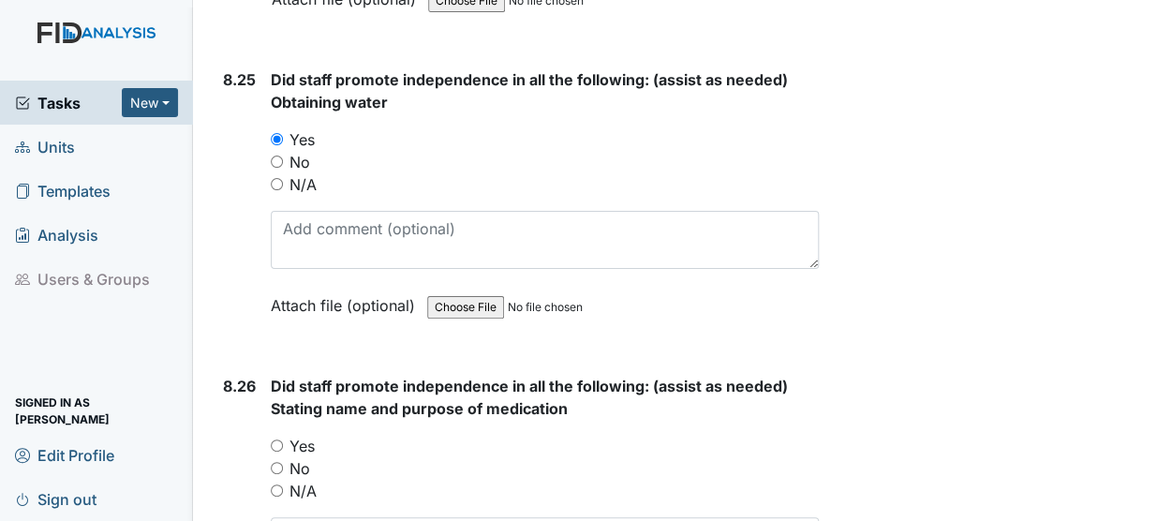
scroll to position [22643, 0]
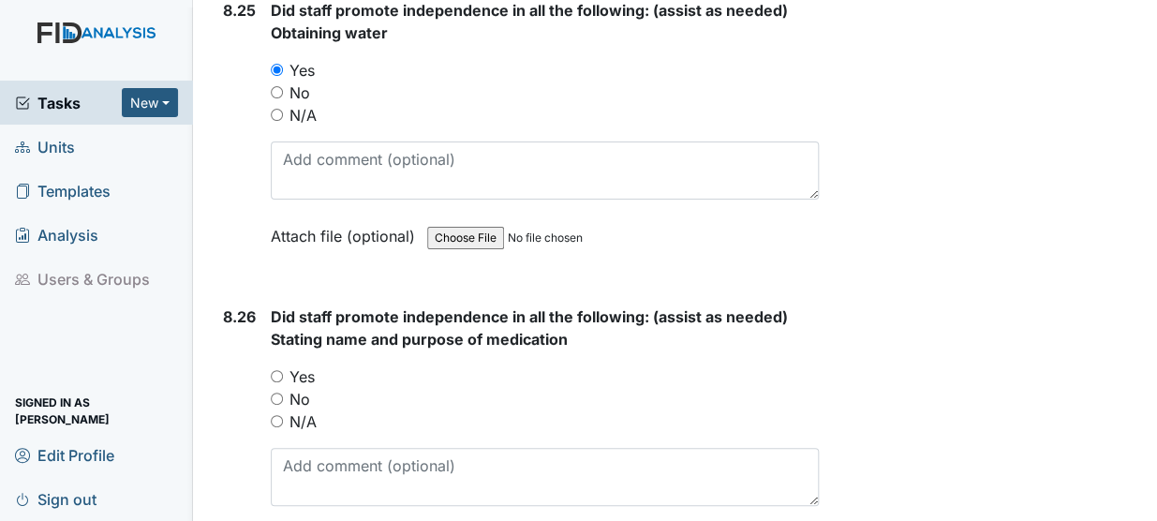
click at [277, 370] on input "Yes" at bounding box center [277, 376] width 12 height 12
radio input "true"
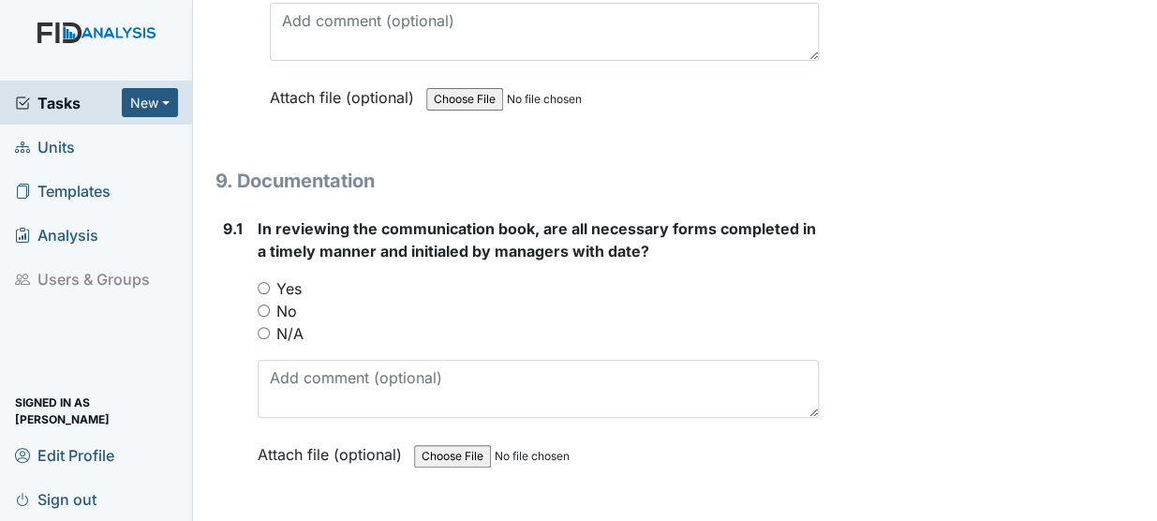
scroll to position [23402, 0]
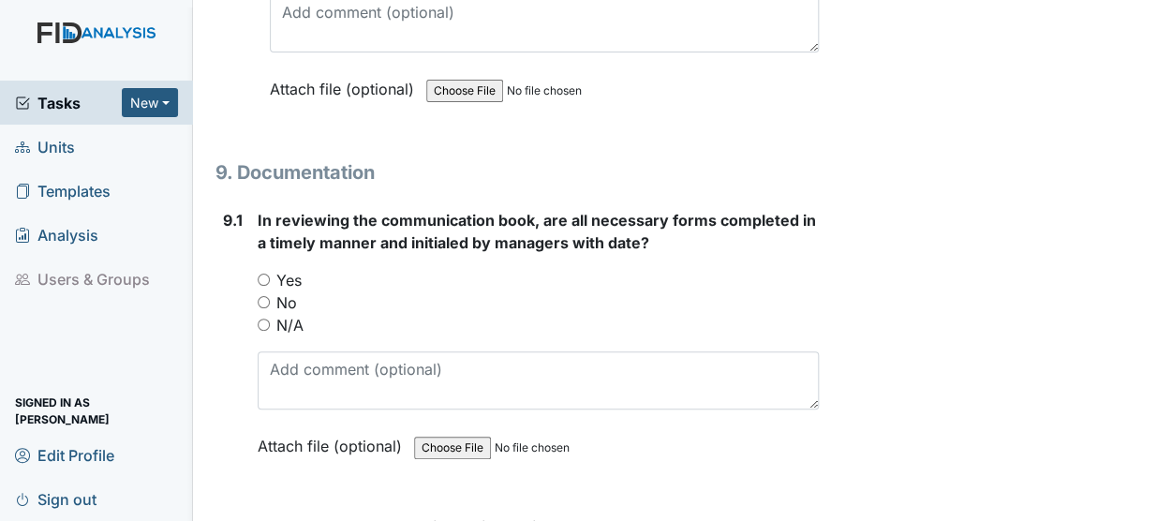
click at [264, 209] on div "In reviewing the communication book, are all necessary forms completed in a tim…" at bounding box center [538, 339] width 561 height 261
click at [261, 274] on input "Yes" at bounding box center [264, 280] width 12 height 12
radio input "true"
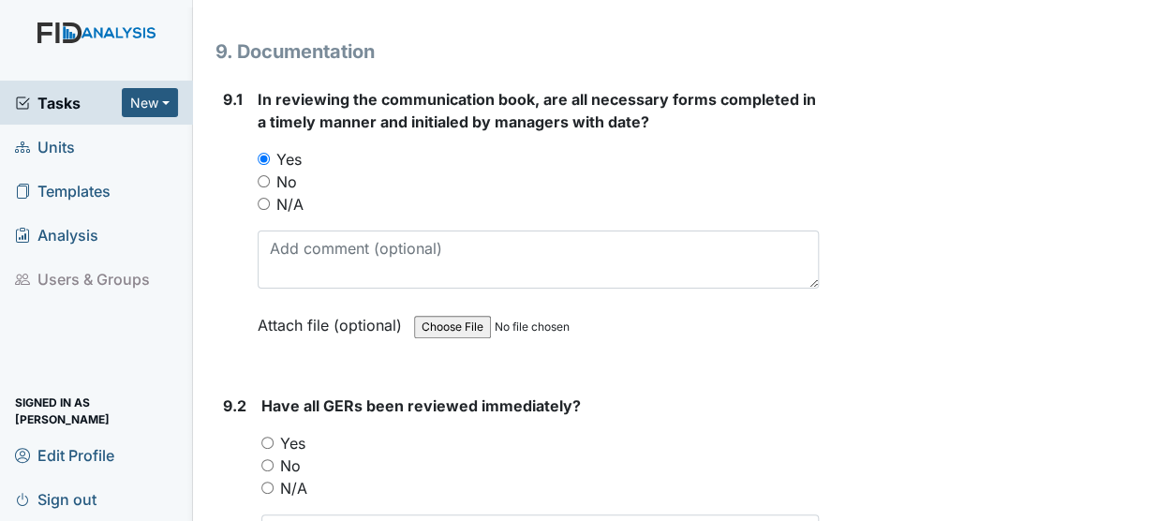
scroll to position [23614, 0]
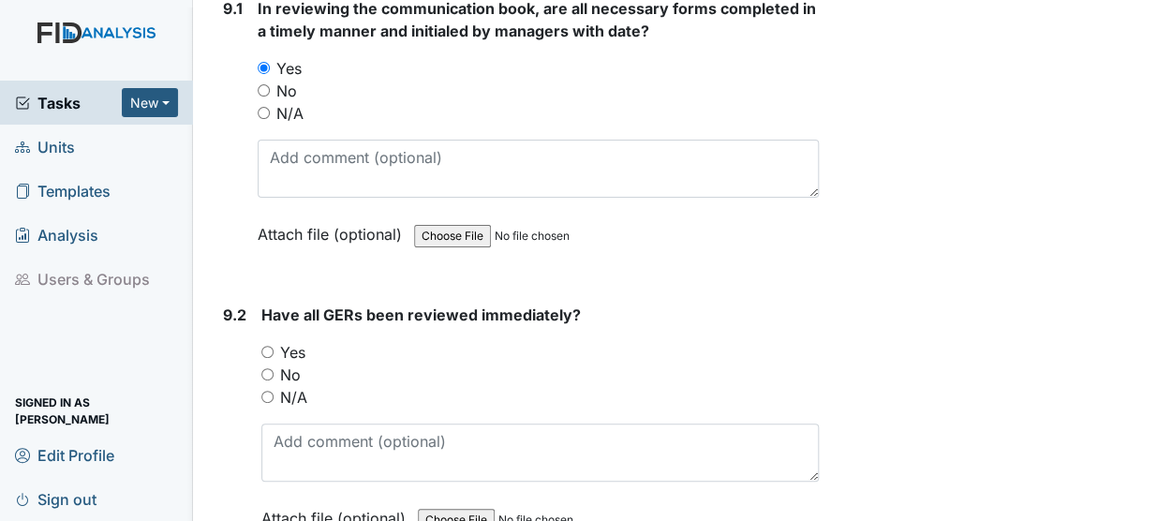
click at [270, 346] on input "Yes" at bounding box center [267, 352] width 12 height 12
radio input "true"
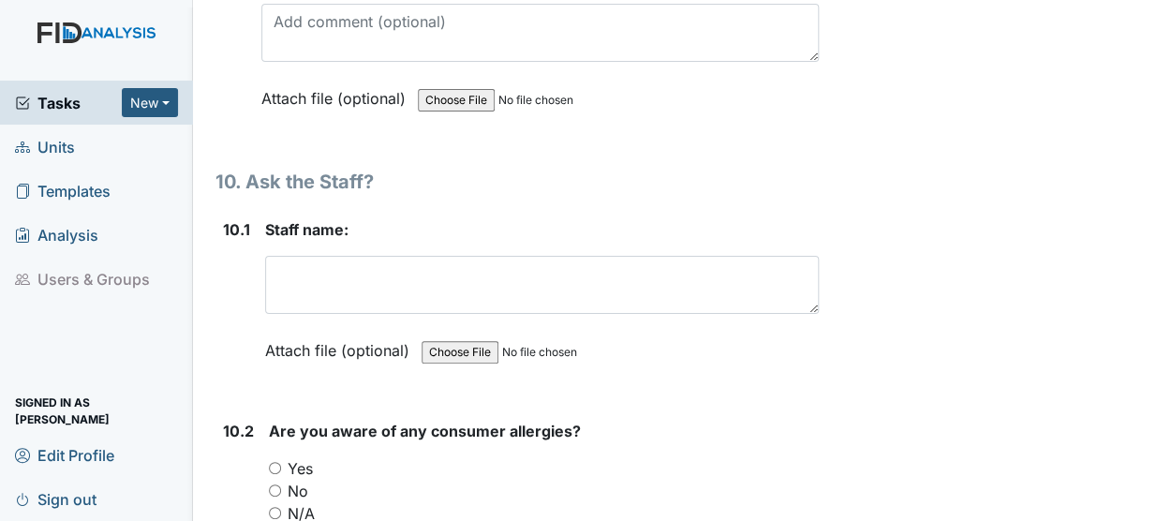
scroll to position [24058, 0]
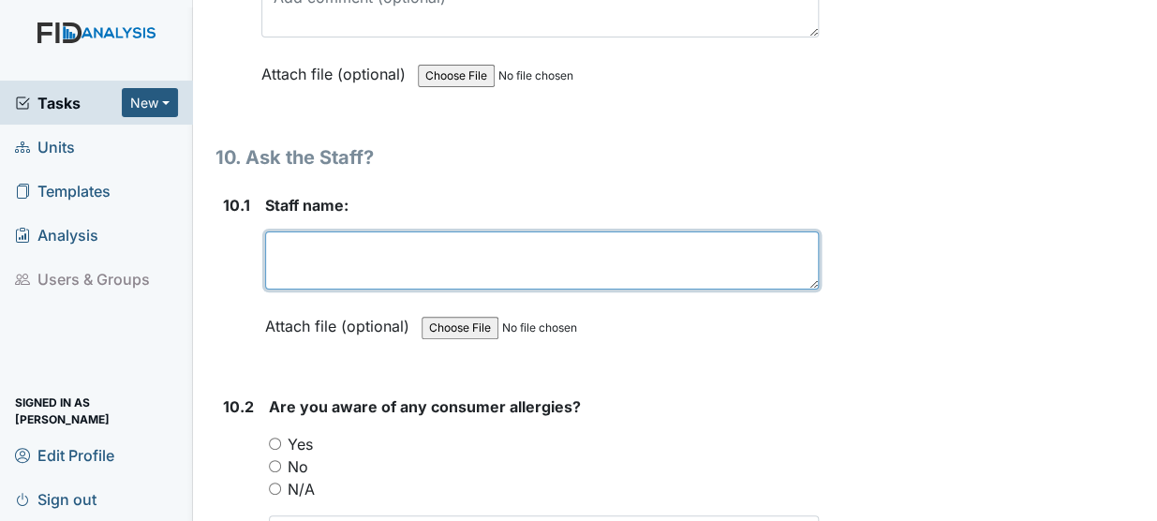
click at [338, 231] on textarea at bounding box center [542, 260] width 554 height 58
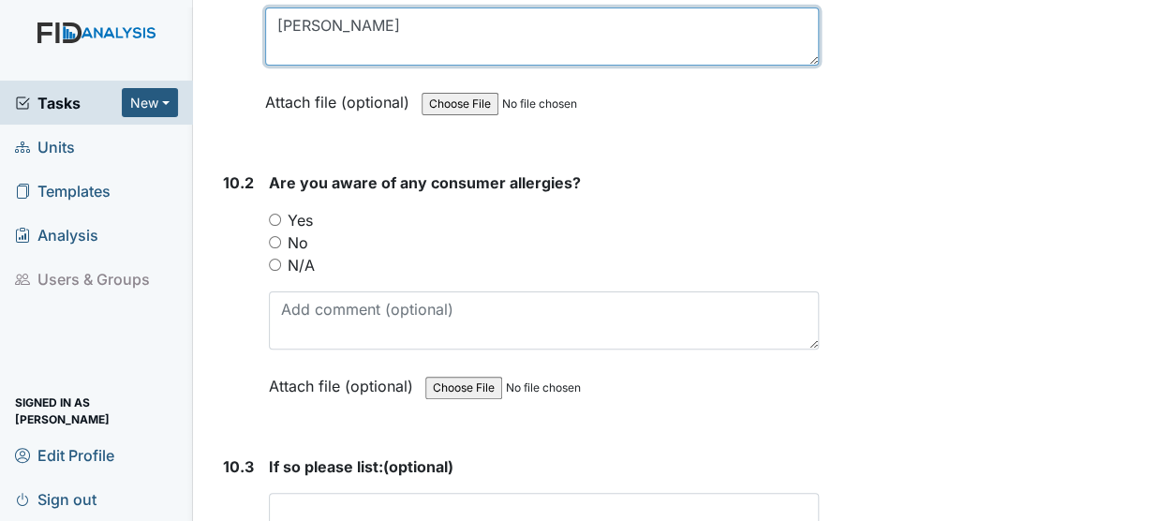
scroll to position [24289, 0]
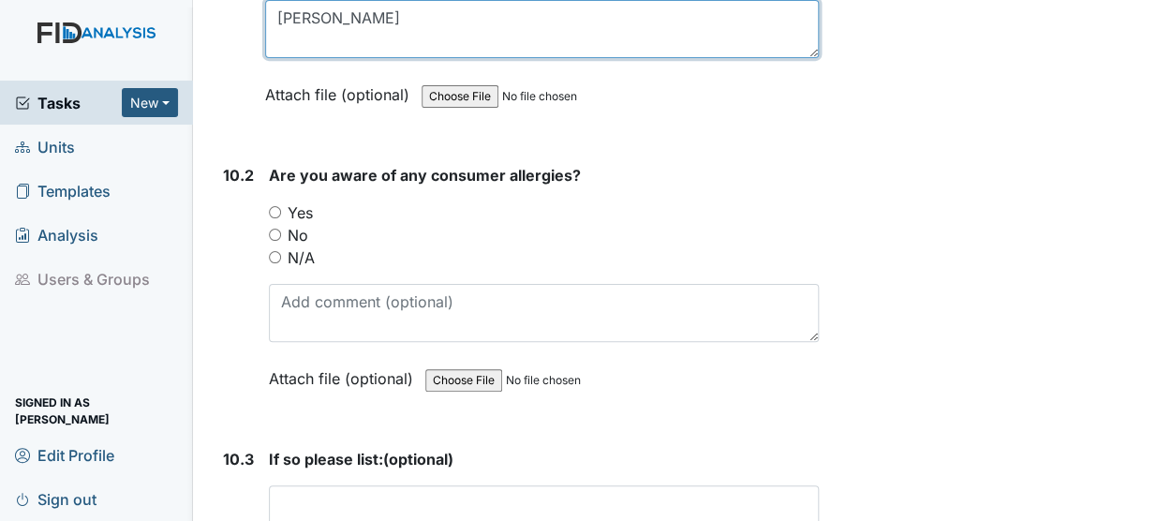
type textarea "[PERSON_NAME]"
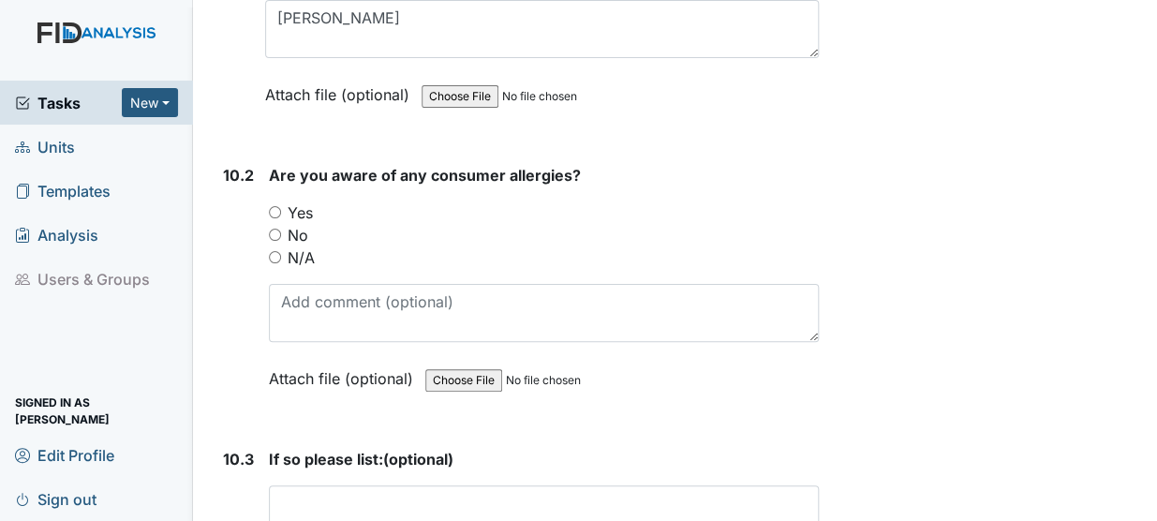
click at [277, 206] on input "Yes" at bounding box center [275, 212] width 12 height 12
radio input "true"
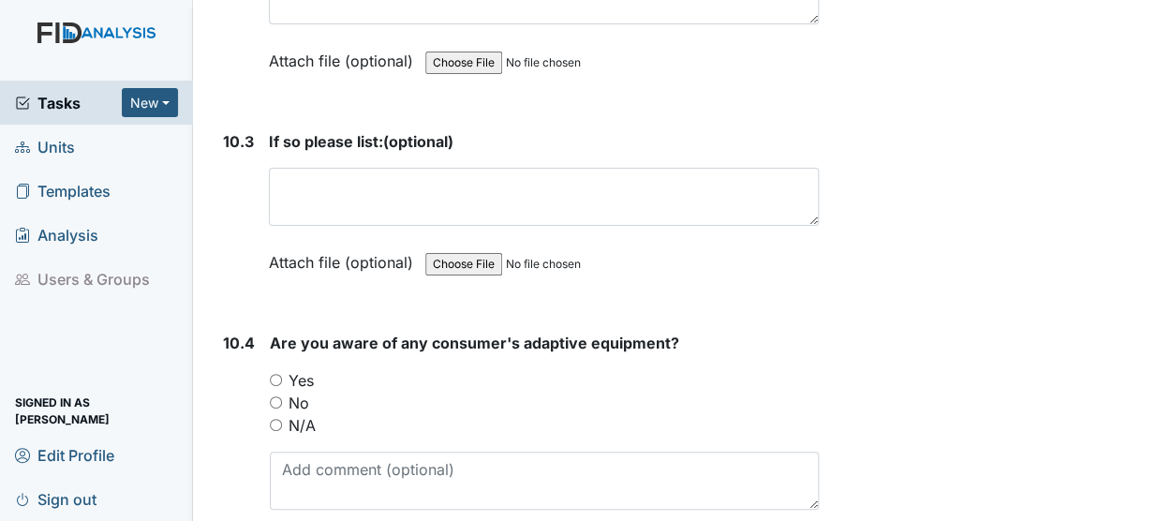
scroll to position [24612, 0]
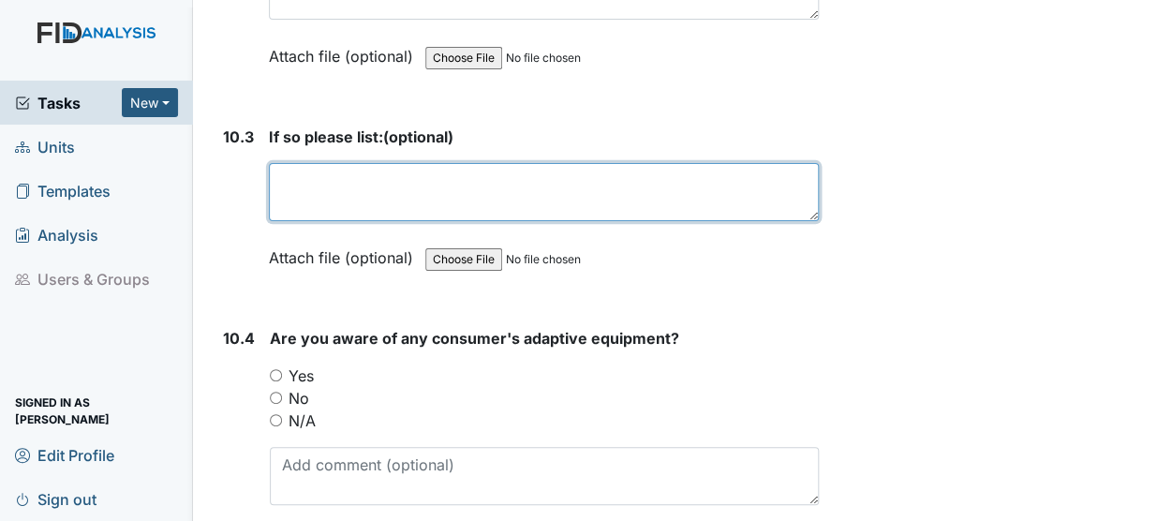
click at [348, 163] on textarea at bounding box center [544, 192] width 550 height 58
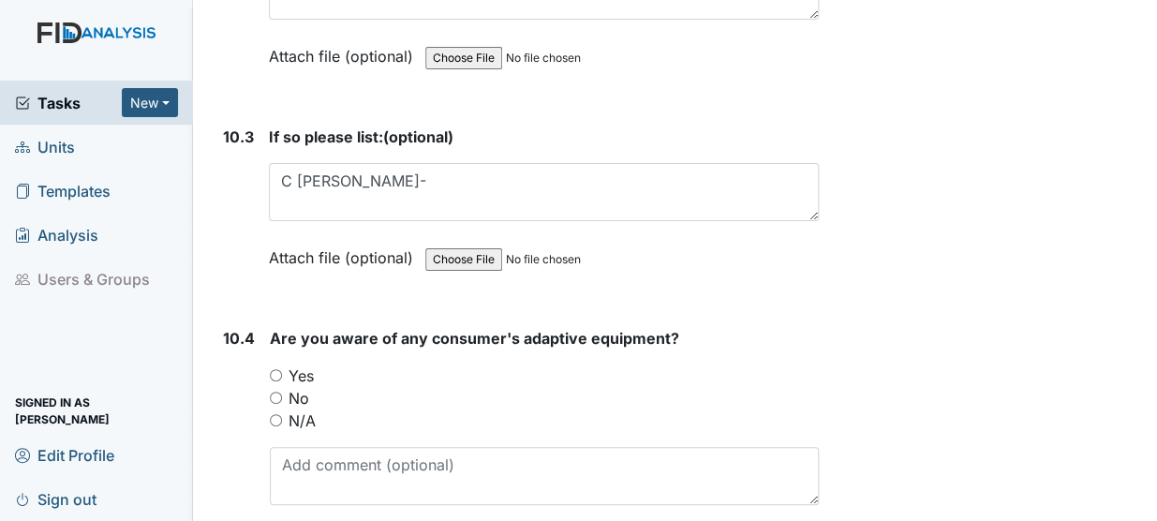
drag, startPoint x: 348, startPoint y: 91, endPoint x: 330, endPoint y: 243, distance: 152.9
click at [330, 329] on span "Are you aware of any consumer's adaptive equipment?" at bounding box center [474, 338] width 409 height 19
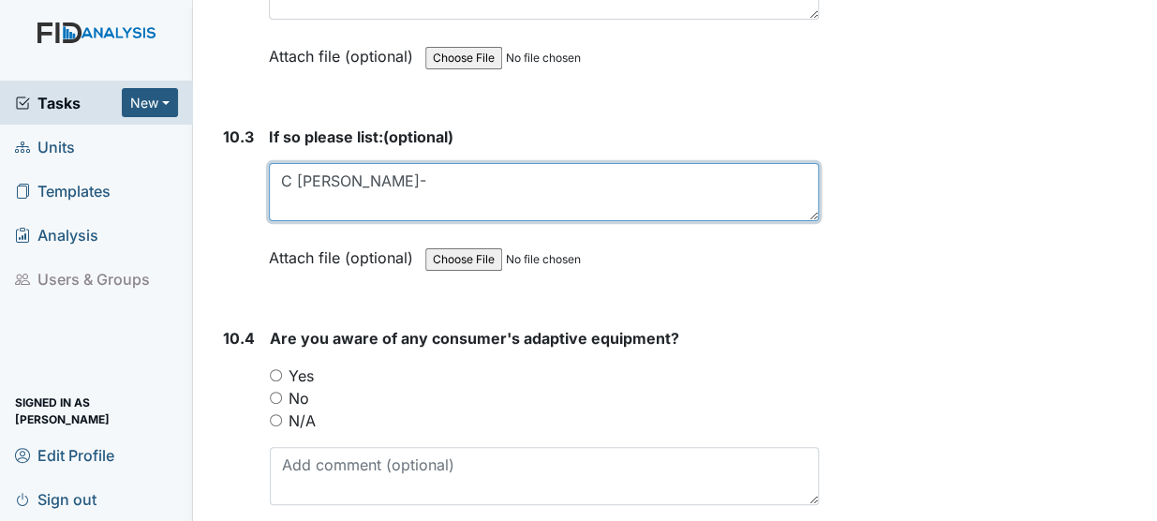
click at [372, 163] on textarea "C Mroz-" at bounding box center [544, 192] width 550 height 58
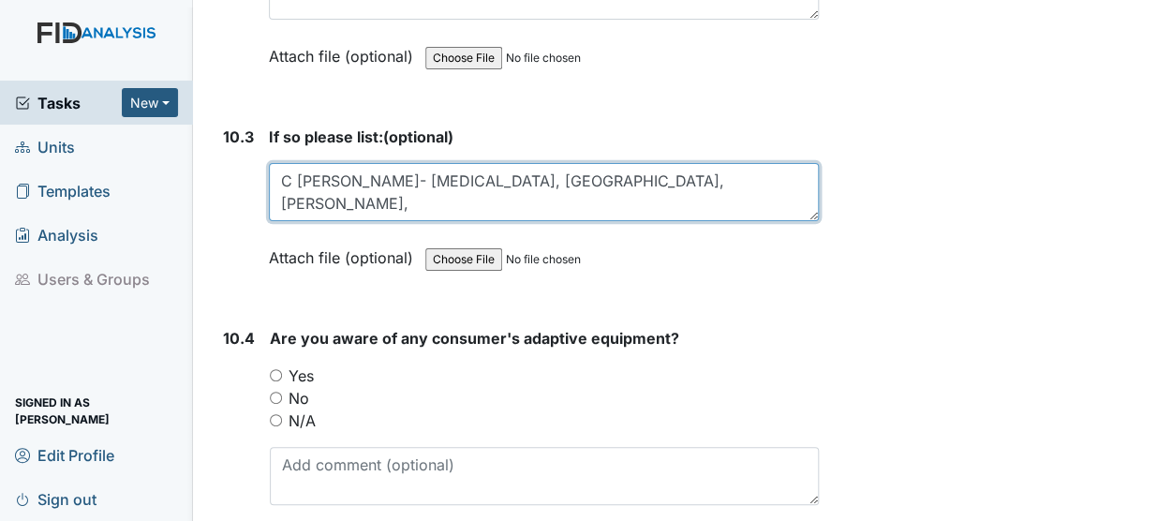
click at [571, 163] on textarea "C Mroz- Bactrim, Sulfa,Kapseal," at bounding box center [544, 192] width 550 height 58
click at [546, 163] on textarea "C Mroz- Bactrim, Sulfa, Kapseal," at bounding box center [544, 192] width 550 height 58
click at [481, 163] on textarea "C Mroz- Bactrim, Sulfa, Kapseal, Mellaril, Phenobarbital J. Michael- Erythromyc…" at bounding box center [544, 192] width 550 height 58
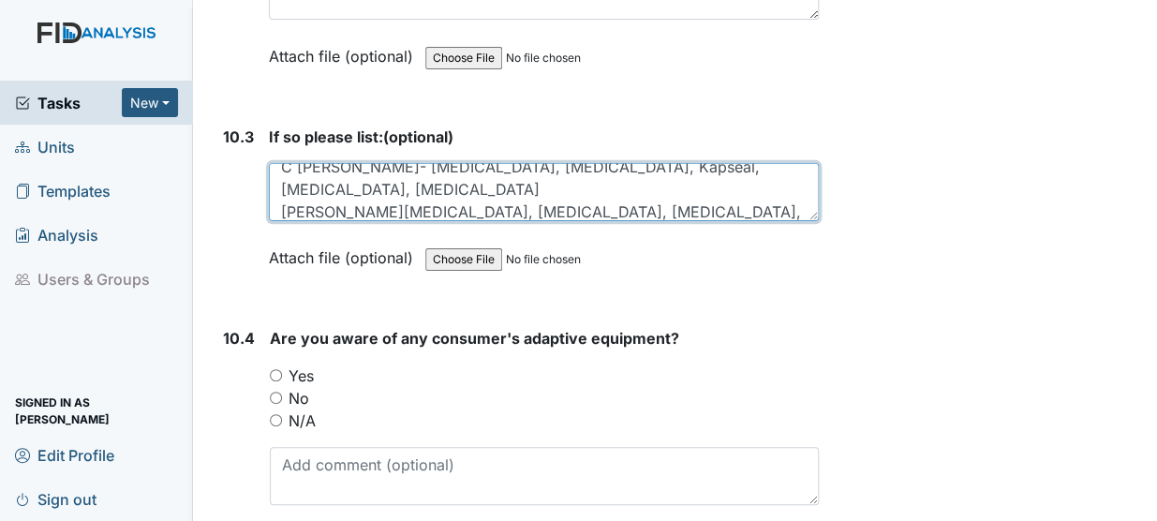
scroll to position [37, 0]
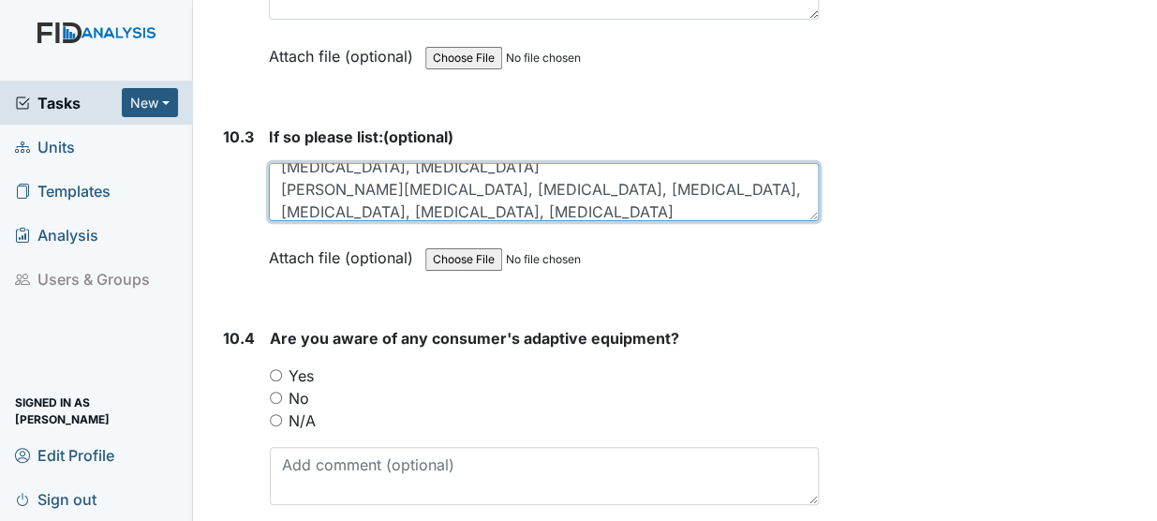
click at [635, 163] on textarea "C Mroz- Bactrim, Sulfa, Kapseal, Mellaril, Phenobarbital J. Michael- Erythromyc…" at bounding box center [544, 192] width 550 height 58
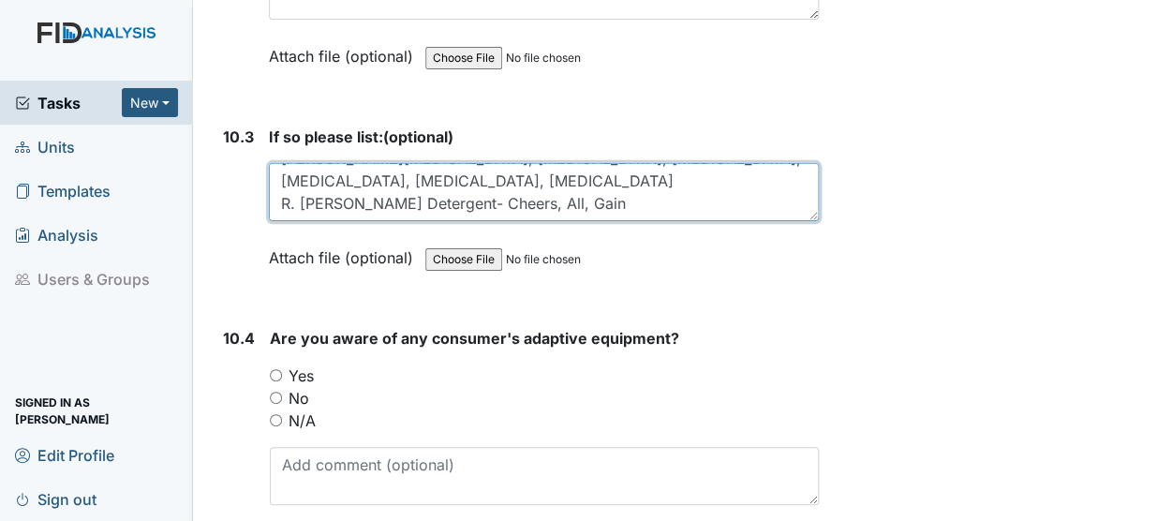
scroll to position [67, 0]
click at [428, 163] on textarea "C Mroz- Bactrim, Sulfa, Kapseal, Mellaril, Phenobarbital J. Michael- Erythromyc…" at bounding box center [544, 192] width 550 height 58
click at [649, 163] on textarea "C Mroz- Bactrim, Sulfa, Kapseal, Mellaril, Phenobarbital J. Michael- Erythromyc…" at bounding box center [544, 192] width 550 height 58
click at [750, 163] on textarea "C Mroz- Bactrim, Sulfa, Kapseal, Mellaril, Phenobarbital J. Michael- Erythromyc…" at bounding box center [544, 192] width 550 height 58
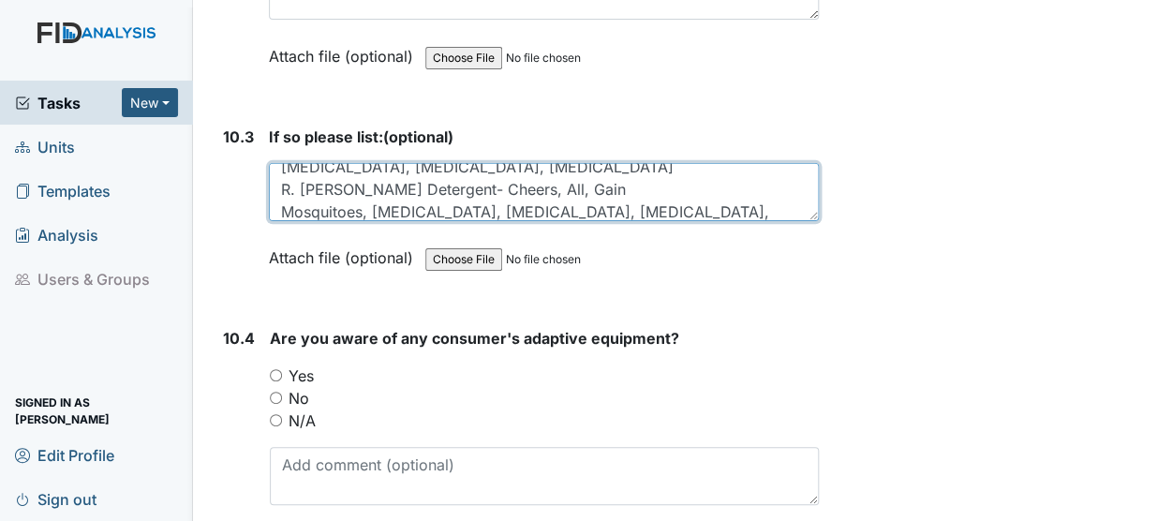
type textarea "C Mroz- Bactrim, Sulfa, Kapseal, Mellaril, Phenobarbital J. Michael- Erythromyc…"
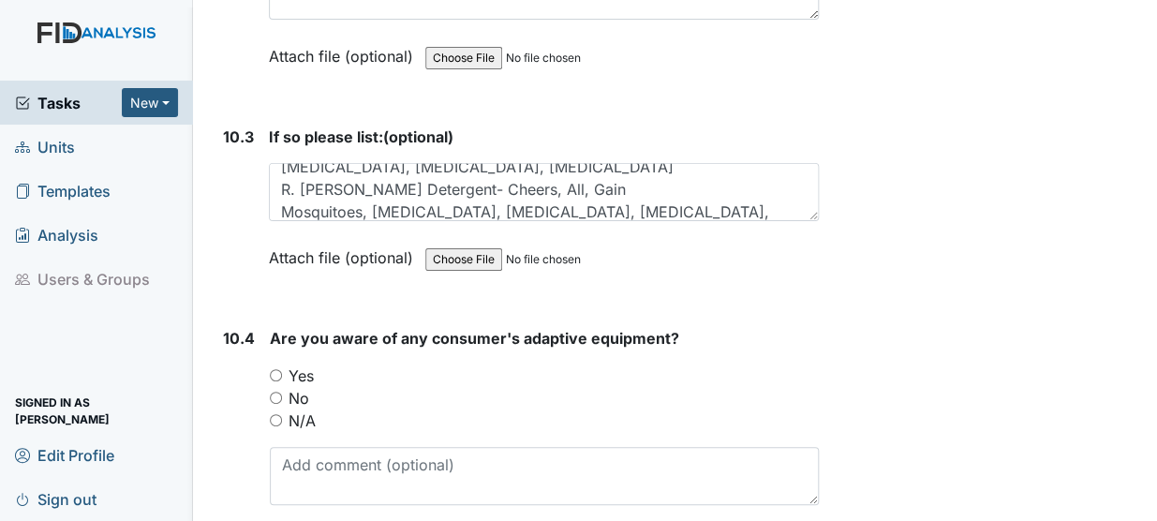
click at [289, 364] on label "Yes" at bounding box center [301, 375] width 25 height 22
click at [282, 369] on input "Yes" at bounding box center [276, 375] width 12 height 12
radio input "true"
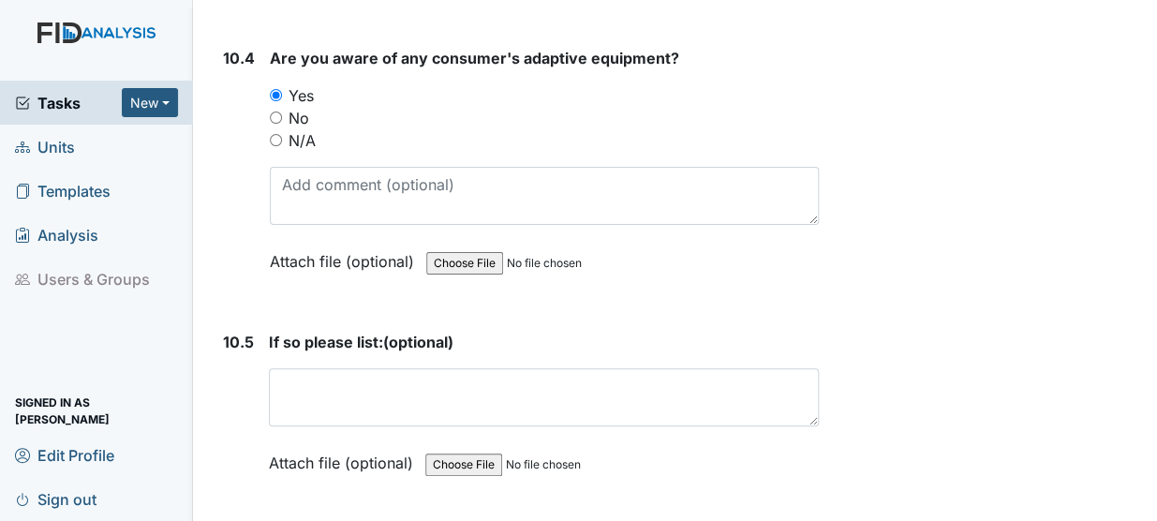
scroll to position [24915, 0]
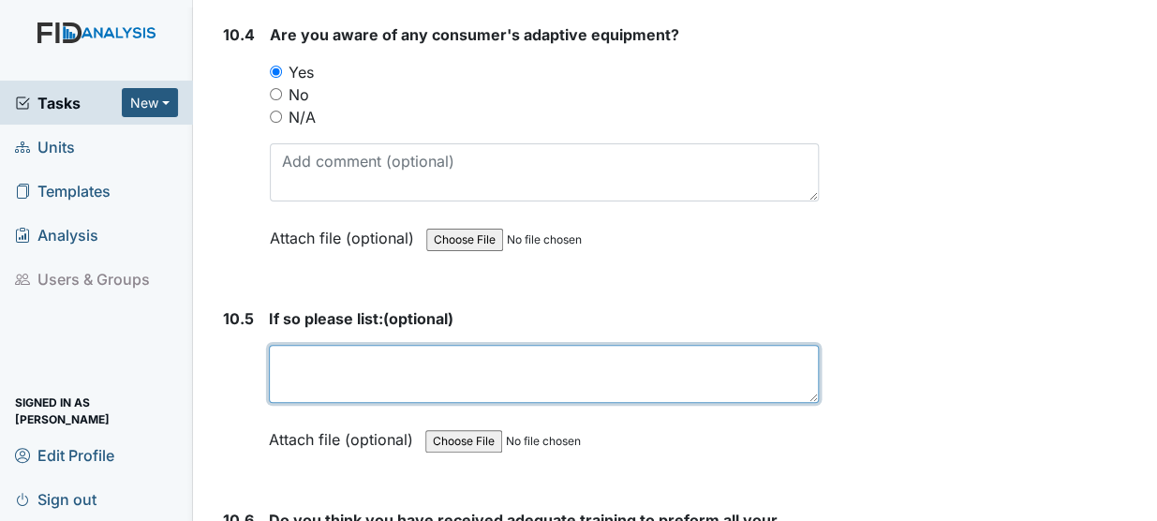
click at [348, 345] on textarea at bounding box center [544, 374] width 550 height 58
type textarea "R"
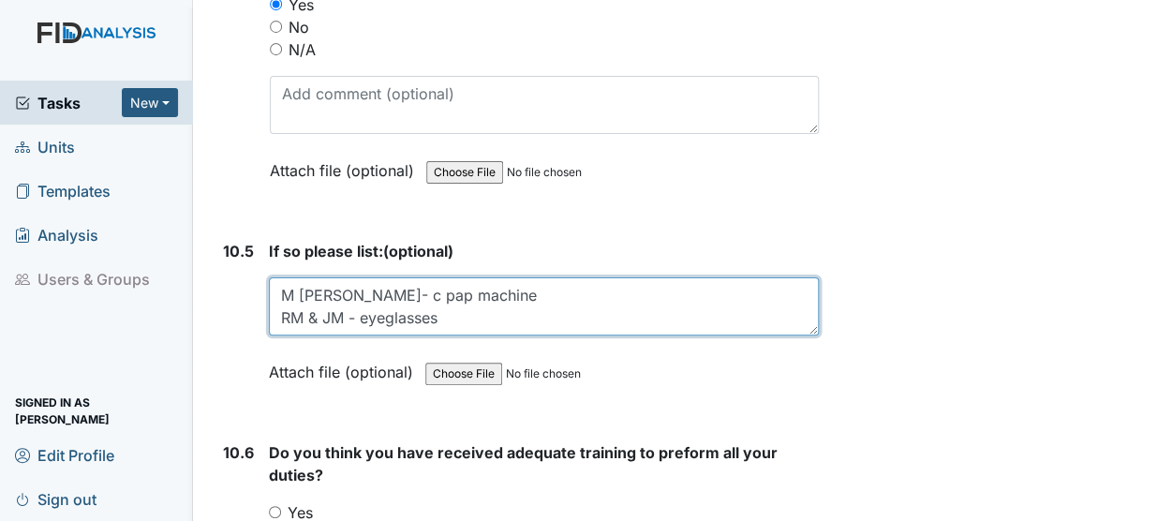
type textarea "M Luff- c pap machine RM & JM - eyeglasses"
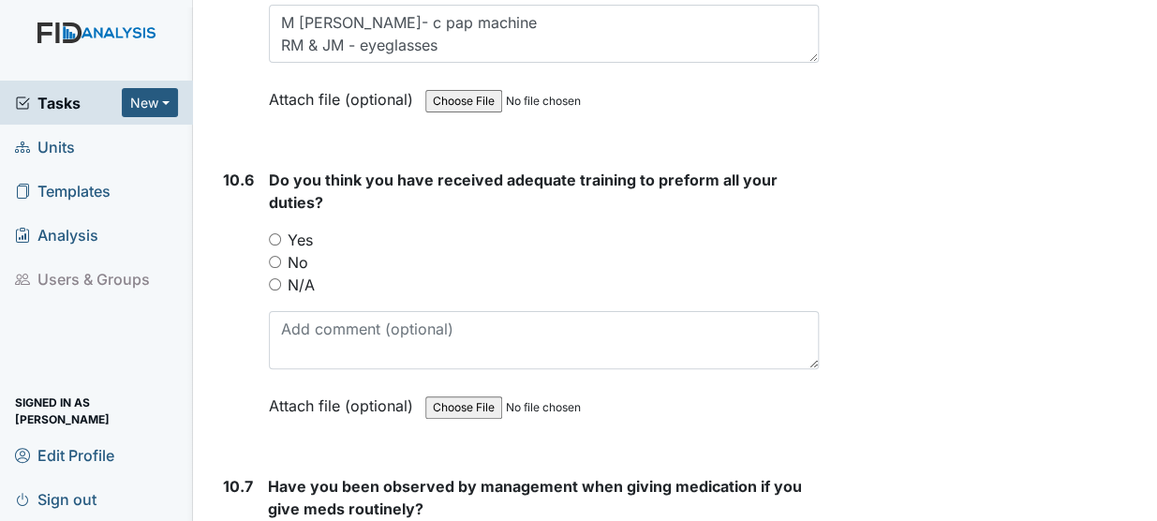
scroll to position [25247, 0]
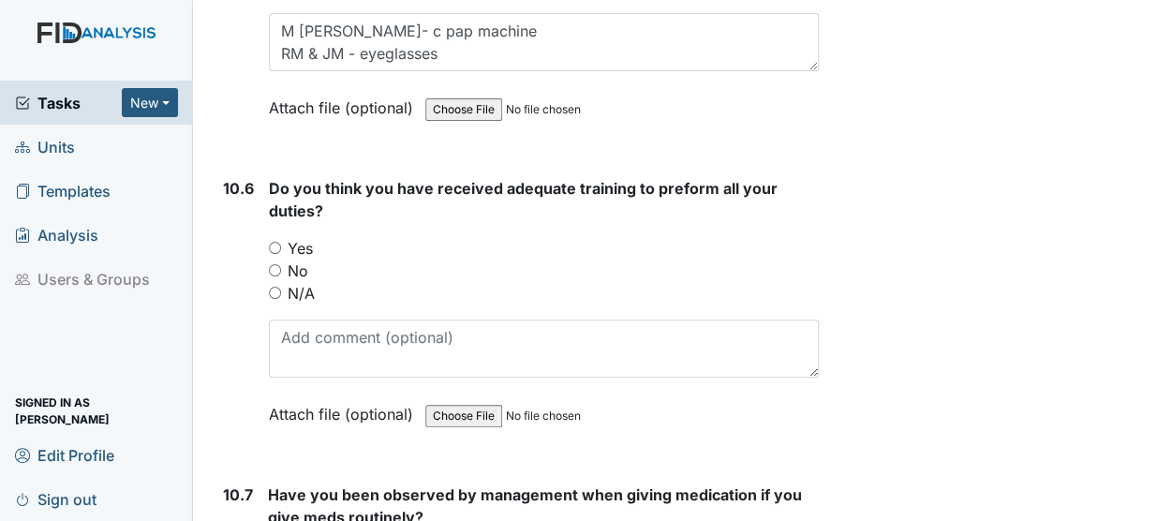
click at [274, 242] on input "Yes" at bounding box center [275, 248] width 12 height 12
radio input "true"
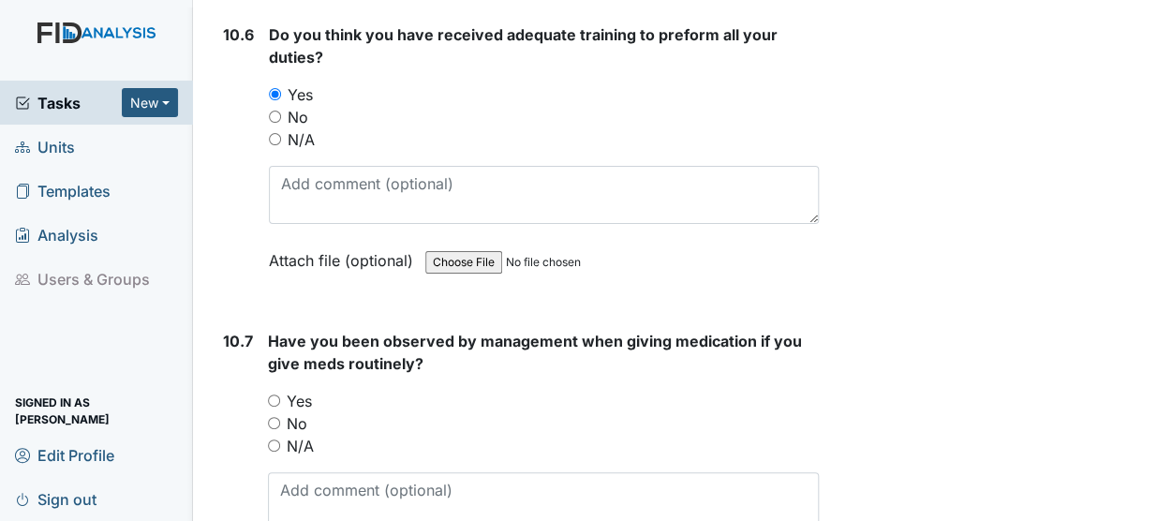
scroll to position [25401, 0]
click at [275, 393] on input "Yes" at bounding box center [274, 399] width 12 height 12
radio input "true"
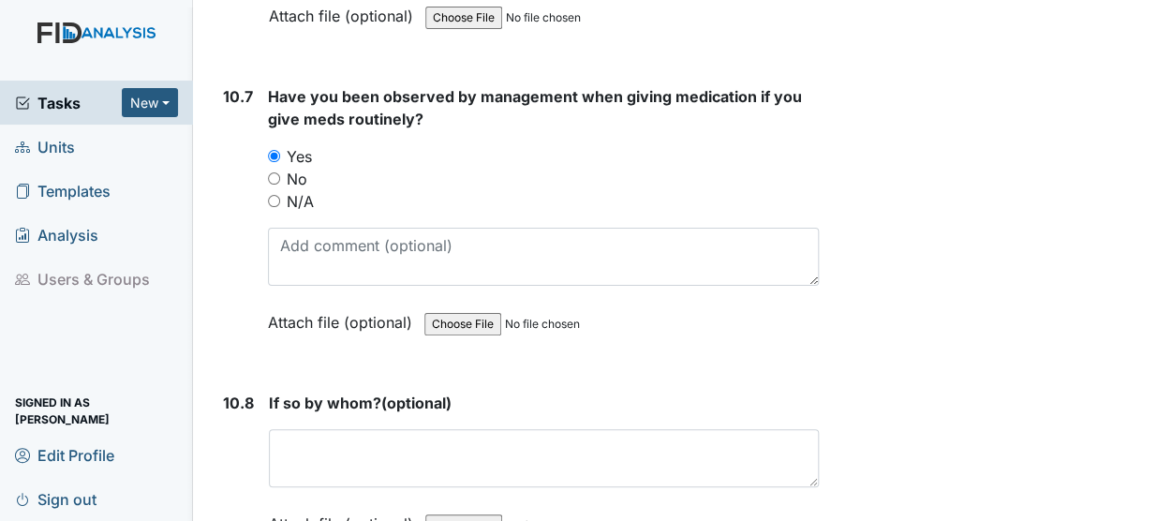
scroll to position [25646, 0]
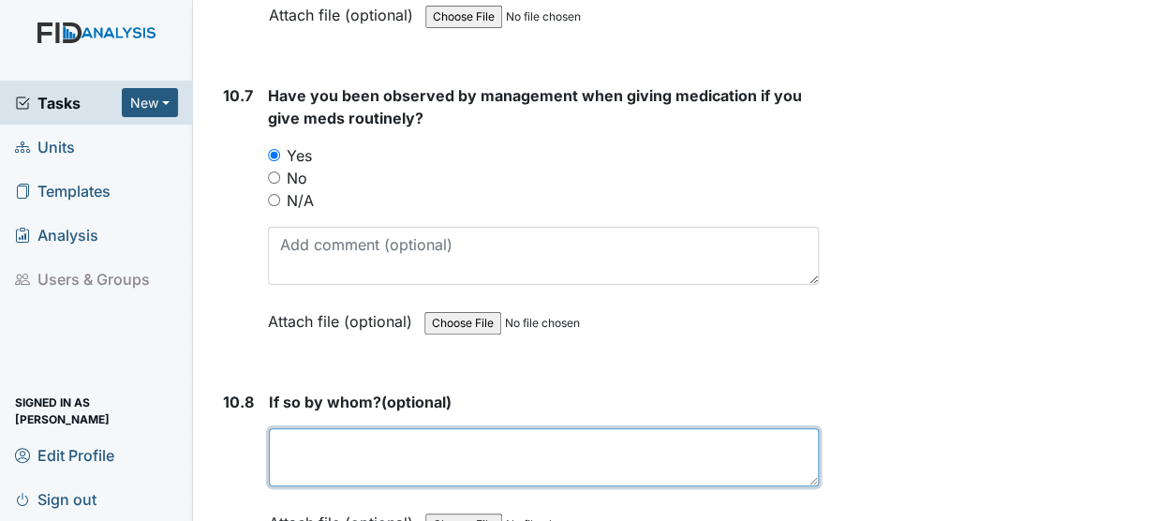
click at [325, 428] on textarea at bounding box center [544, 457] width 550 height 58
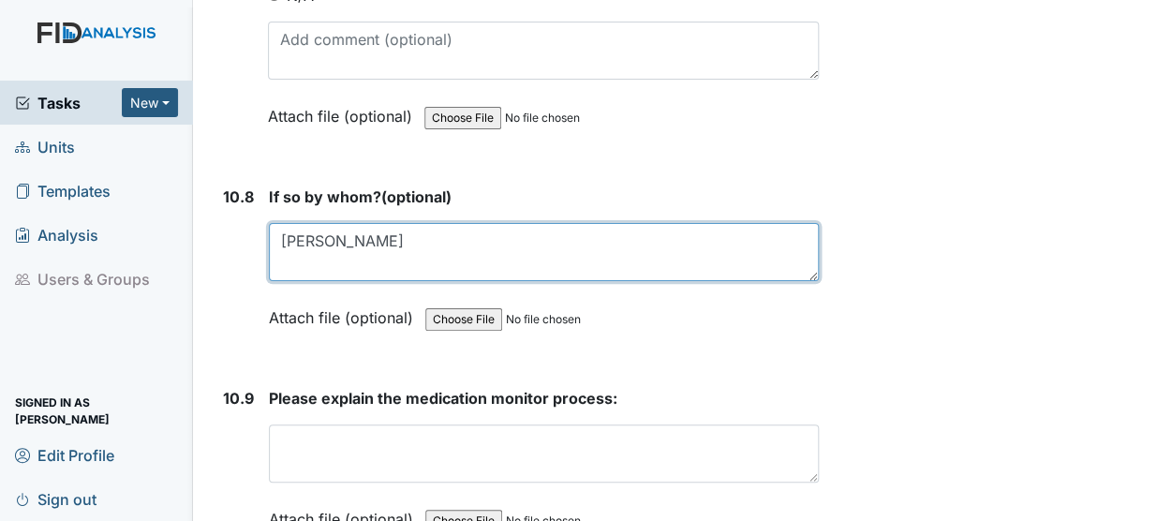
scroll to position [25865, 0]
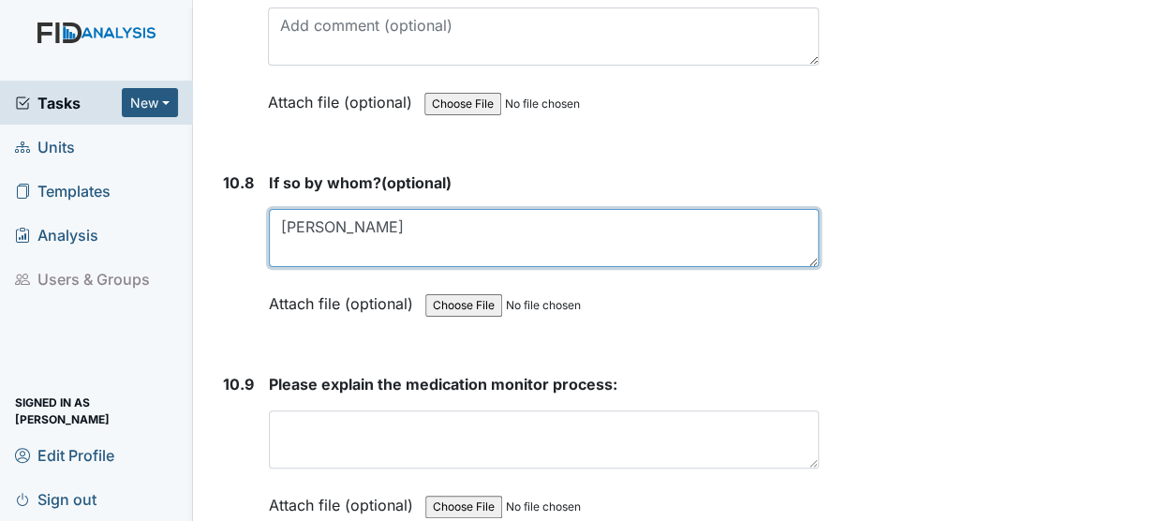
type textarea "Vakesha Winslow"
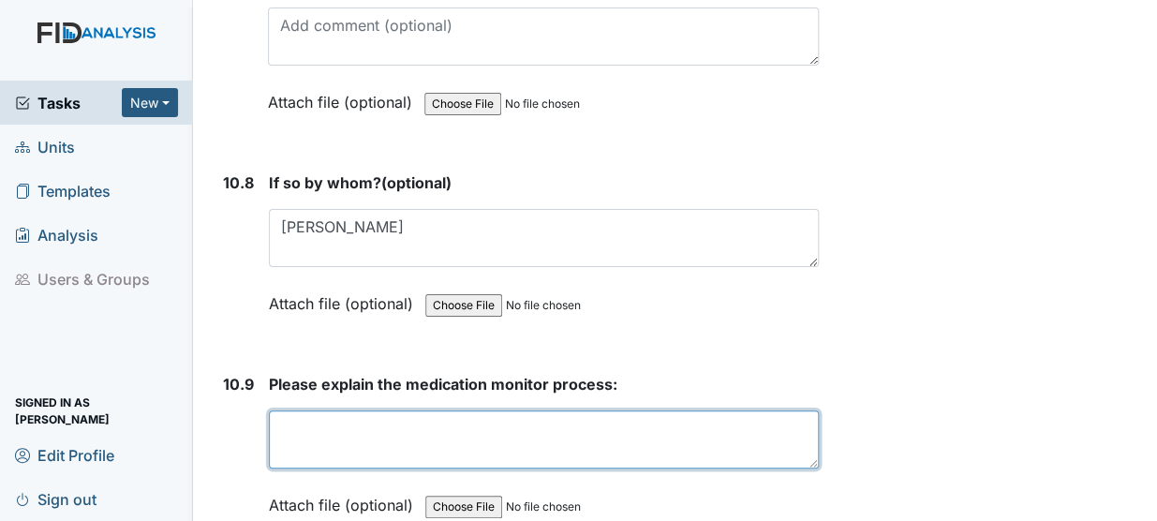
click at [300, 410] on textarea at bounding box center [544, 439] width 550 height 58
type textarea "Compare Blister & MAR, administered, Sign the blisters & MAR"
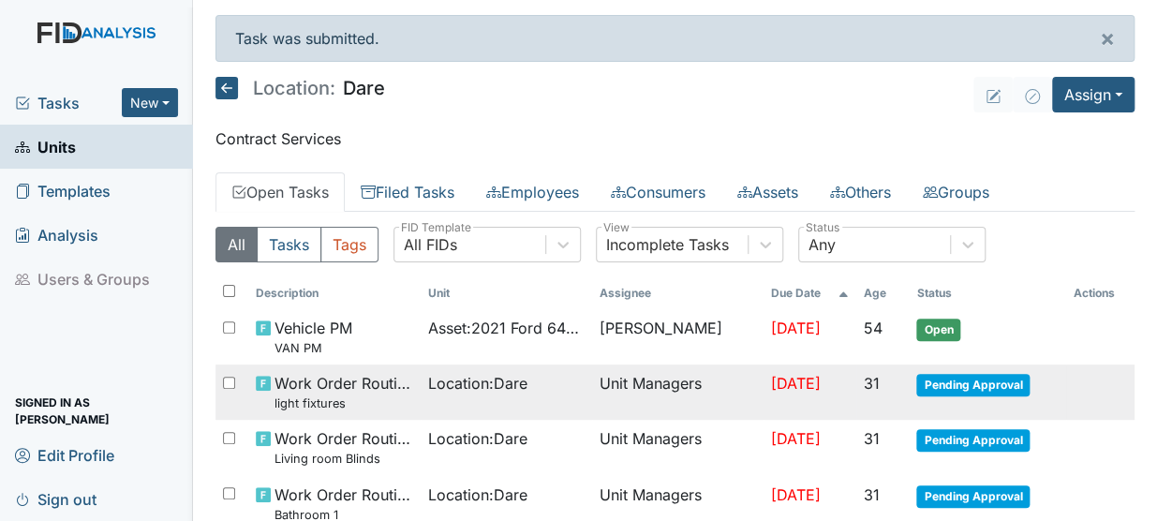
click at [592, 388] on td "Unit Managers" at bounding box center [677, 391] width 171 height 55
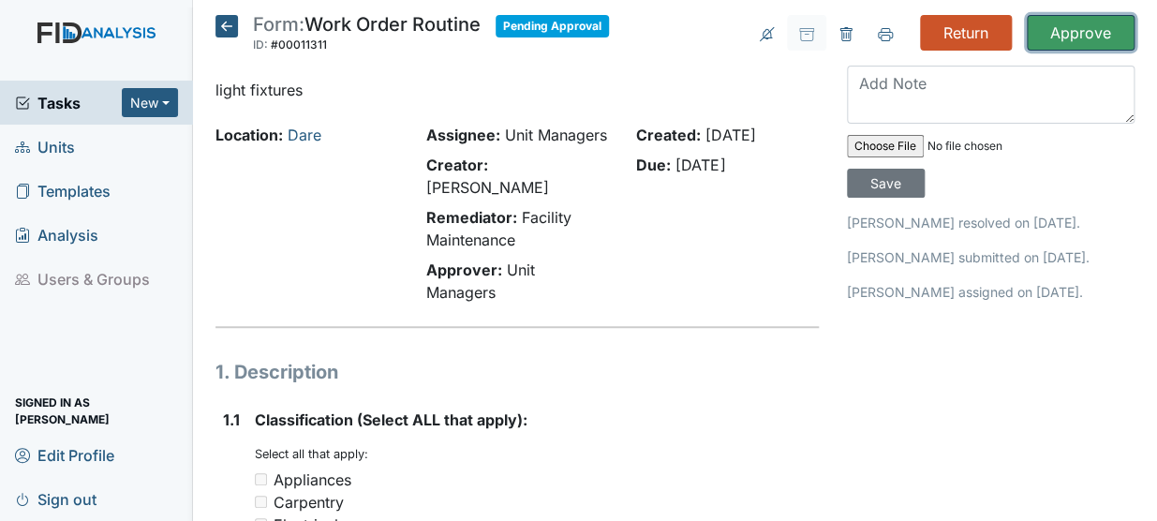
click at [1075, 40] on input "Approve" at bounding box center [1081, 33] width 108 height 36
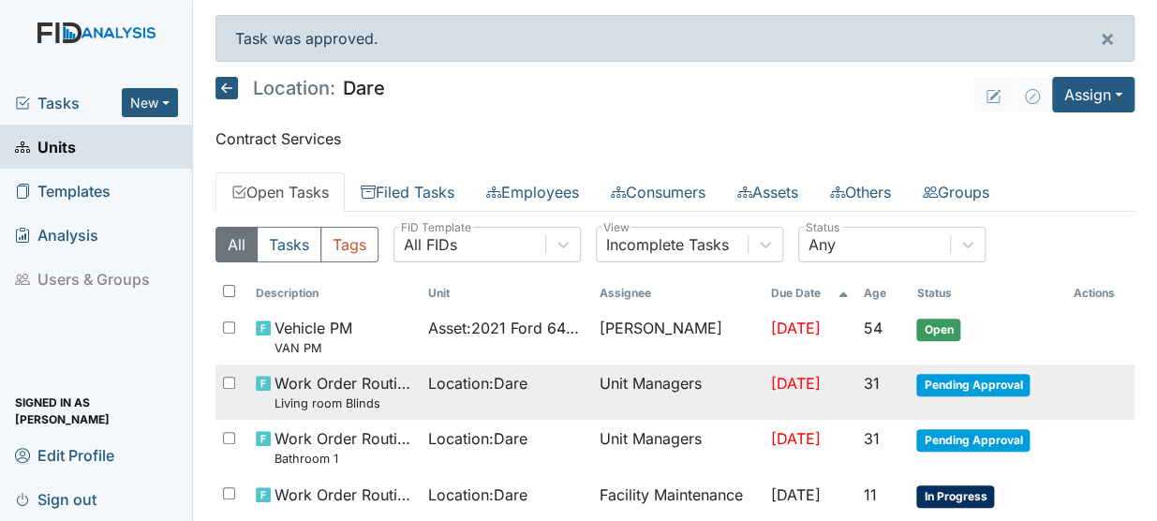
click at [452, 387] on span "Location : Dare" at bounding box center [477, 383] width 99 height 22
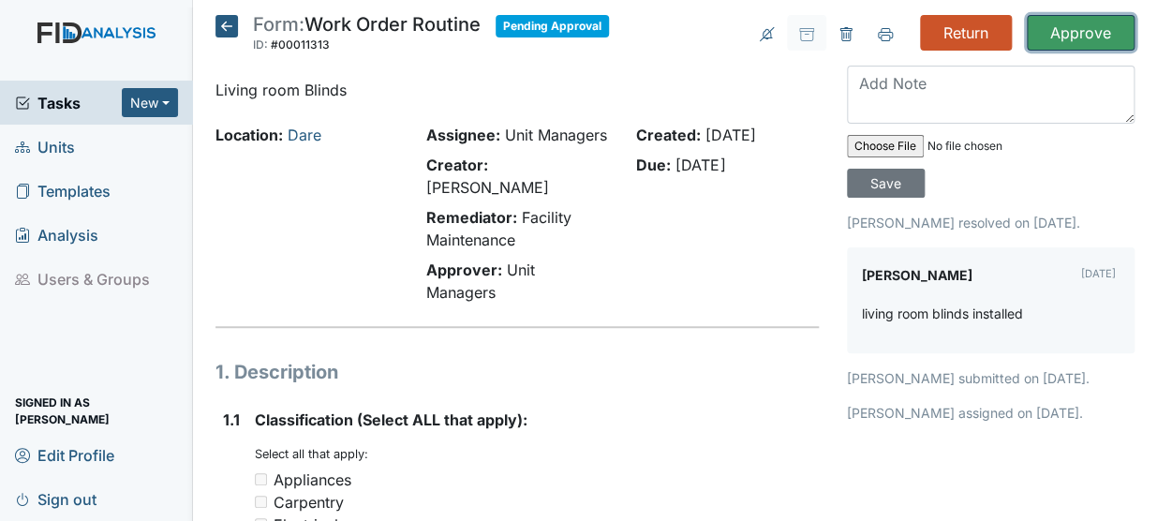
click at [1073, 28] on input "Approve" at bounding box center [1081, 33] width 108 height 36
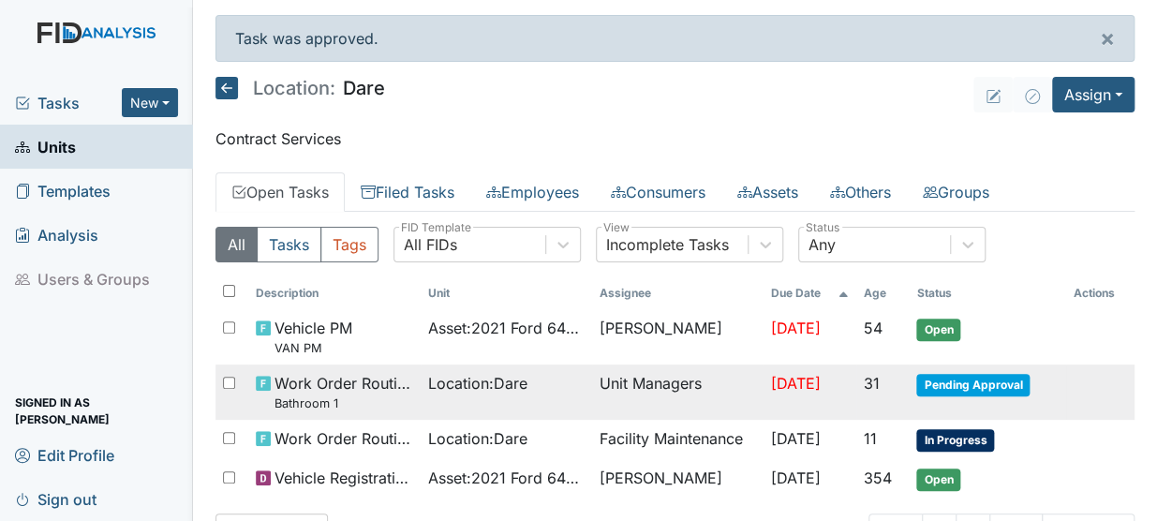
click at [645, 389] on td "Unit Managers" at bounding box center [677, 391] width 171 height 55
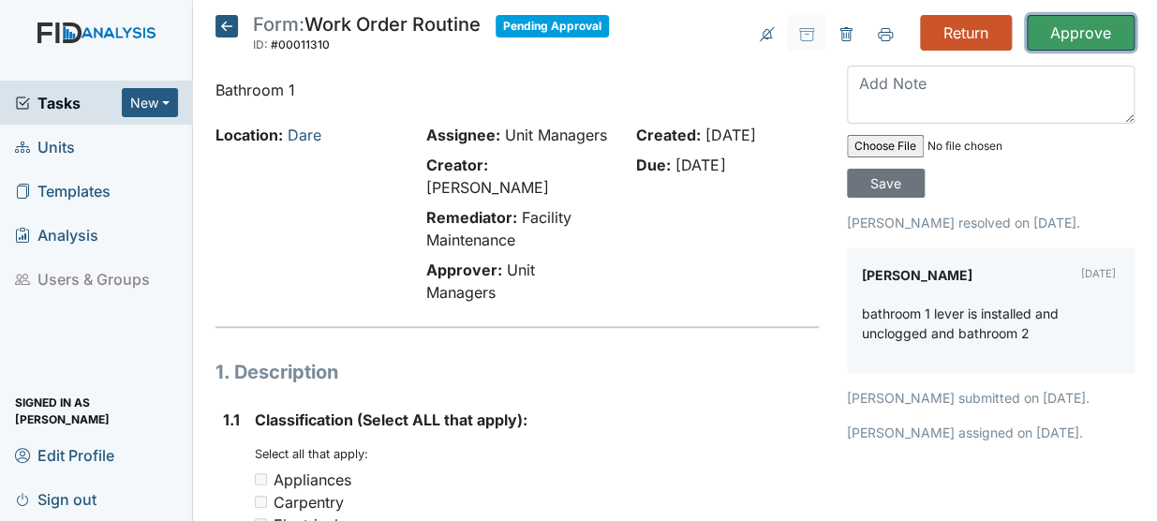
click at [1045, 37] on input "Approve" at bounding box center [1081, 33] width 108 height 36
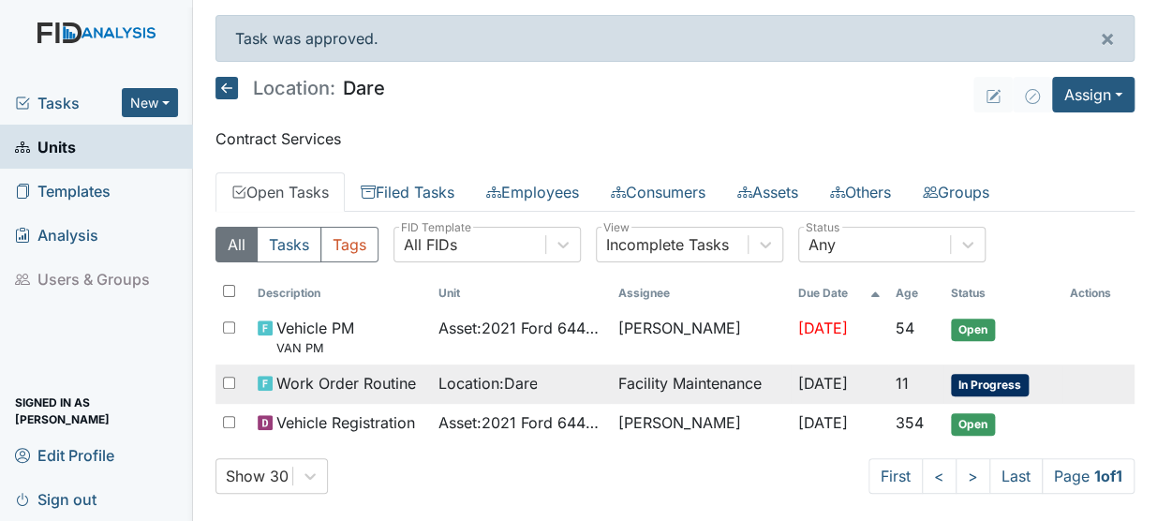
click at [449, 386] on span "Location : Dare" at bounding box center [486, 383] width 99 height 22
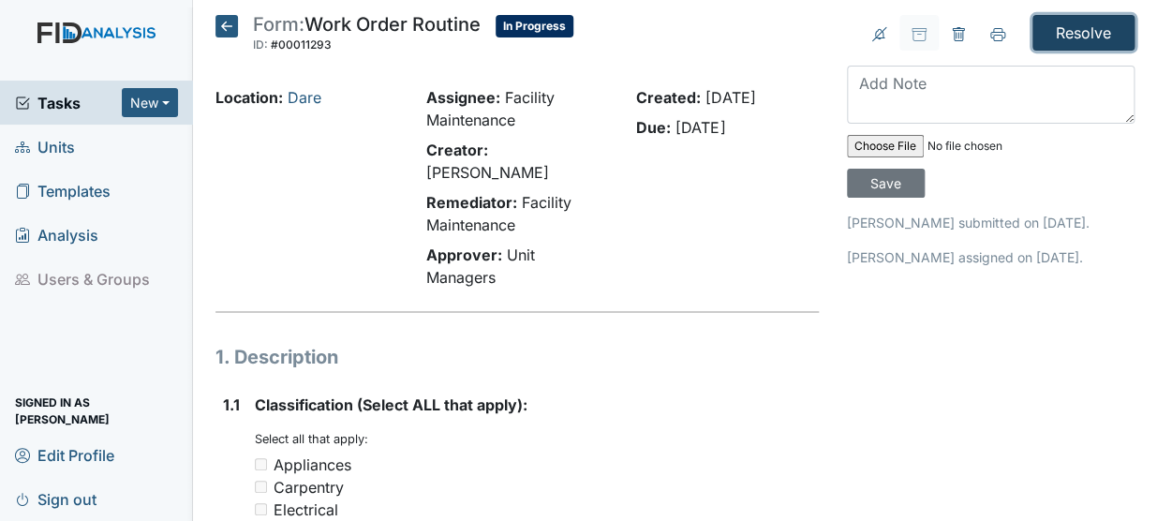
click at [1052, 27] on input "Resolve" at bounding box center [1083, 33] width 102 height 36
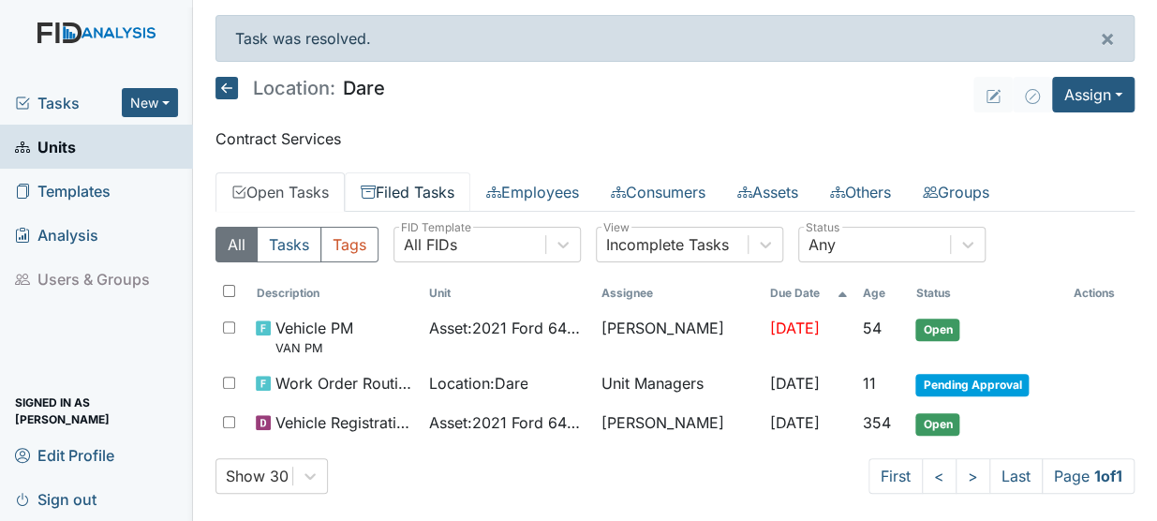
click at [427, 190] on link "Filed Tasks" at bounding box center [408, 191] width 126 height 39
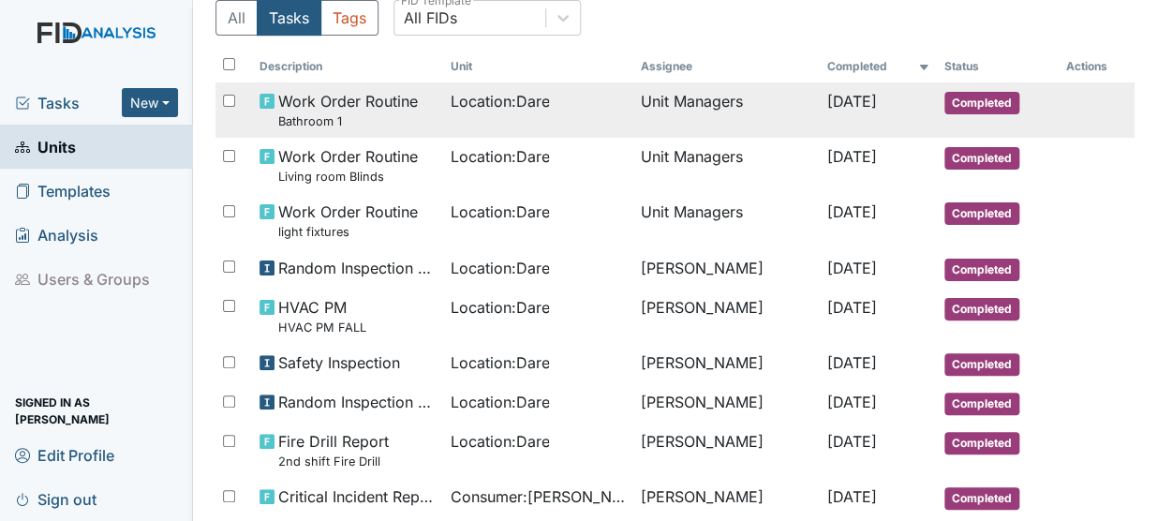
scroll to position [228, 0]
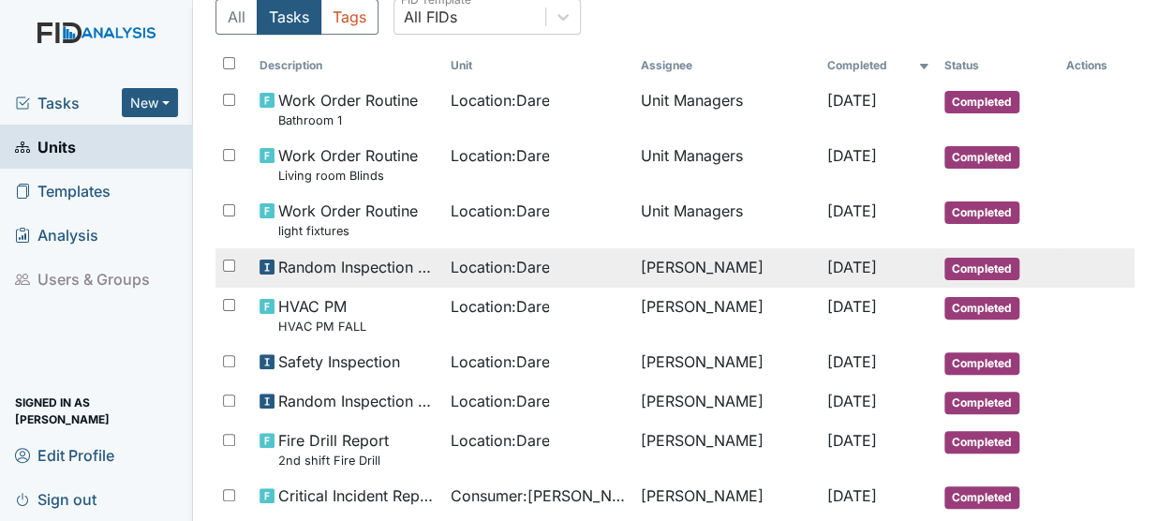
drag, startPoint x: 549, startPoint y: 260, endPoint x: 449, endPoint y: 262, distance: 100.3
click at [450, 262] on span "Location : Dare" at bounding box center [499, 267] width 99 height 22
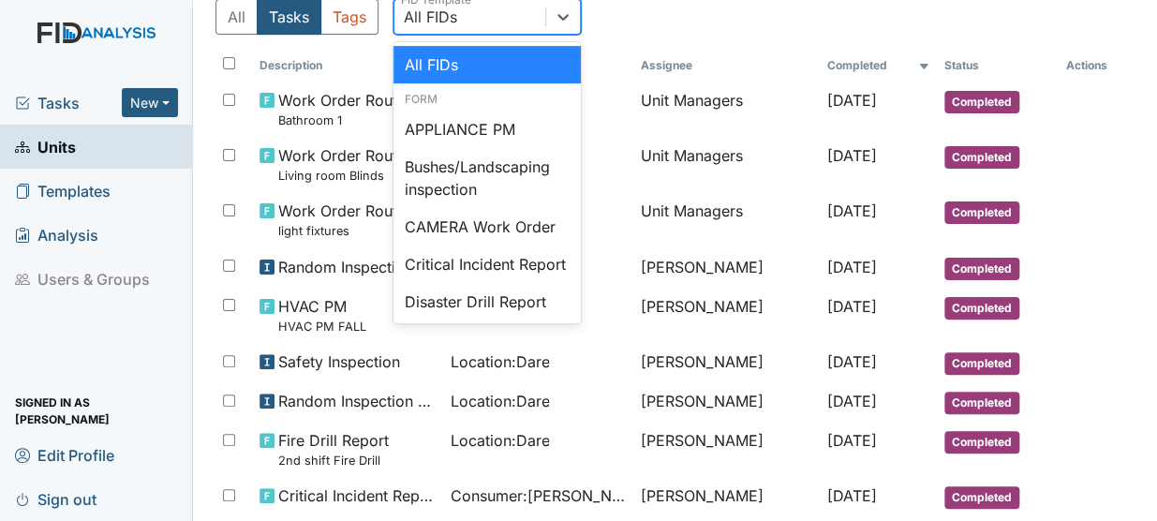
click at [430, 14] on div "All FIDs" at bounding box center [430, 17] width 53 height 22
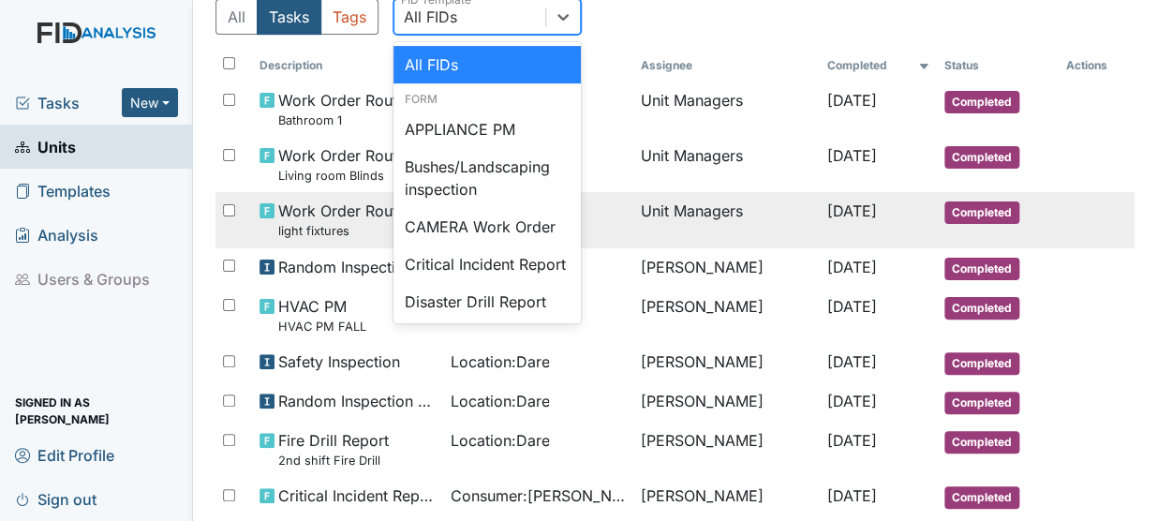
click at [1046, 214] on td "Completed" at bounding box center [998, 219] width 122 height 55
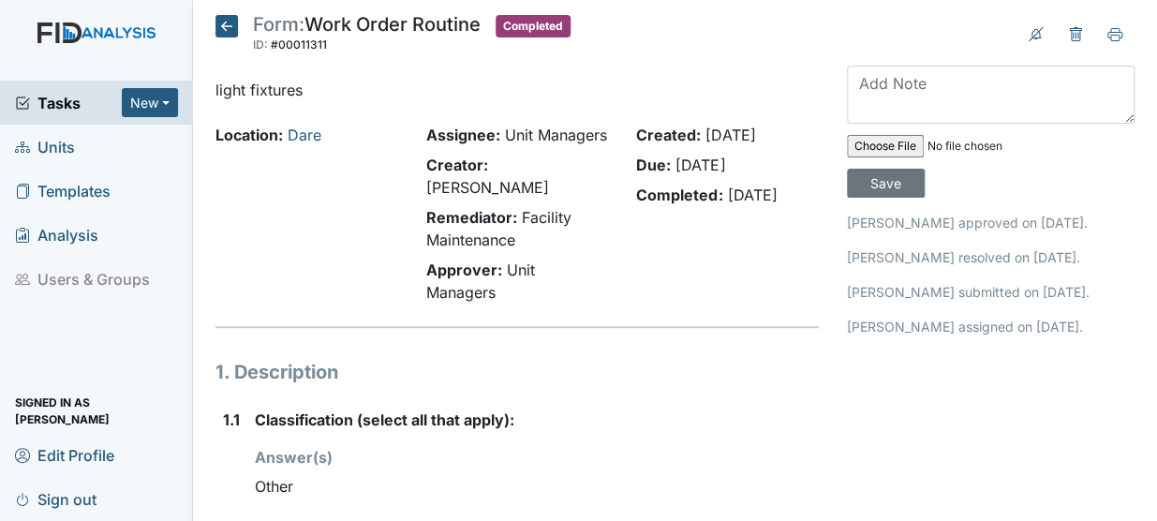
click at [222, 25] on icon at bounding box center [226, 26] width 22 height 22
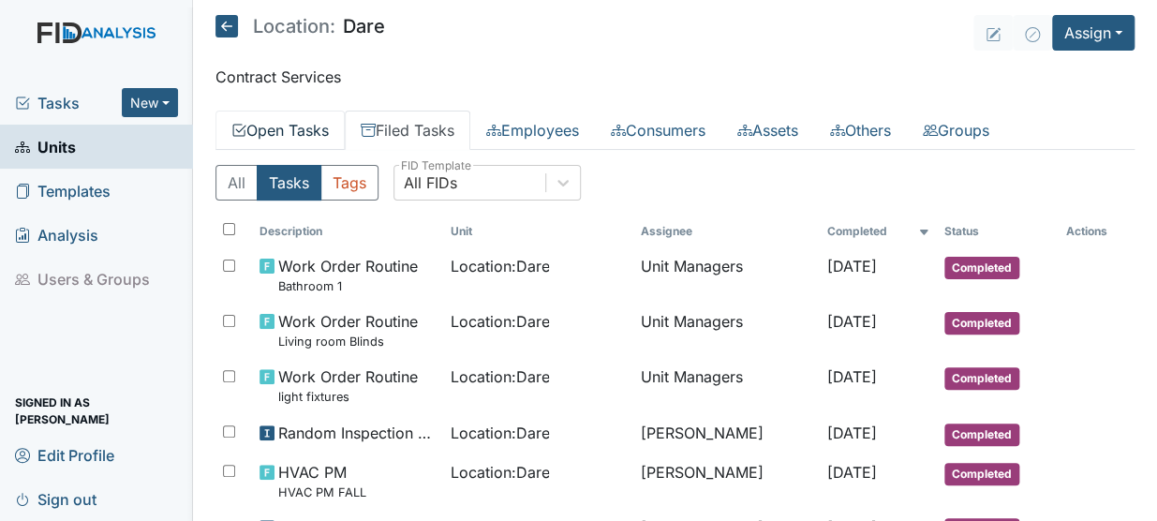
click at [310, 133] on link "Open Tasks" at bounding box center [279, 130] width 129 height 39
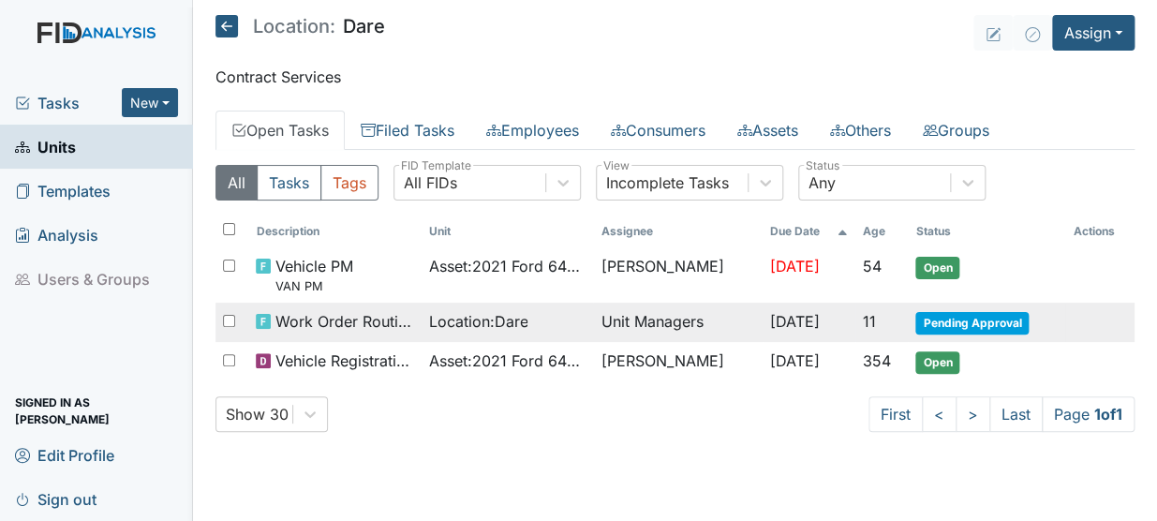
click at [396, 320] on span "Work Order Routine" at bounding box center [343, 321] width 139 height 22
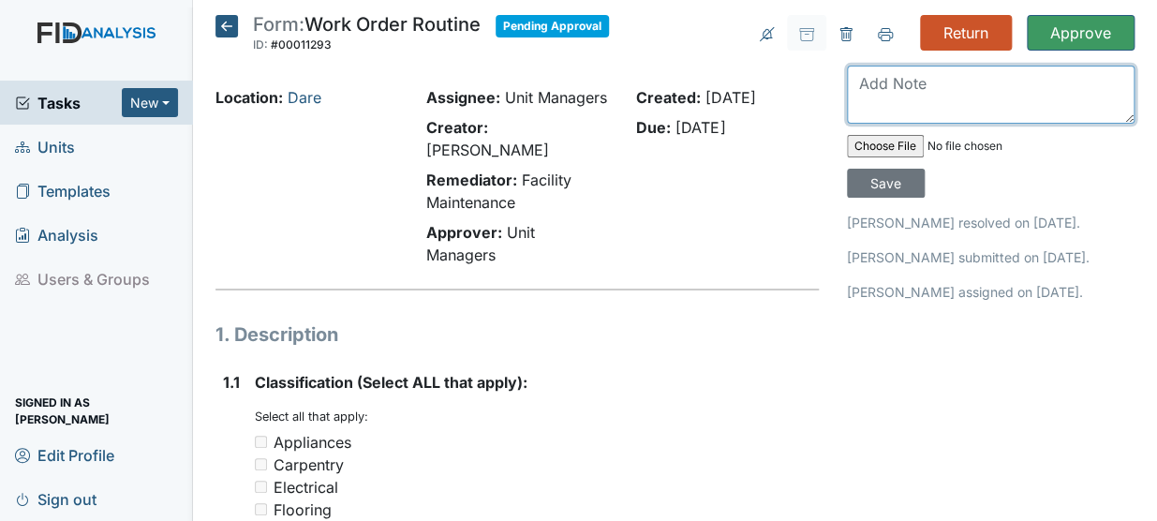
click at [920, 94] on textarea at bounding box center [991, 95] width 288 height 58
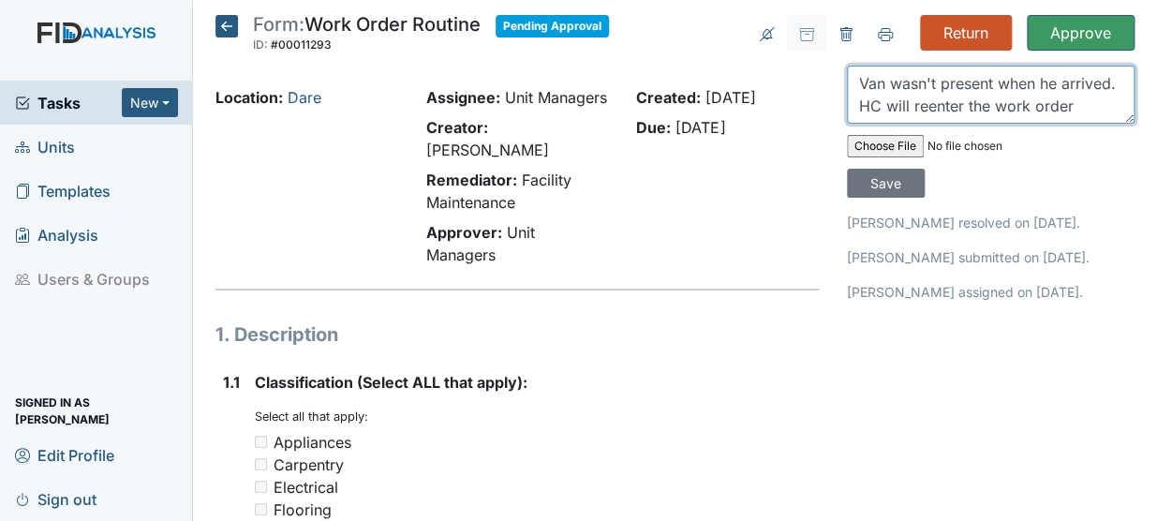
click at [1075, 115] on textarea "Van wasn't present when he arrived. HC will reenter the work order" at bounding box center [991, 95] width 288 height 58
type textarea "Van wasn't present when he arrived. HC will reenter the work order."
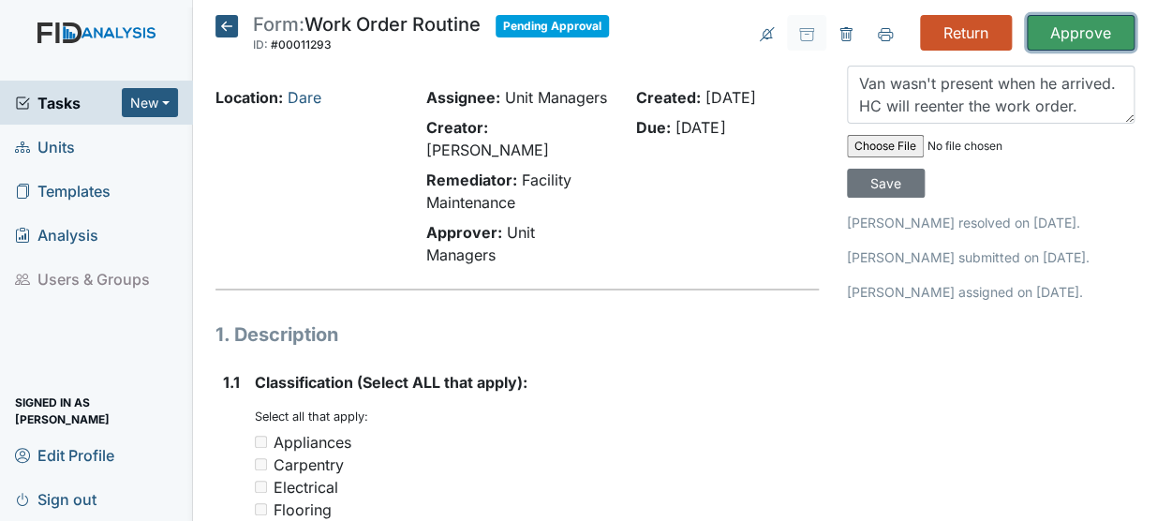
click at [1032, 27] on input "Approve" at bounding box center [1081, 33] width 108 height 36
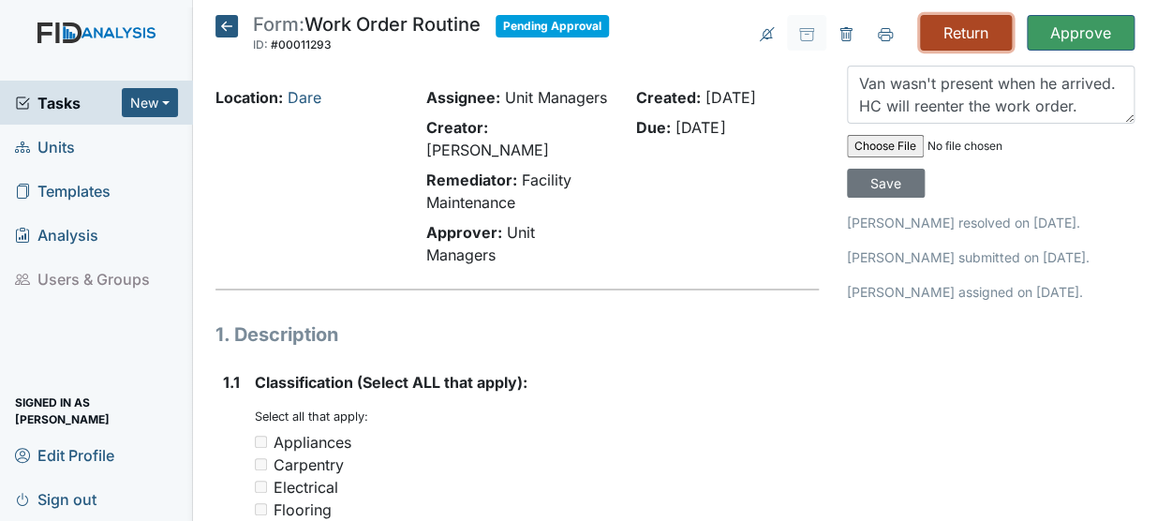
click at [943, 37] on input "Return" at bounding box center [966, 33] width 92 height 36
click at [880, 146] on input "file" at bounding box center [974, 146] width 255 height 45
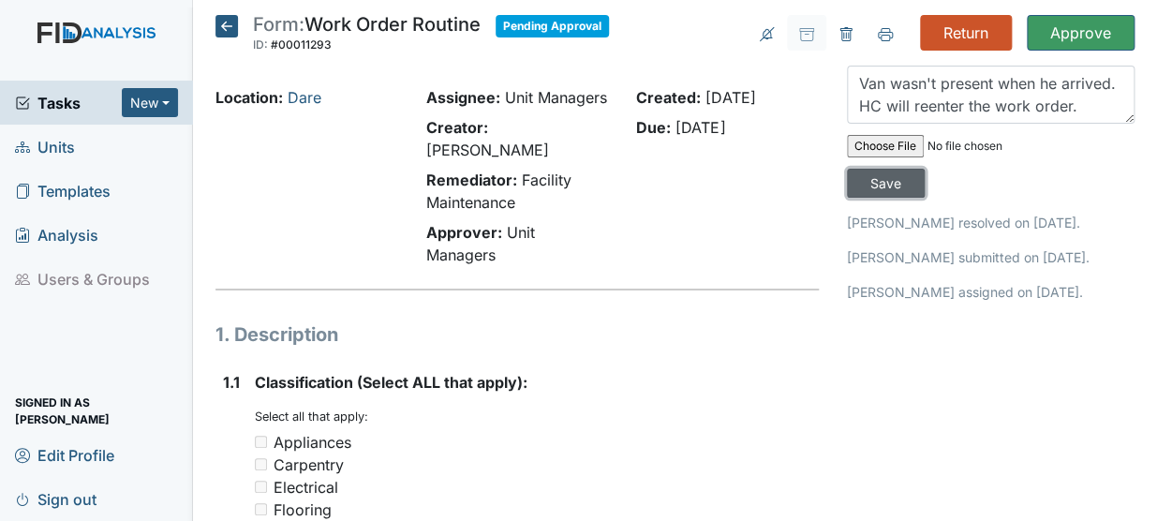
click at [854, 180] on input "Save" at bounding box center [886, 183] width 78 height 29
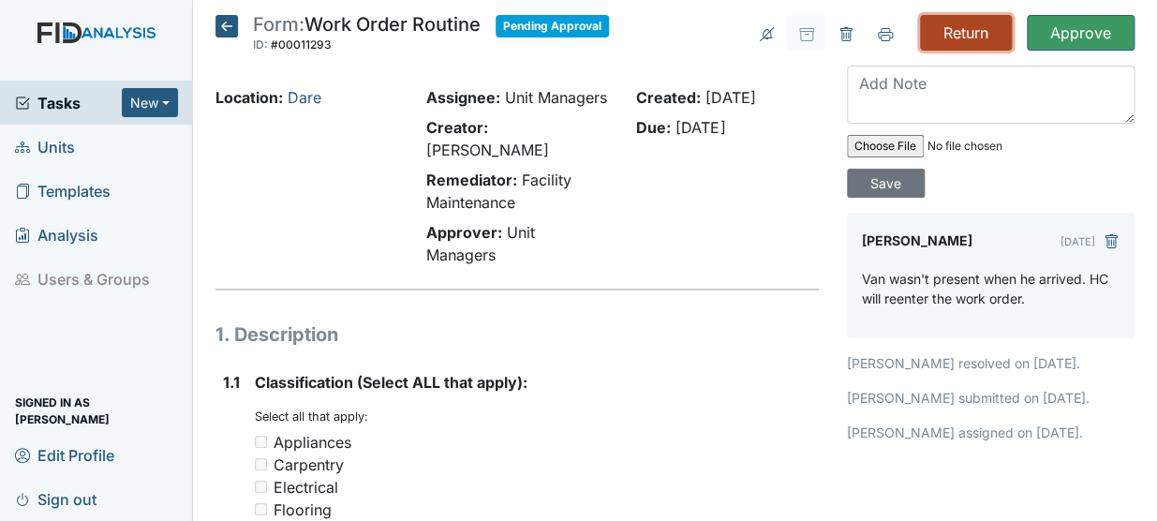
click at [977, 27] on input "Return" at bounding box center [966, 33] width 92 height 36
